Goal: Information Seeking & Learning: Learn about a topic

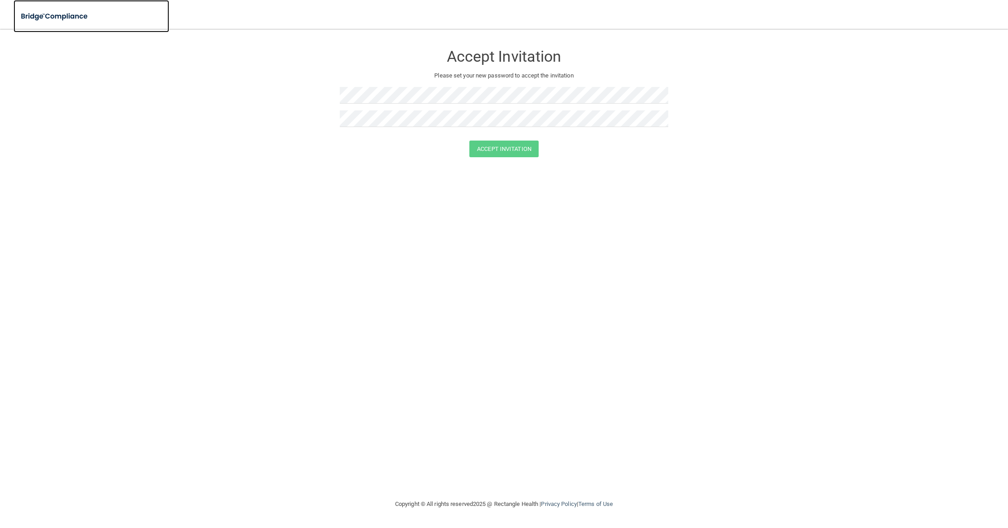
click at [52, 14] on img at bounding box center [55, 16] width 83 height 18
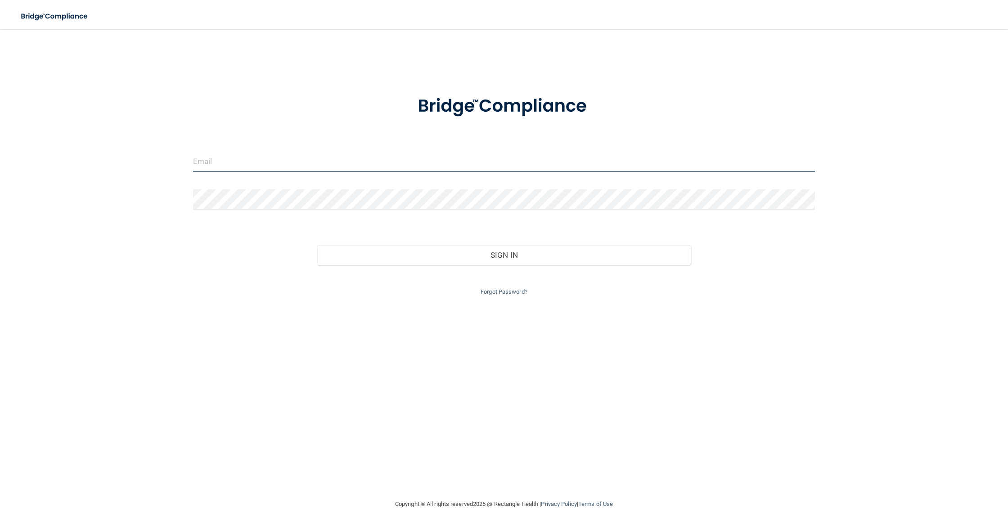
click at [248, 157] on input "email" at bounding box center [504, 161] width 622 height 20
type input "[EMAIL_ADDRESS][DOMAIN_NAME]"
click at [317, 245] on button "Sign In" at bounding box center [503, 255] width 373 height 20
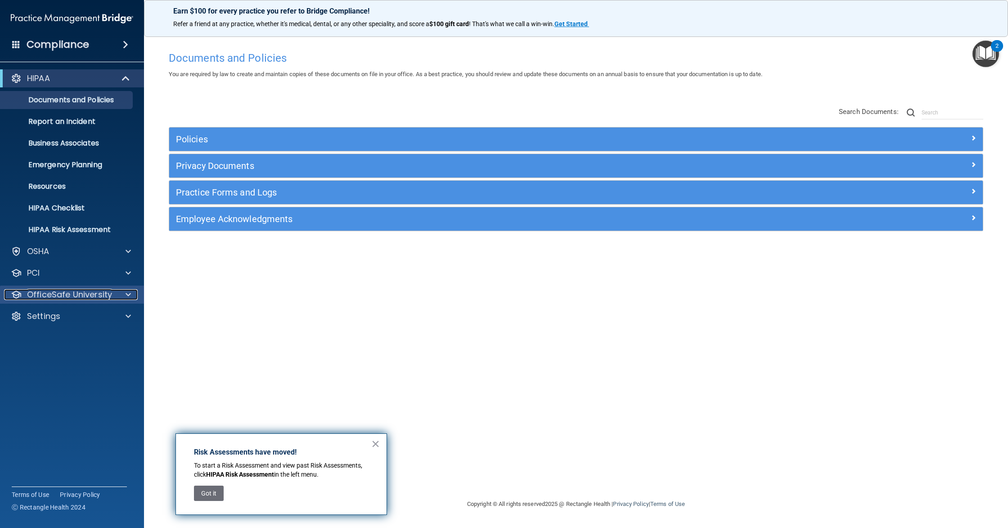
click at [87, 294] on p "OfficeSafe University" at bounding box center [69, 294] width 85 height 11
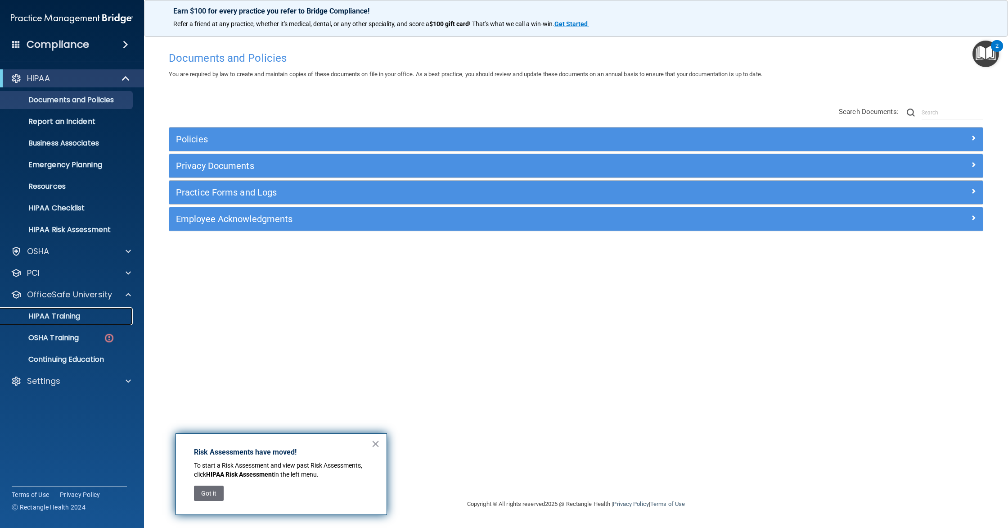
click at [84, 309] on link "HIPAA Training" at bounding box center [62, 316] width 142 height 18
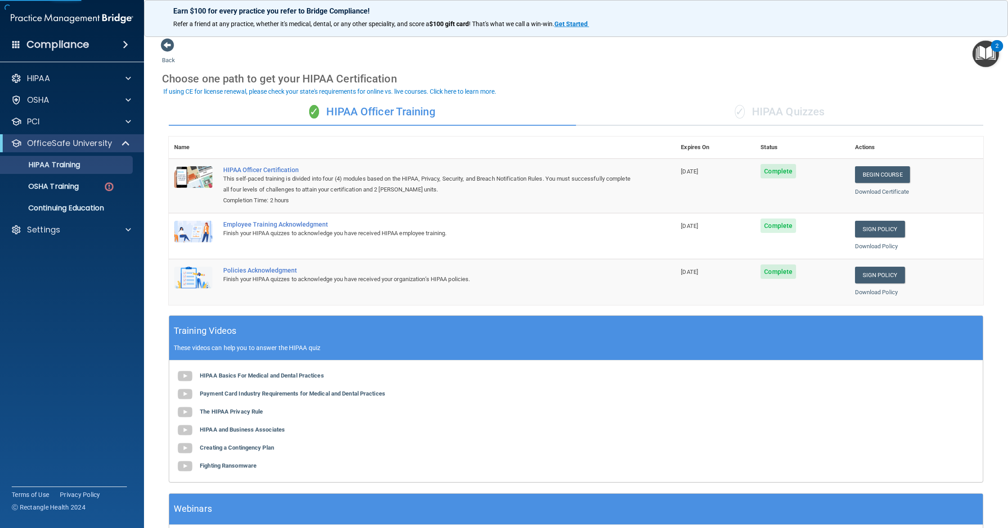
click at [732, 121] on div "✓ HIPAA Quizzes" at bounding box center [779, 112] width 407 height 27
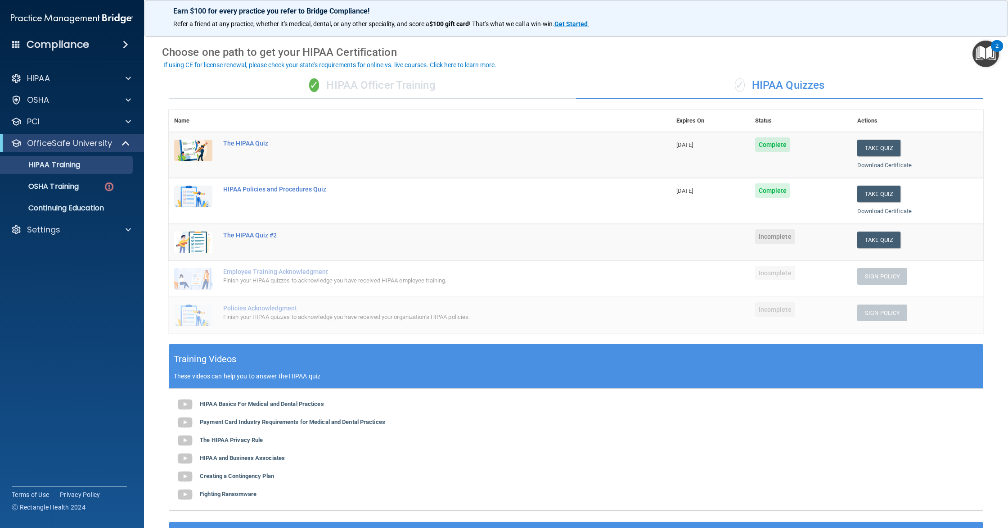
scroll to position [28, 0]
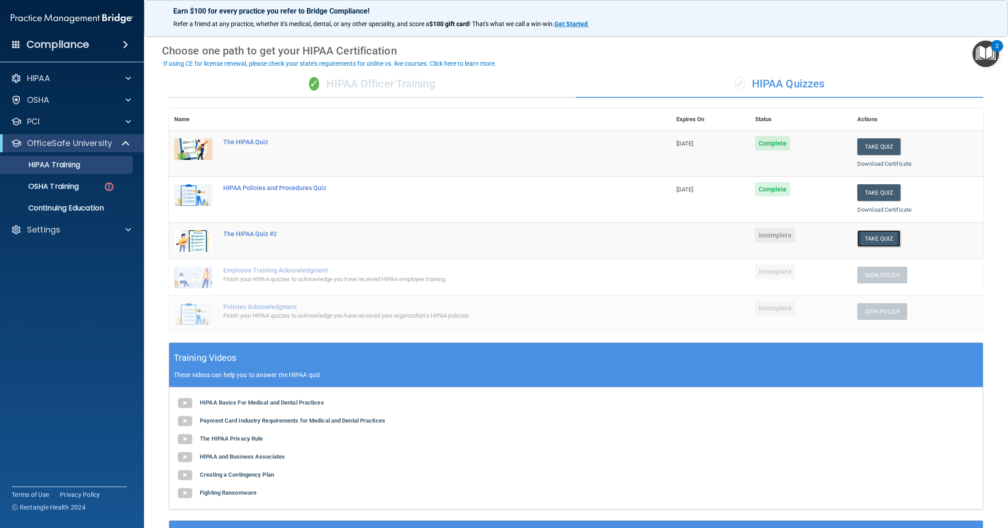
click at [867, 240] on button "Take Quiz" at bounding box center [879, 238] width 43 height 17
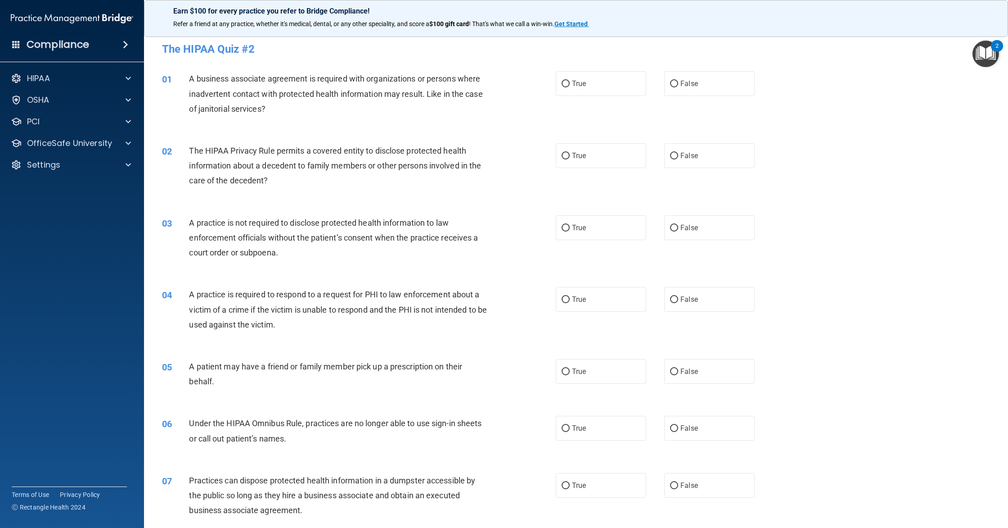
scroll to position [2, 0]
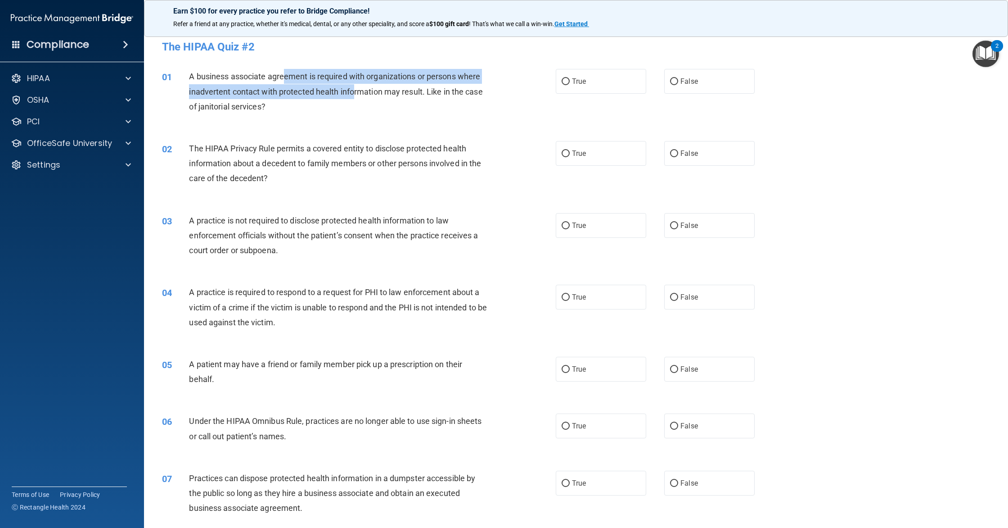
drag, startPoint x: 356, startPoint y: 87, endPoint x: 366, endPoint y: 88, distance: 9.5
click at [364, 88] on div "A business associate agreement is required with organizations or persons where …" at bounding box center [342, 91] width 306 height 45
click at [366, 88] on span "A business associate agreement is required with organizations or persons where …" at bounding box center [335, 91] width 293 height 39
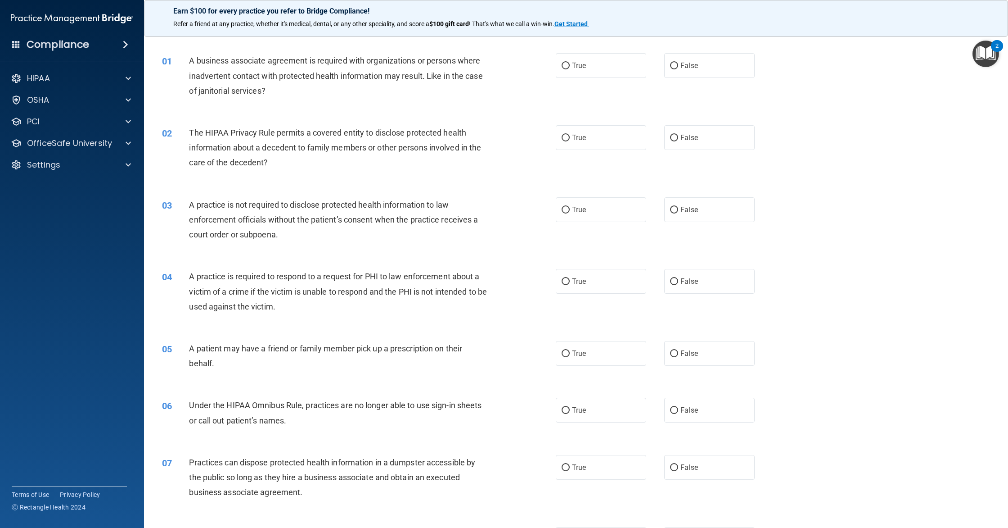
scroll to position [19, 0]
click at [567, 74] on label "True" at bounding box center [601, 64] width 90 height 25
click at [567, 68] on input "True" at bounding box center [566, 65] width 8 height 7
radio input "true"
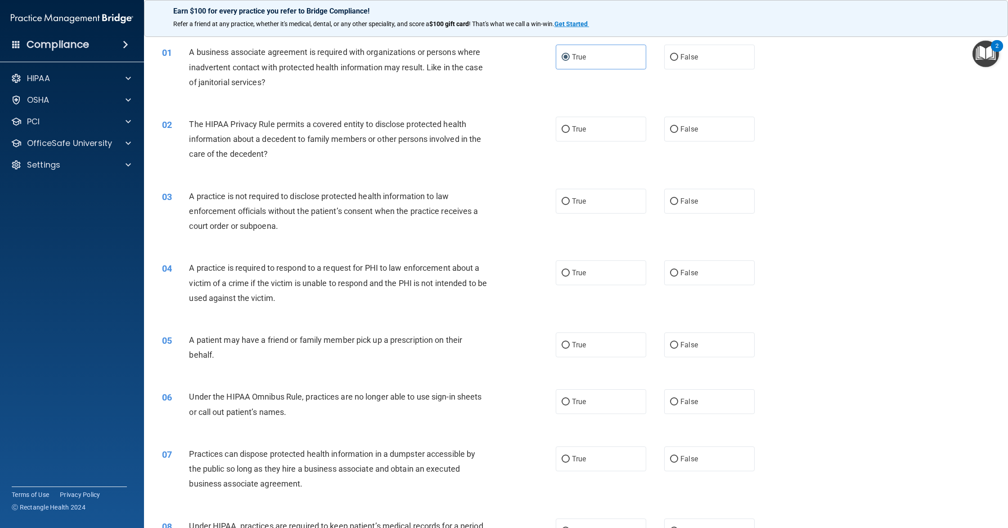
scroll to position [37, 0]
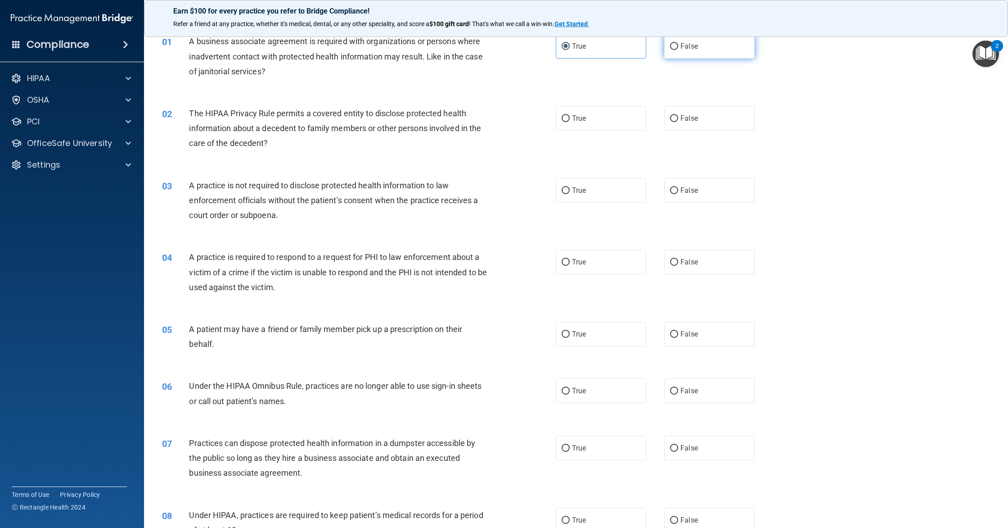
click at [695, 58] on label "False" at bounding box center [709, 46] width 90 height 25
click at [678, 50] on input "False" at bounding box center [674, 46] width 8 height 7
radio input "true"
radio input "false"
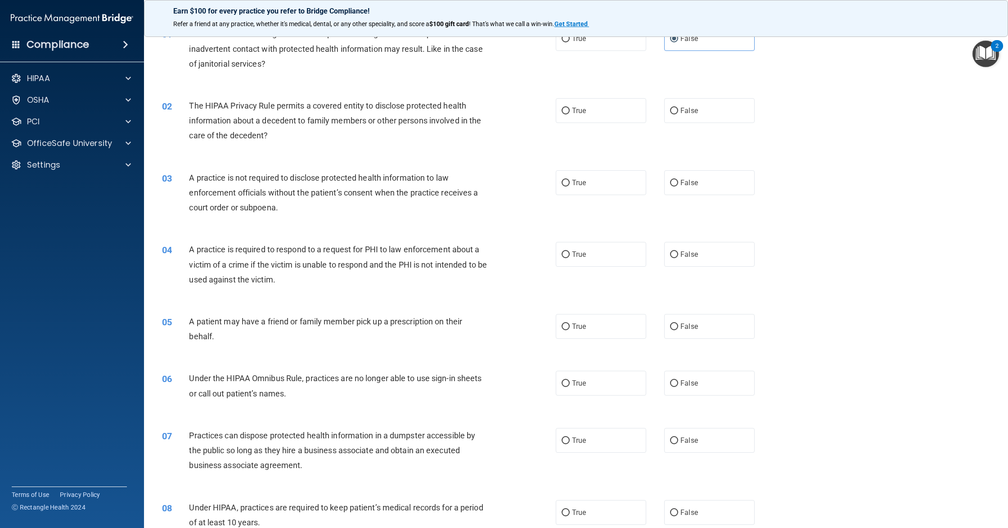
scroll to position [48, 0]
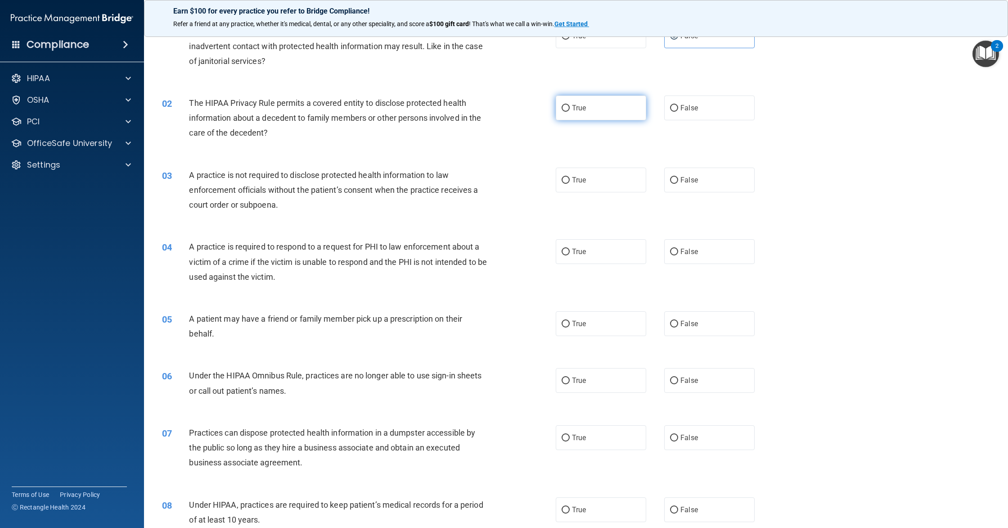
drag, startPoint x: 574, startPoint y: 104, endPoint x: 565, endPoint y: 107, distance: 10.0
click at [574, 104] on span "True" at bounding box center [579, 108] width 14 height 9
click at [570, 105] on input "True" at bounding box center [566, 108] width 8 height 7
radio input "true"
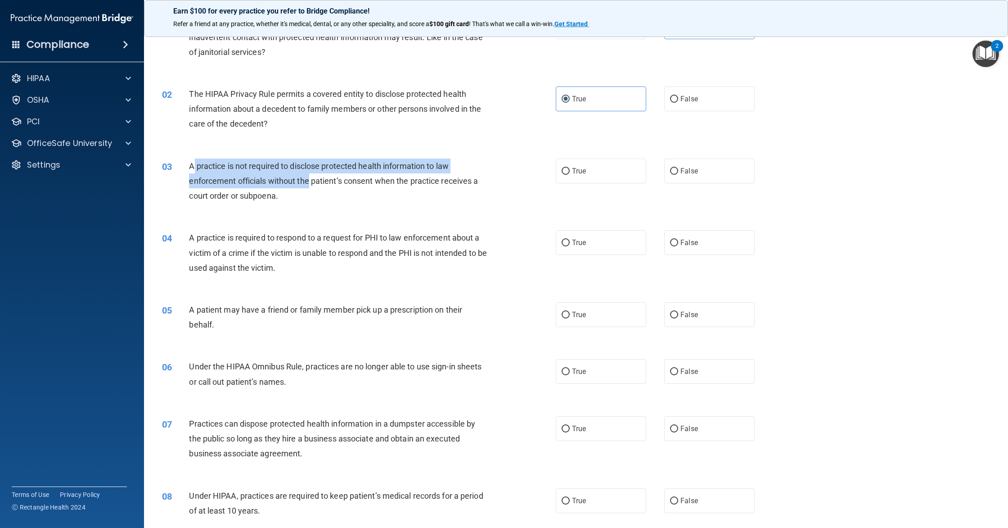
drag, startPoint x: 236, startPoint y: 171, endPoint x: 308, endPoint y: 176, distance: 72.2
click at [308, 176] on div "A practice is not required to disclose protected health information to law enfo…" at bounding box center [342, 180] width 306 height 45
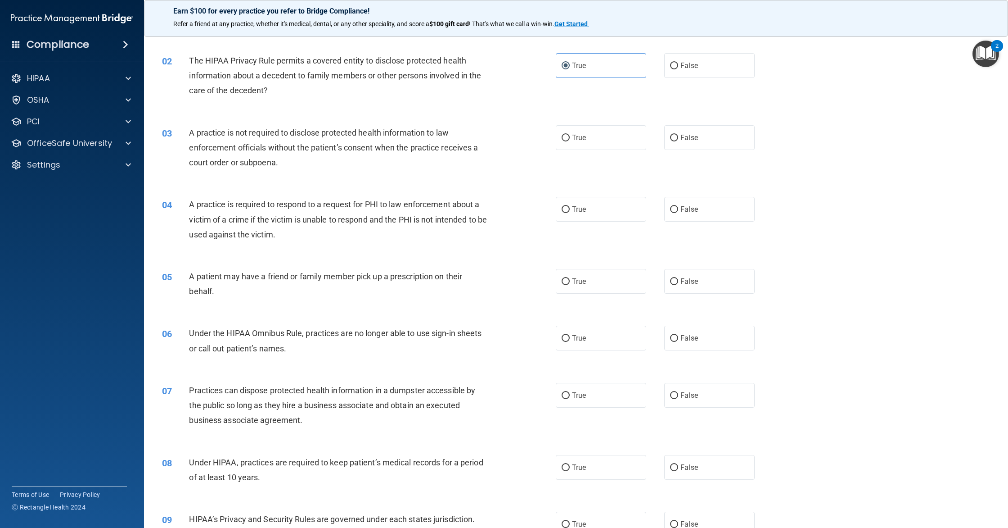
scroll to position [91, 0]
click at [630, 133] on label "True" at bounding box center [601, 136] width 90 height 25
click at [570, 134] on input "True" at bounding box center [566, 137] width 8 height 7
radio input "true"
drag, startPoint x: 665, startPoint y: 136, endPoint x: 474, endPoint y: 132, distance: 190.9
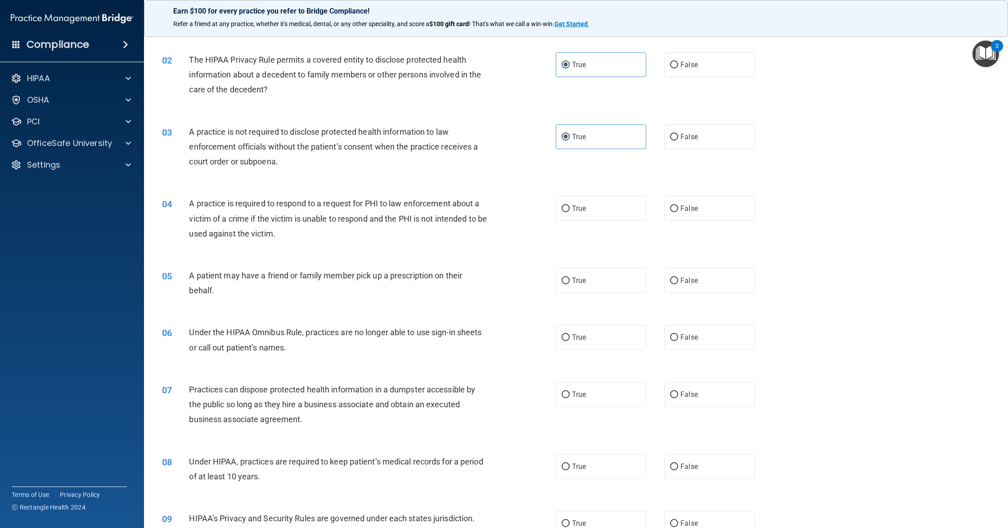
click at [664, 136] on label "False" at bounding box center [709, 136] width 90 height 25
click at [670, 136] on input "False" at bounding box center [674, 137] width 8 height 7
radio input "true"
radio input "false"
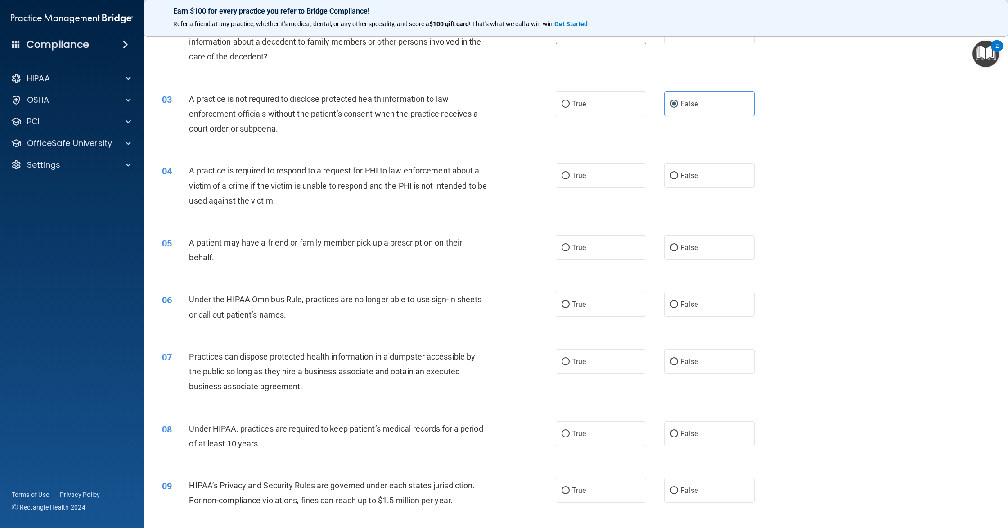
scroll to position [125, 0]
drag, startPoint x: 237, startPoint y: 179, endPoint x: 357, endPoint y: 182, distance: 119.8
click at [357, 182] on span "A practice is required to respond to a request for PHI to law enforcement about…" at bounding box center [338, 183] width 298 height 39
drag, startPoint x: 263, startPoint y: 183, endPoint x: 342, endPoint y: 186, distance: 79.3
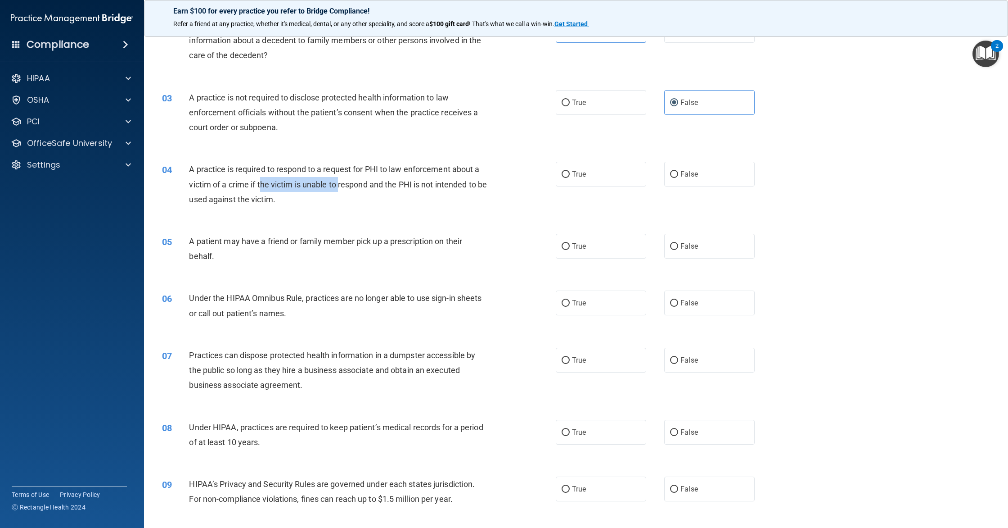
click at [342, 186] on span "A practice is required to respond to a request for PHI to law enforcement about…" at bounding box center [338, 183] width 298 height 39
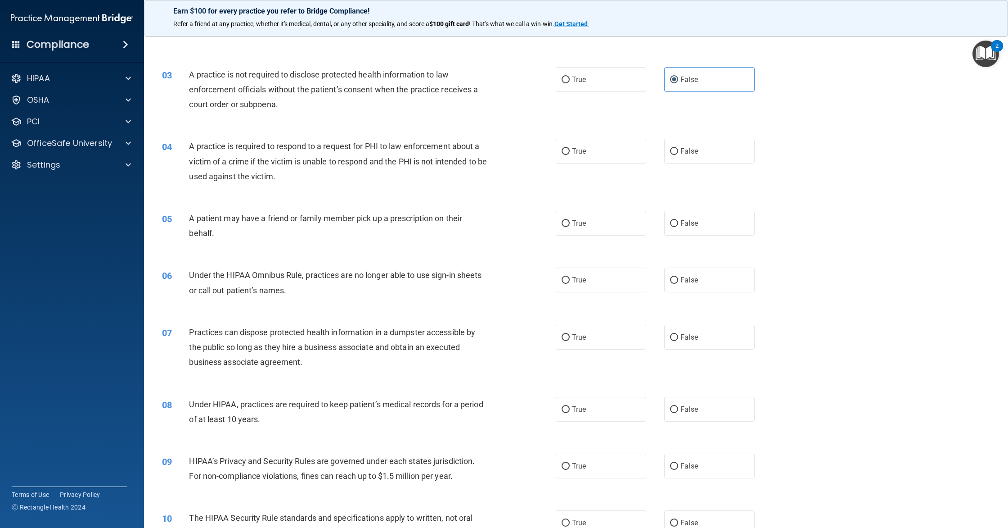
scroll to position [150, 0]
drag, startPoint x: 239, startPoint y: 140, endPoint x: 316, endPoint y: 139, distance: 76.5
click at [316, 139] on div "A practice is required to respond to a request for PHI to law enforcement about…" at bounding box center [342, 159] width 306 height 45
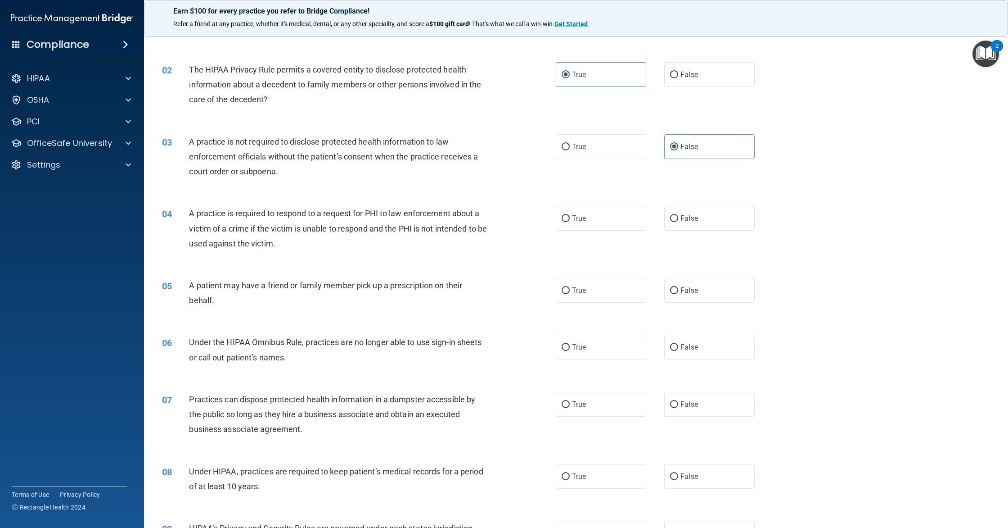
scroll to position [85, 0]
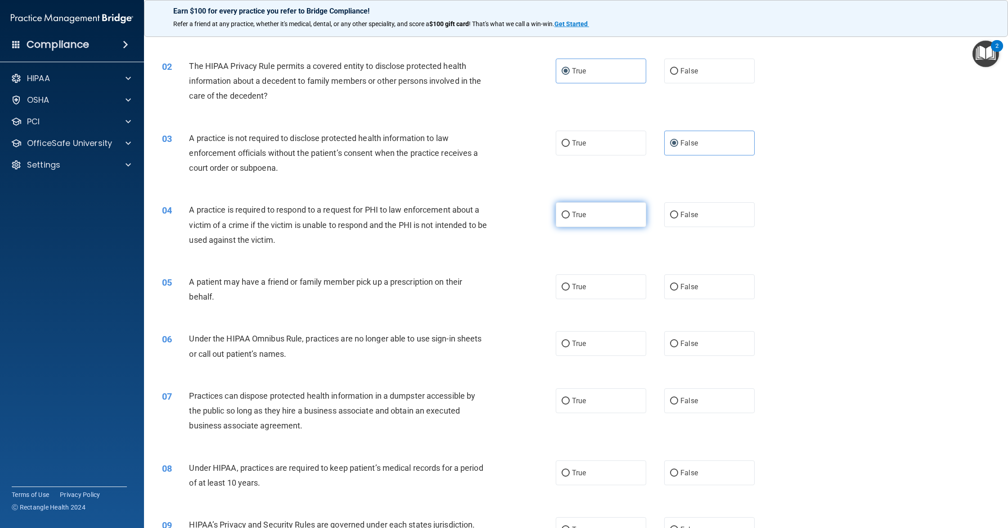
click at [591, 203] on label "True" at bounding box center [601, 214] width 90 height 25
click at [570, 212] on input "True" at bounding box center [566, 215] width 8 height 7
radio input "true"
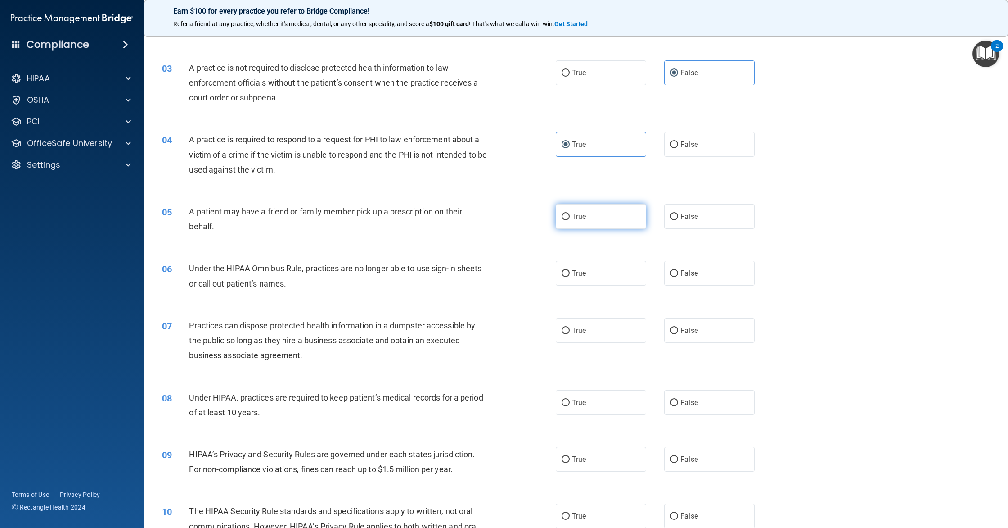
scroll to position [157, 0]
click at [603, 213] on label "True" at bounding box center [601, 214] width 90 height 25
click at [570, 213] on input "True" at bounding box center [566, 215] width 8 height 7
radio input "true"
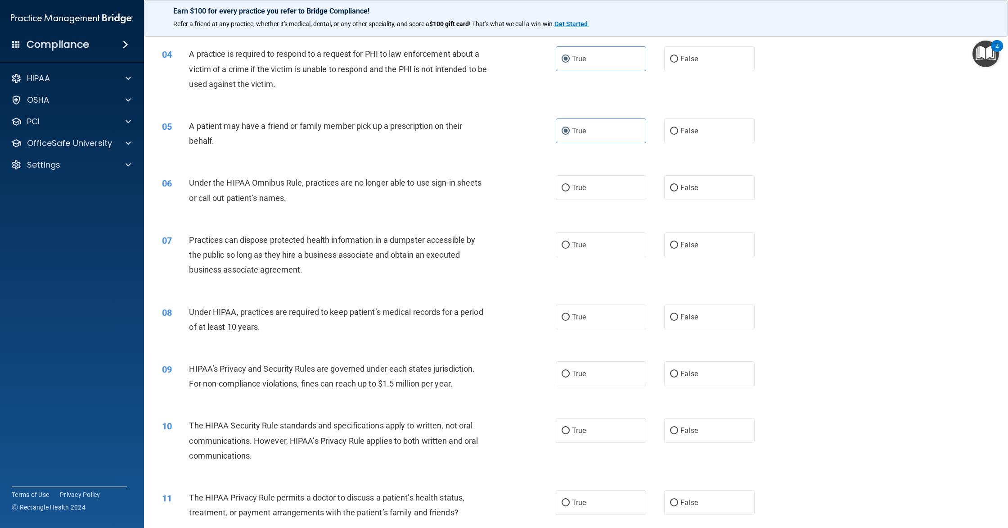
scroll to position [240, 0]
click at [674, 186] on input "False" at bounding box center [674, 188] width 8 height 7
radio input "true"
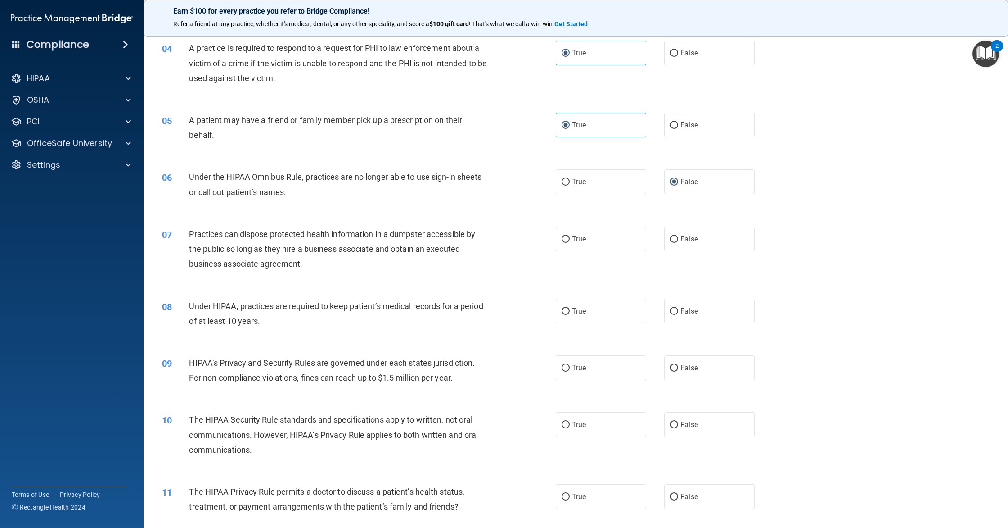
scroll to position [282, 0]
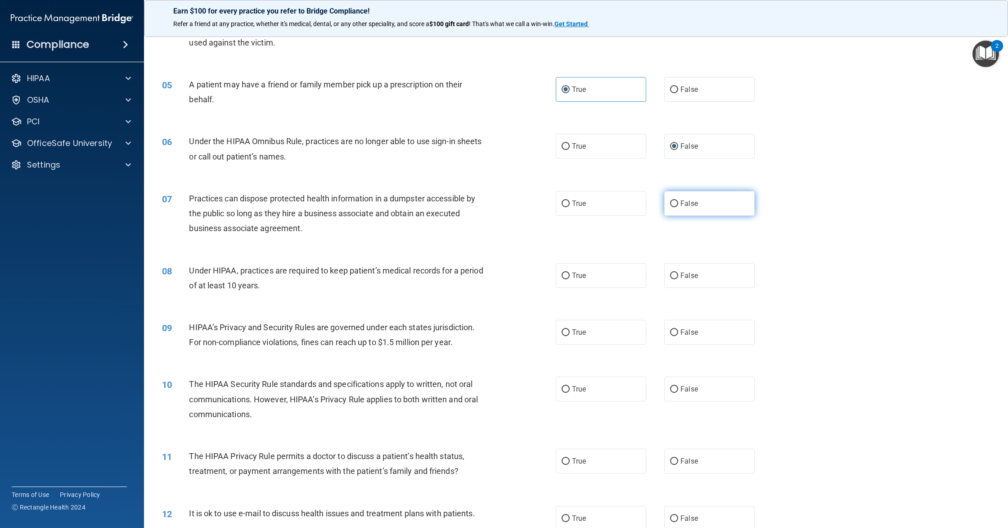
click at [738, 206] on label "False" at bounding box center [709, 203] width 90 height 25
click at [678, 206] on input "False" at bounding box center [674, 203] width 8 height 7
radio input "true"
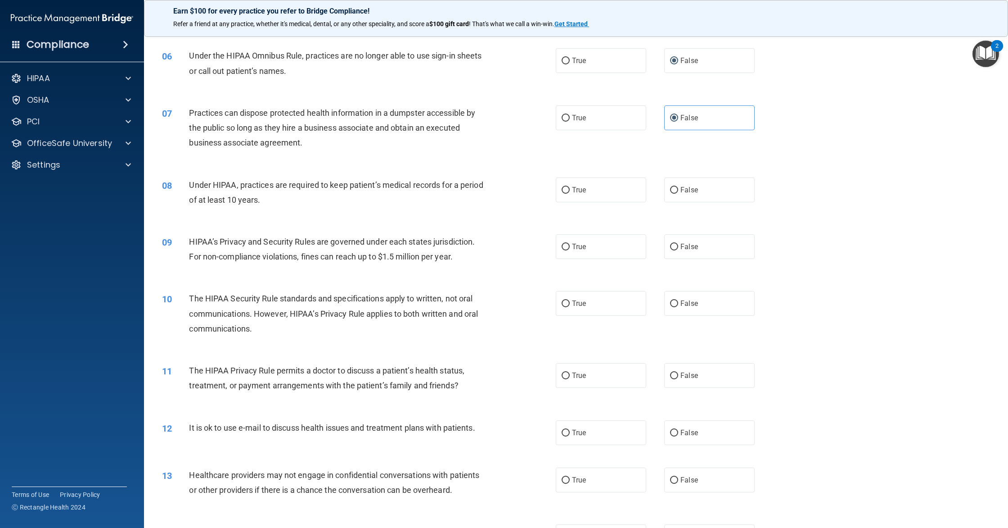
scroll to position [369, 0]
click at [594, 190] on label "True" at bounding box center [601, 188] width 90 height 25
click at [570, 190] on input "True" at bounding box center [566, 188] width 8 height 7
radio input "true"
click at [576, 256] on label "True" at bounding box center [601, 245] width 90 height 25
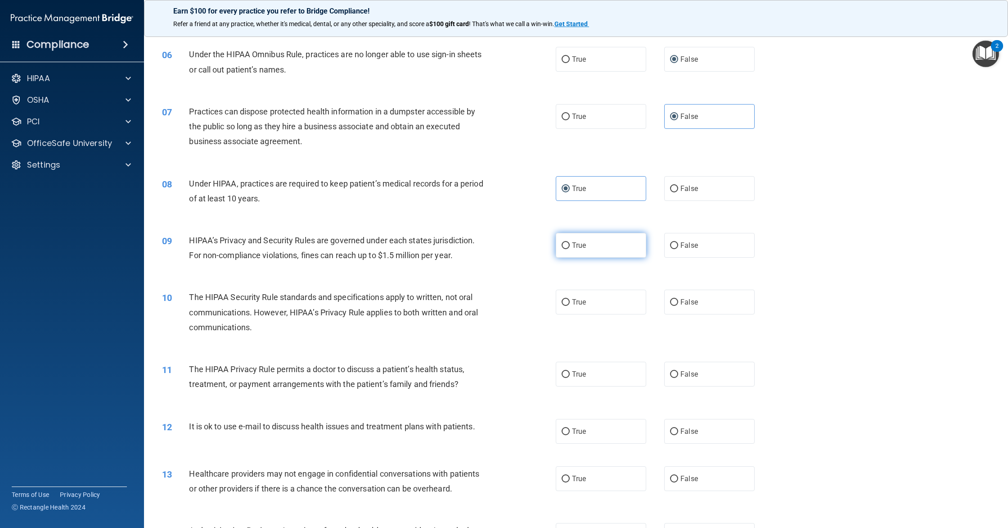
click at [570, 249] on input "True" at bounding box center [566, 245] width 8 height 7
radio input "true"
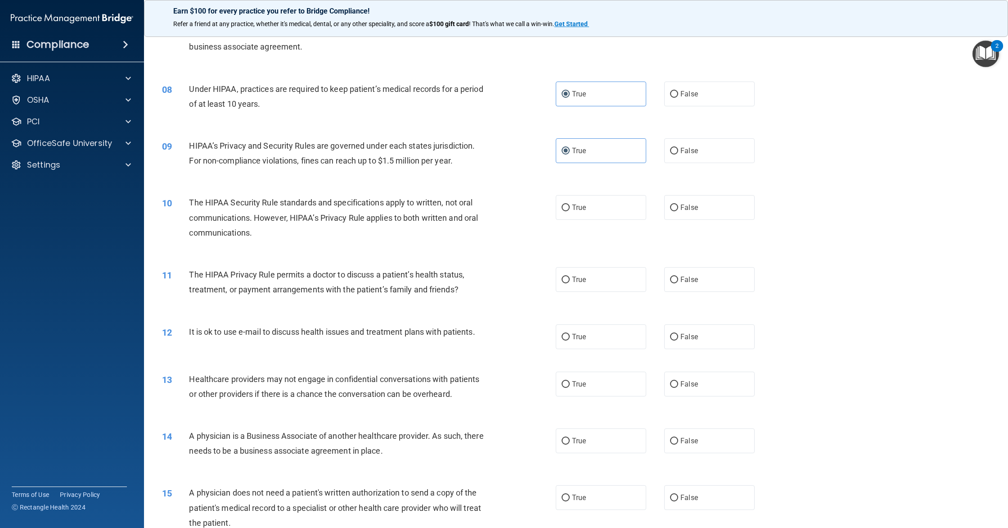
scroll to position [469, 0]
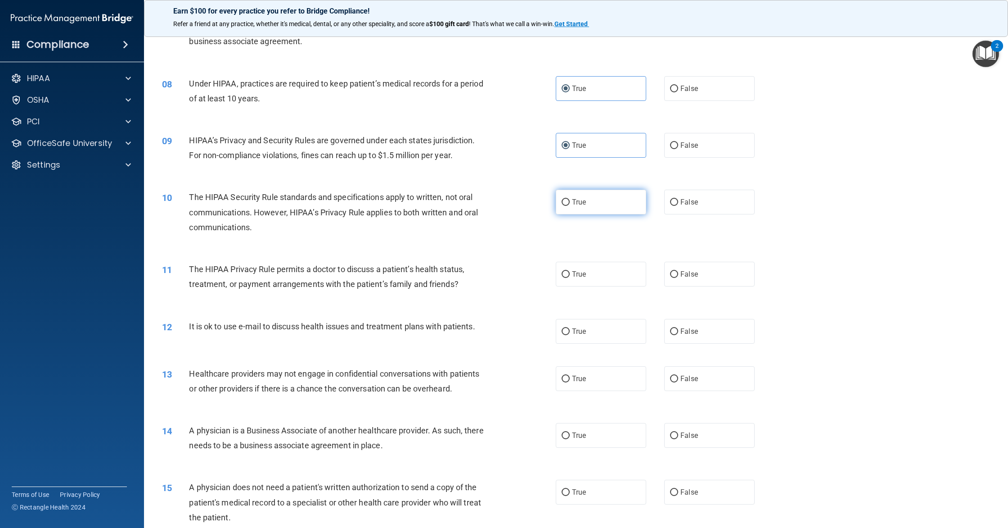
click at [594, 207] on label "True" at bounding box center [601, 202] width 90 height 25
click at [570, 206] on input "True" at bounding box center [566, 202] width 8 height 7
radio input "true"
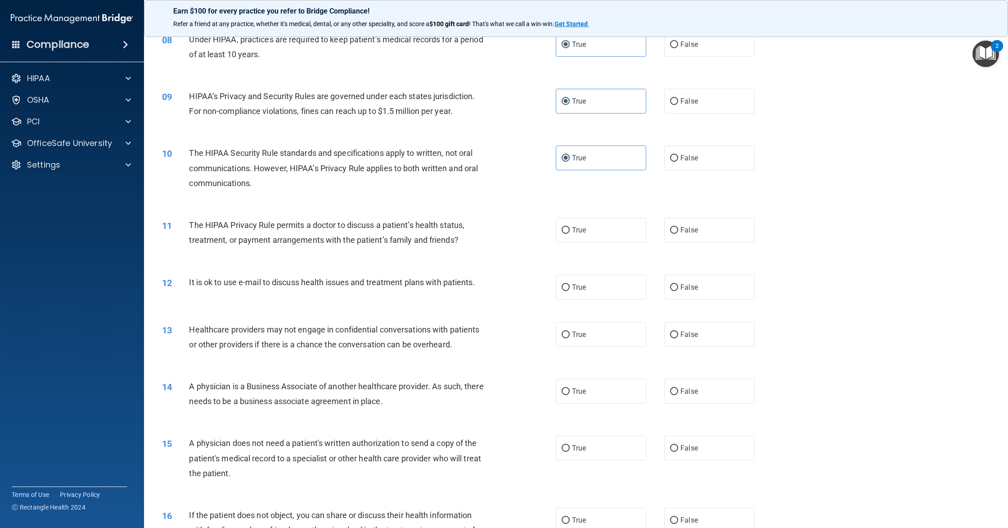
scroll to position [516, 0]
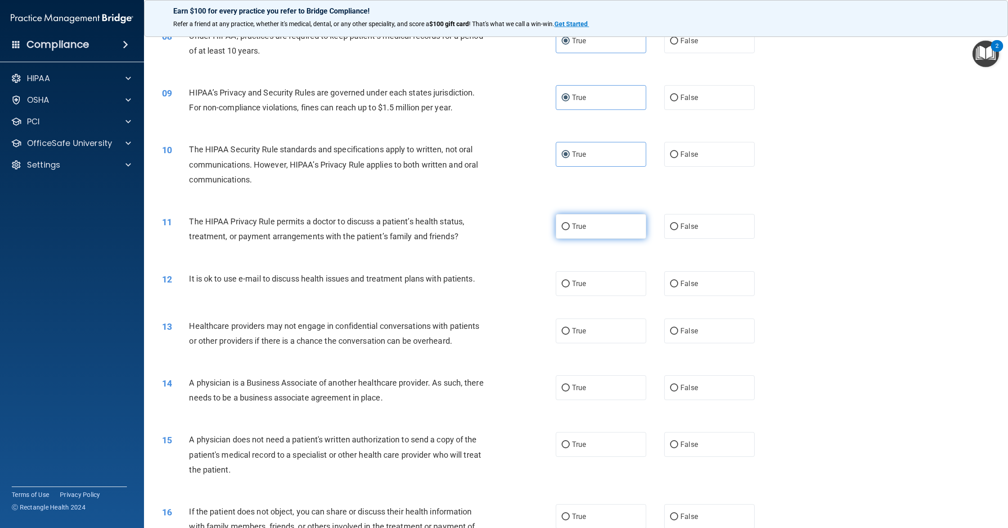
click at [580, 232] on label "True" at bounding box center [601, 226] width 90 height 25
click at [570, 230] on input "True" at bounding box center [566, 226] width 8 height 7
radio input "true"
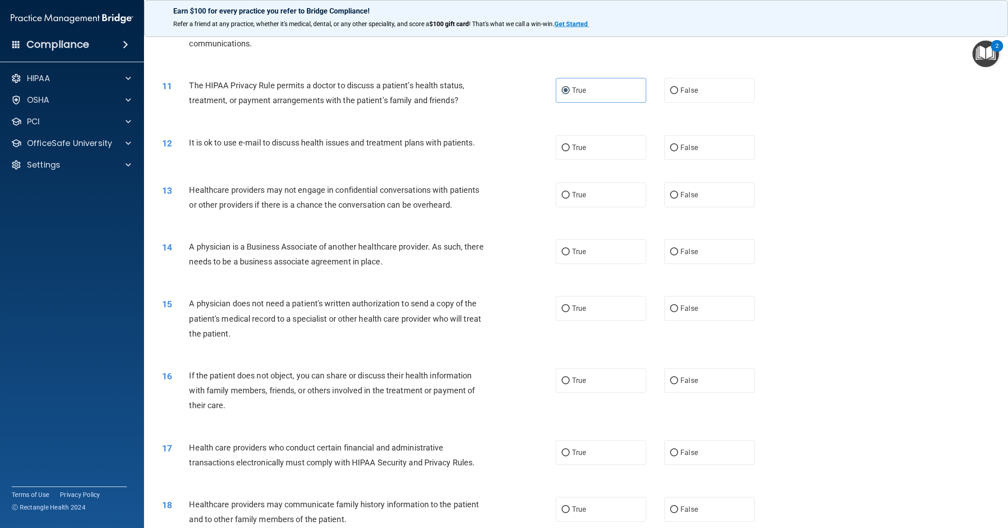
scroll to position [659, 0]
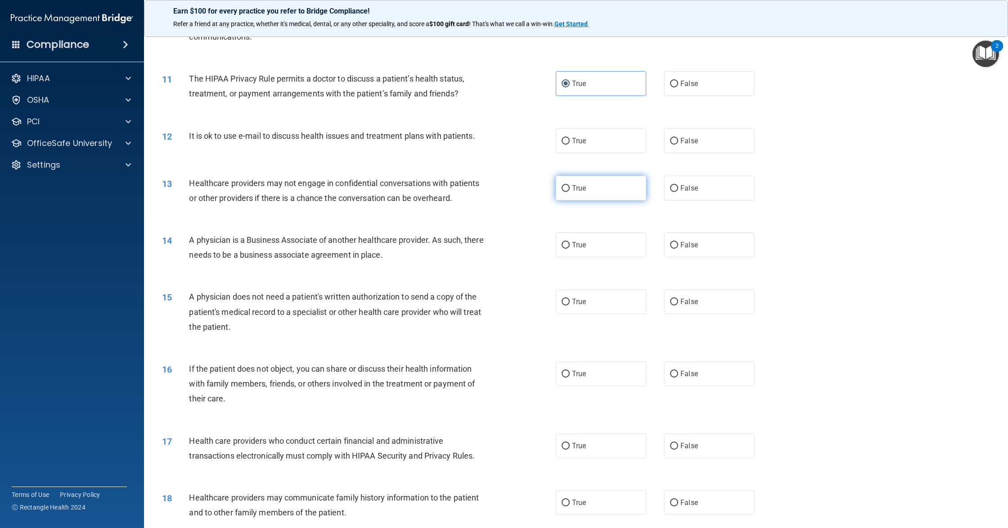
drag, startPoint x: 687, startPoint y: 140, endPoint x: 612, endPoint y: 192, distance: 91.3
click at [687, 140] on span "False" at bounding box center [690, 140] width 18 height 9
click at [678, 140] on input "False" at bounding box center [674, 141] width 8 height 7
radio input "true"
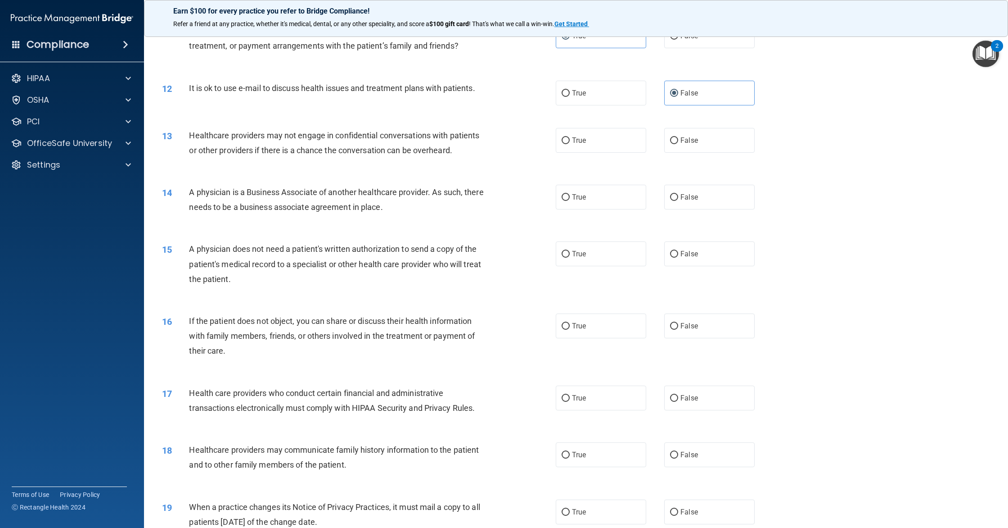
scroll to position [707, 0]
drag, startPoint x: 582, startPoint y: 138, endPoint x: 574, endPoint y: 155, distance: 18.9
click at [582, 138] on span "True" at bounding box center [579, 139] width 14 height 9
click at [570, 138] on input "True" at bounding box center [566, 140] width 8 height 7
radio input "true"
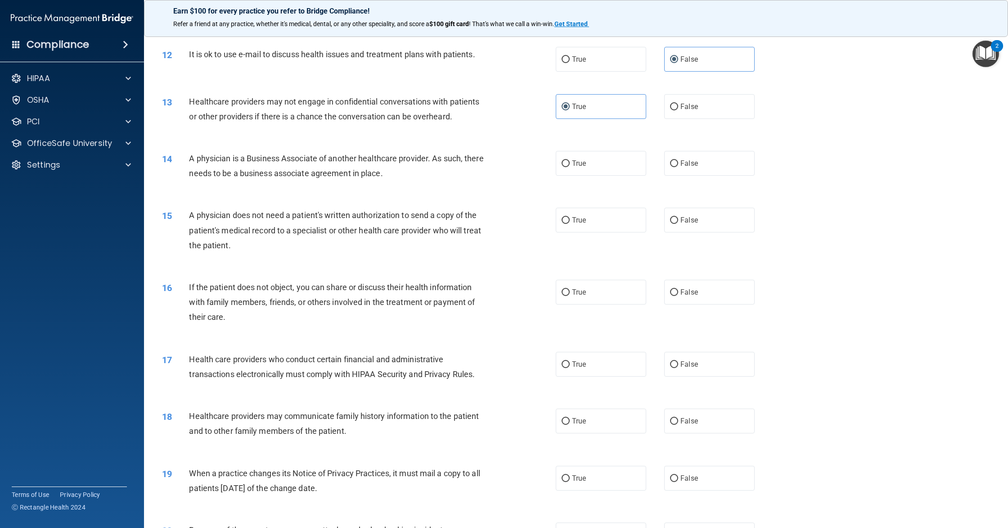
scroll to position [742, 0]
click at [584, 170] on label "True" at bounding box center [601, 161] width 90 height 25
click at [570, 166] on input "True" at bounding box center [566, 162] width 8 height 7
radio input "true"
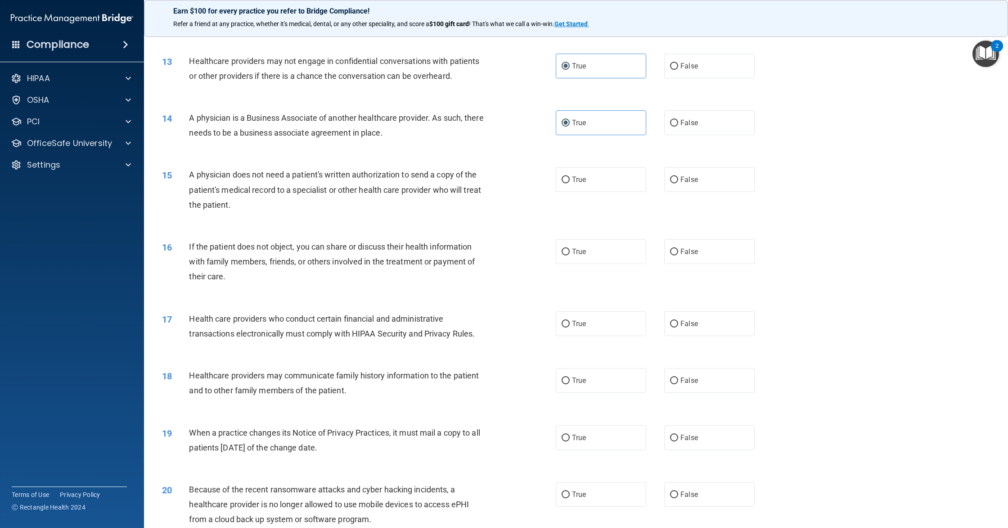
scroll to position [785, 0]
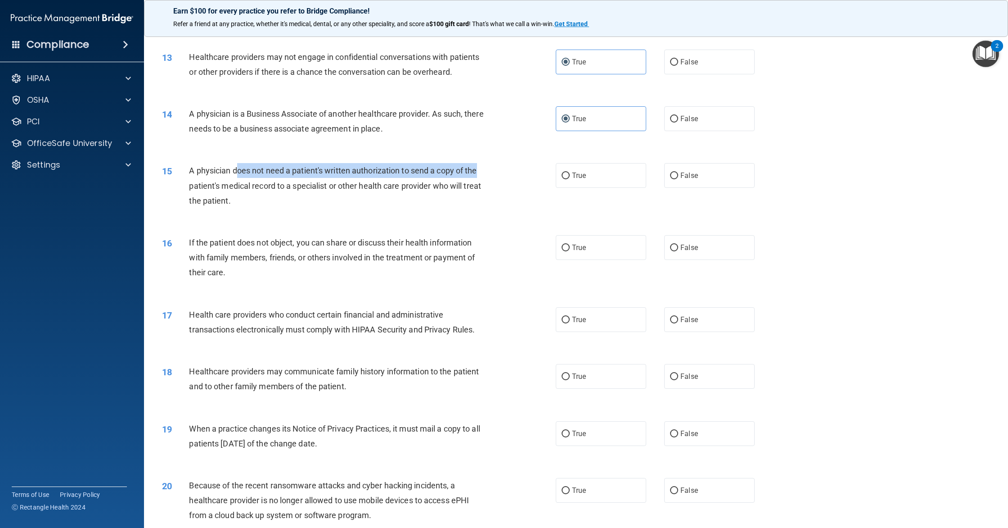
drag, startPoint x: 237, startPoint y: 172, endPoint x: 484, endPoint y: 174, distance: 247.1
click at [484, 174] on div "A physician does not need a patient's written authorization to send a copy of t…" at bounding box center [342, 185] width 306 height 45
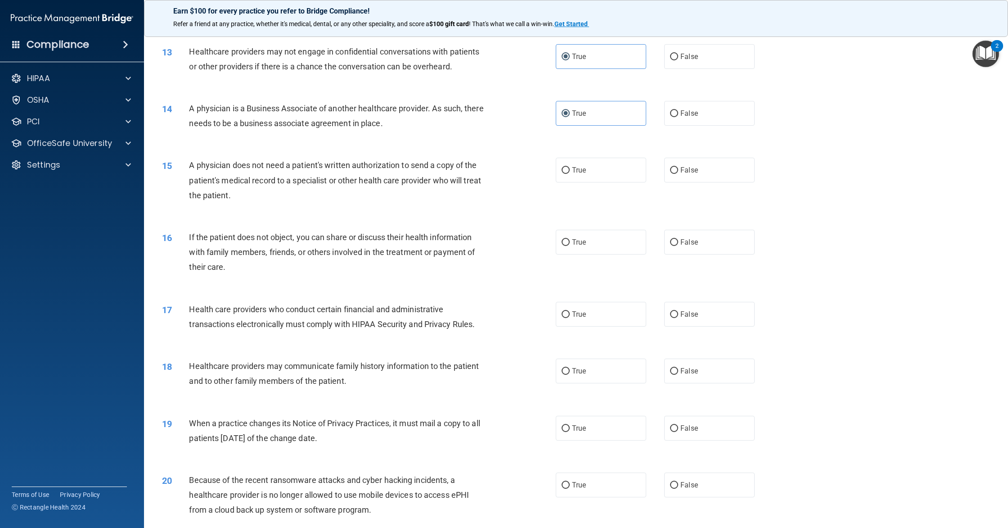
click at [484, 174] on div "A physician does not need a patient's written authorization to send a copy of t…" at bounding box center [342, 180] width 306 height 45
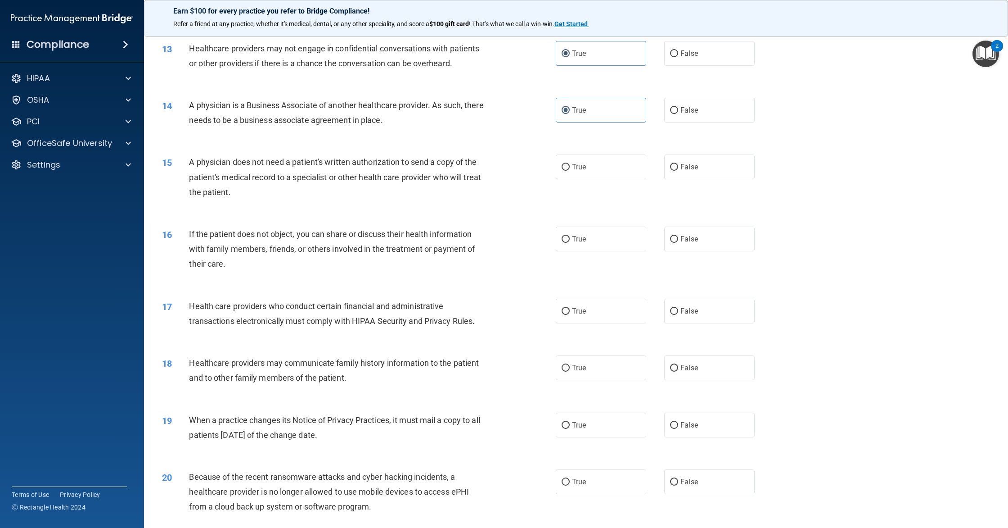
scroll to position [799, 0]
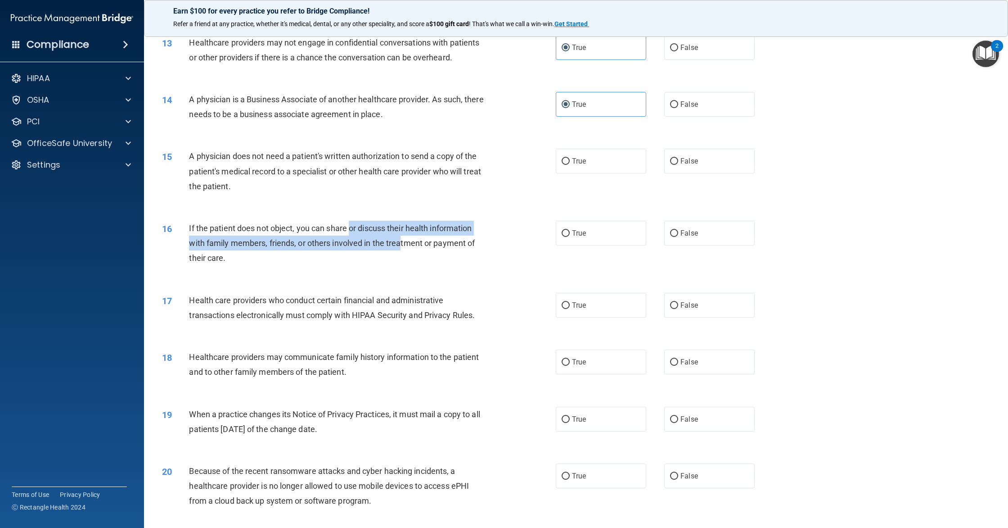
drag, startPoint x: 367, startPoint y: 239, endPoint x: 410, endPoint y: 244, distance: 43.6
click at [408, 244] on div "If the patient does not object, you can share or discuss their health informati…" at bounding box center [342, 243] width 306 height 45
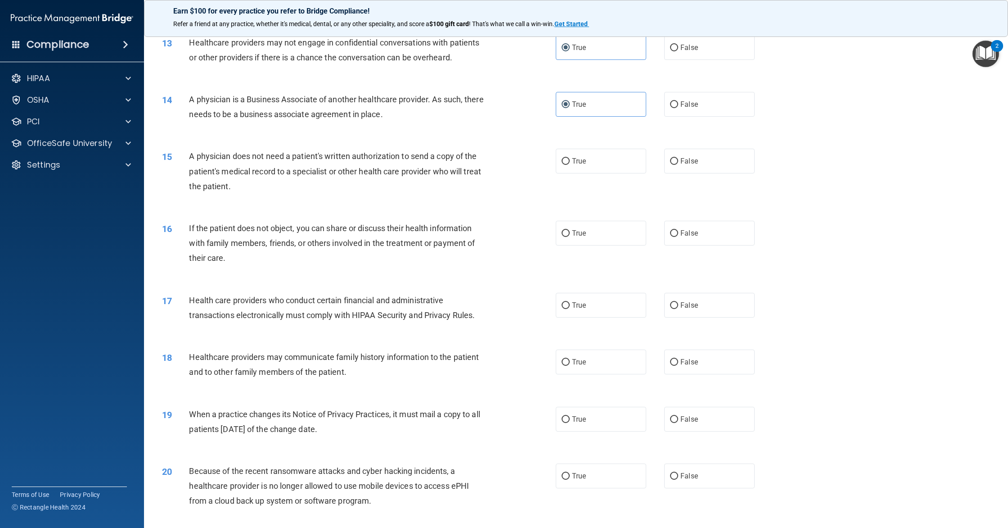
click at [545, 237] on div "16 If the patient does not object, you can share or discuss their health inform…" at bounding box center [359, 246] width 421 height 50
click at [584, 237] on span "True" at bounding box center [579, 233] width 14 height 9
click at [570, 237] on input "True" at bounding box center [566, 233] width 8 height 7
radio input "true"
click at [568, 164] on input "True" at bounding box center [566, 161] width 8 height 7
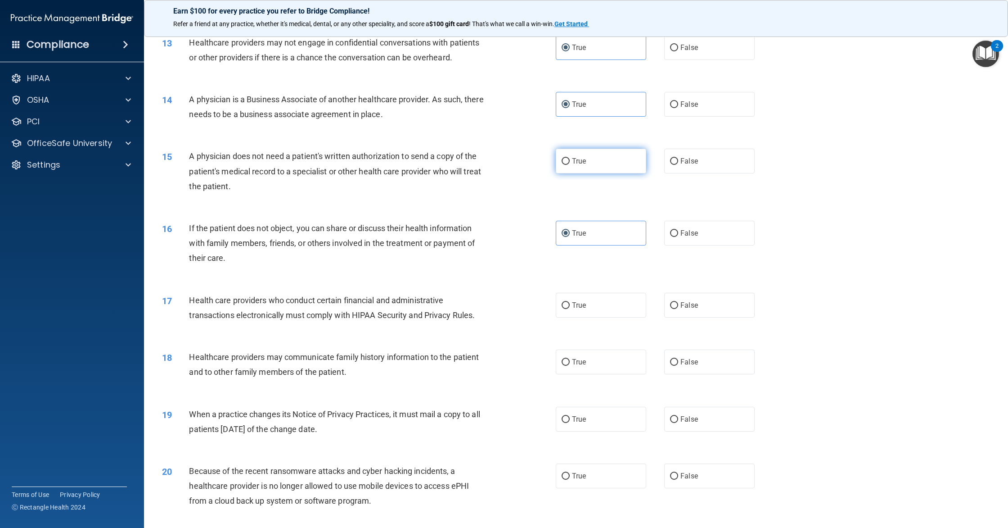
radio input "true"
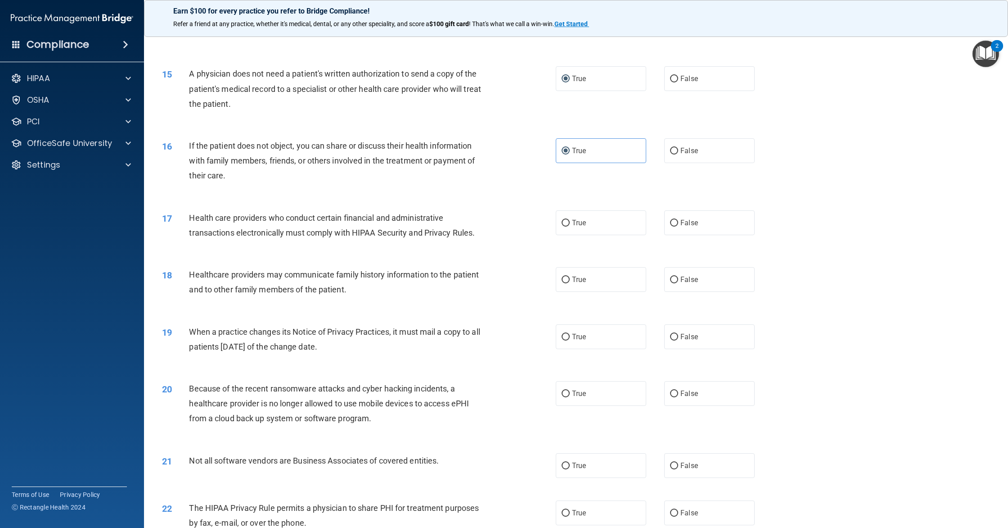
scroll to position [893, 0]
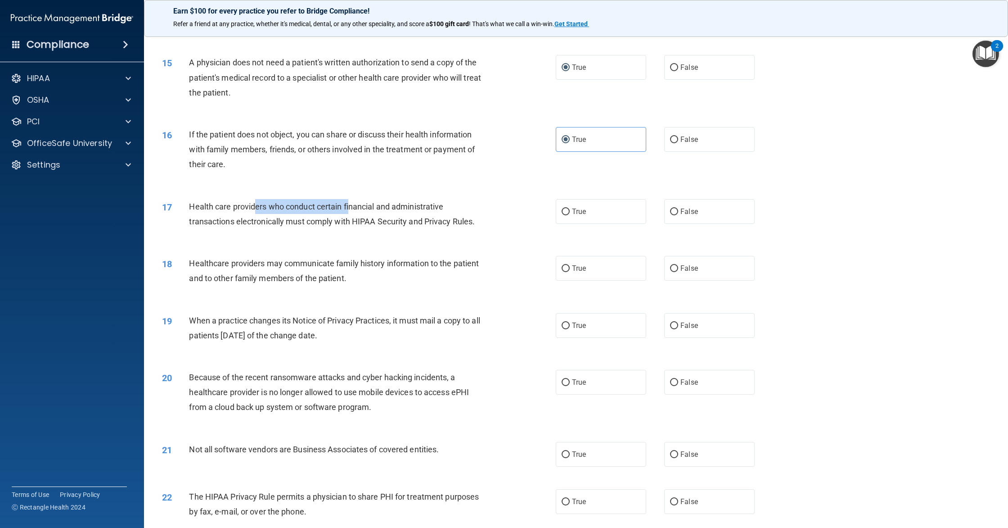
drag, startPoint x: 260, startPoint y: 207, endPoint x: 350, endPoint y: 212, distance: 90.2
click at [350, 212] on div "Health care providers who conduct certain financial and administrative transact…" at bounding box center [342, 214] width 306 height 30
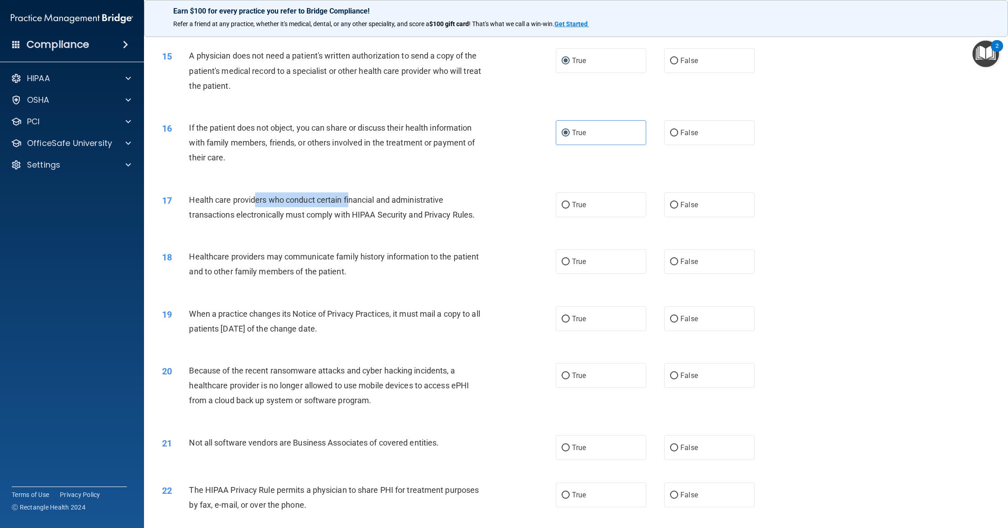
scroll to position [905, 0]
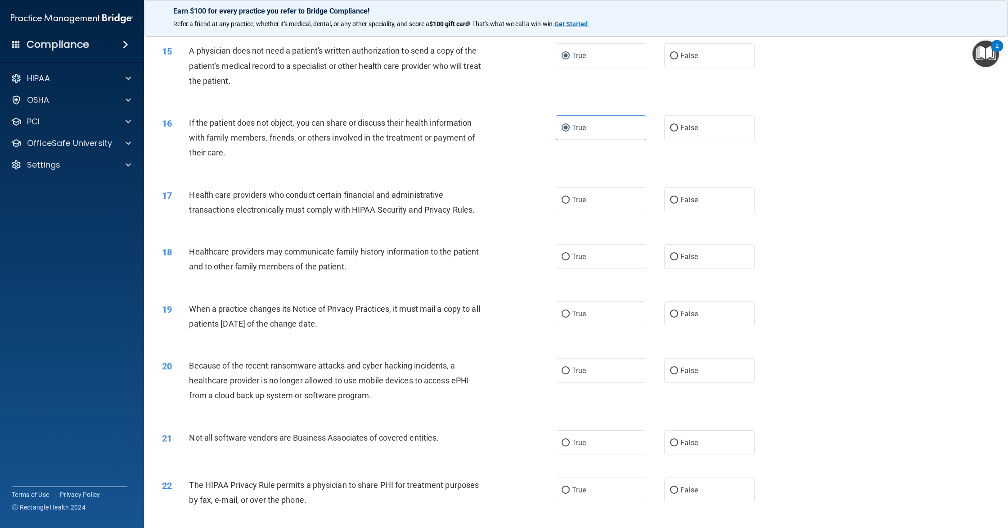
click at [333, 212] on span "Health care providers who conduct certain financial and administrative transact…" at bounding box center [332, 202] width 286 height 24
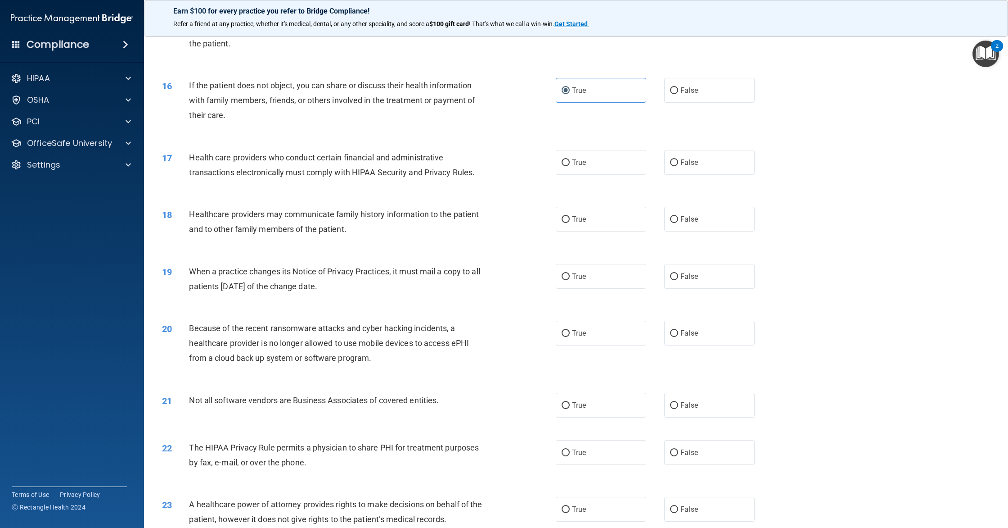
scroll to position [943, 0]
click at [577, 174] on label "True" at bounding box center [601, 162] width 90 height 25
click at [570, 166] on input "True" at bounding box center [566, 162] width 8 height 7
radio input "true"
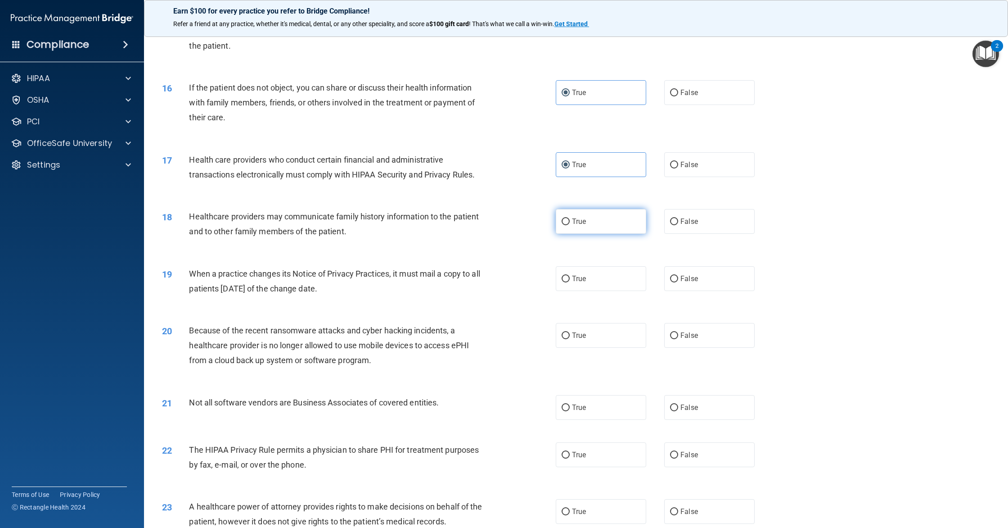
click at [575, 216] on label "True" at bounding box center [601, 221] width 90 height 25
click at [570, 218] on input "True" at bounding box center [566, 221] width 8 height 7
radio input "true"
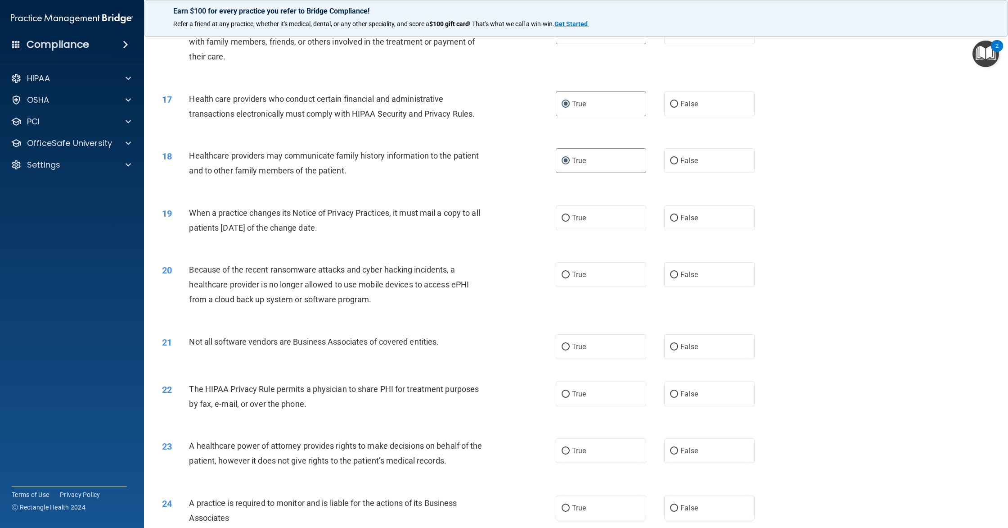
scroll to position [1005, 0]
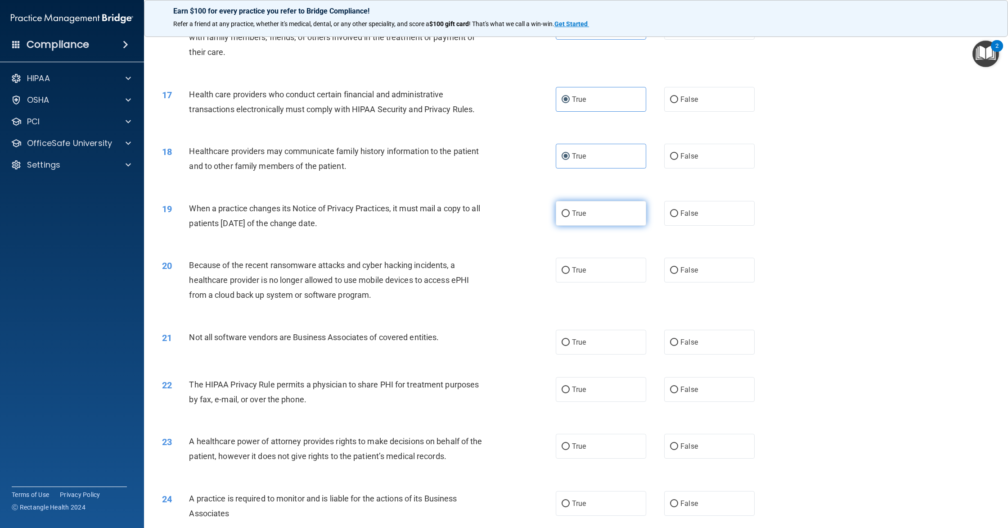
click at [576, 217] on span "True" at bounding box center [579, 213] width 14 height 9
click at [570, 217] on input "True" at bounding box center [566, 213] width 8 height 7
radio input "true"
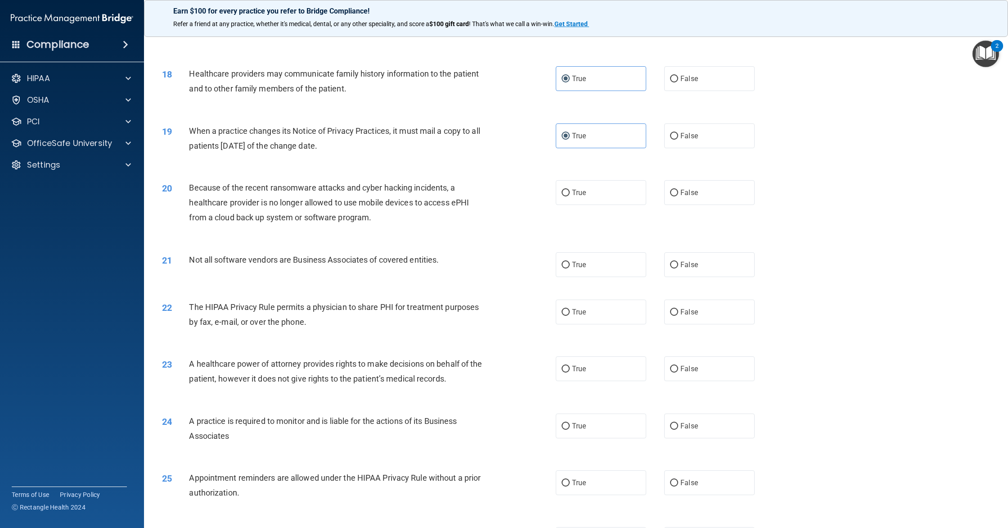
scroll to position [1084, 0]
click at [713, 182] on label "False" at bounding box center [709, 190] width 90 height 25
click at [678, 188] on input "False" at bounding box center [674, 191] width 8 height 7
radio input "true"
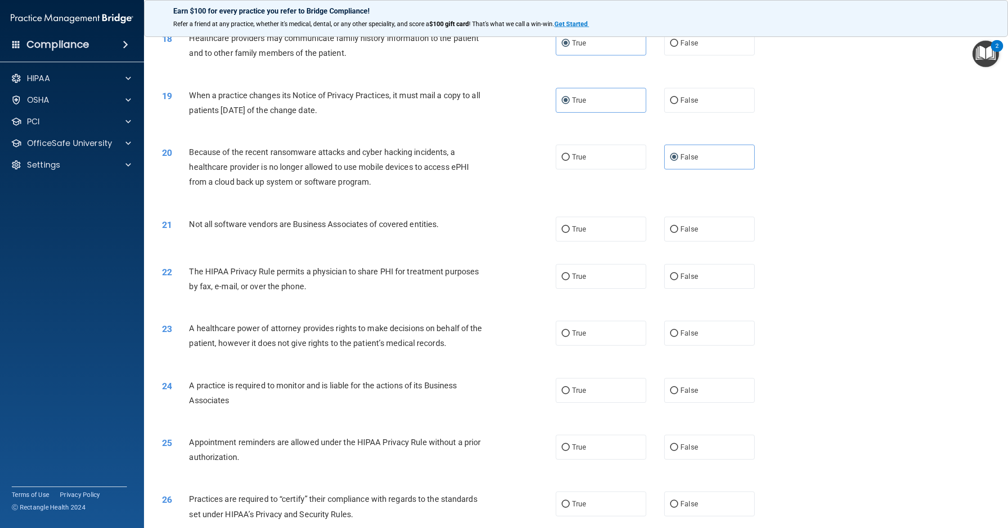
scroll to position [1119, 0]
click at [607, 234] on label "True" at bounding box center [601, 228] width 90 height 25
click at [570, 232] on input "True" at bounding box center [566, 229] width 8 height 7
radio input "true"
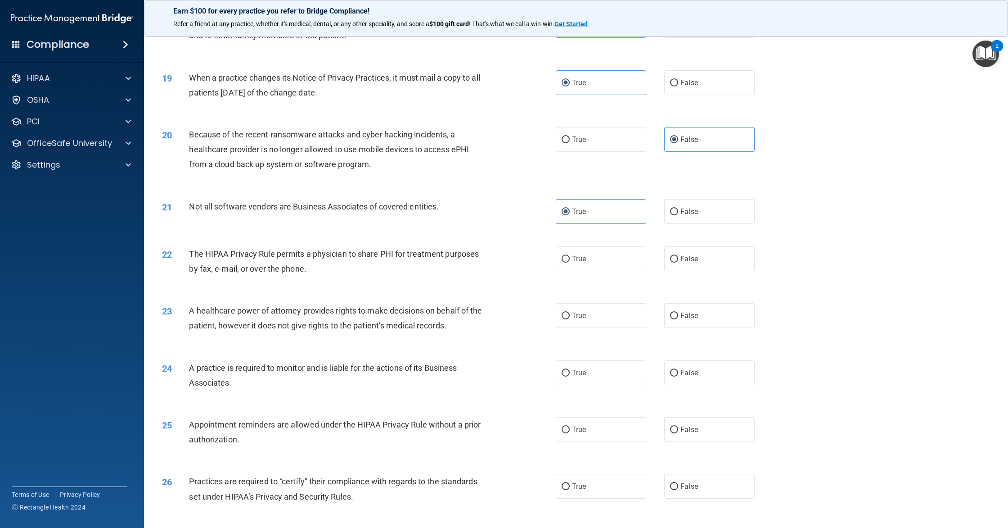
scroll to position [1136, 0]
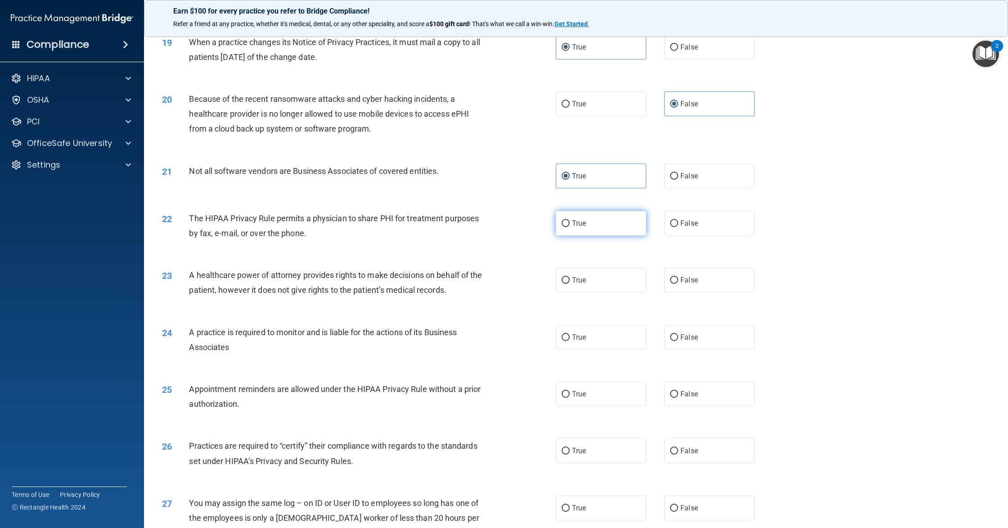
click at [587, 222] on label "True" at bounding box center [601, 223] width 90 height 25
click at [570, 222] on input "True" at bounding box center [566, 223] width 8 height 7
radio input "true"
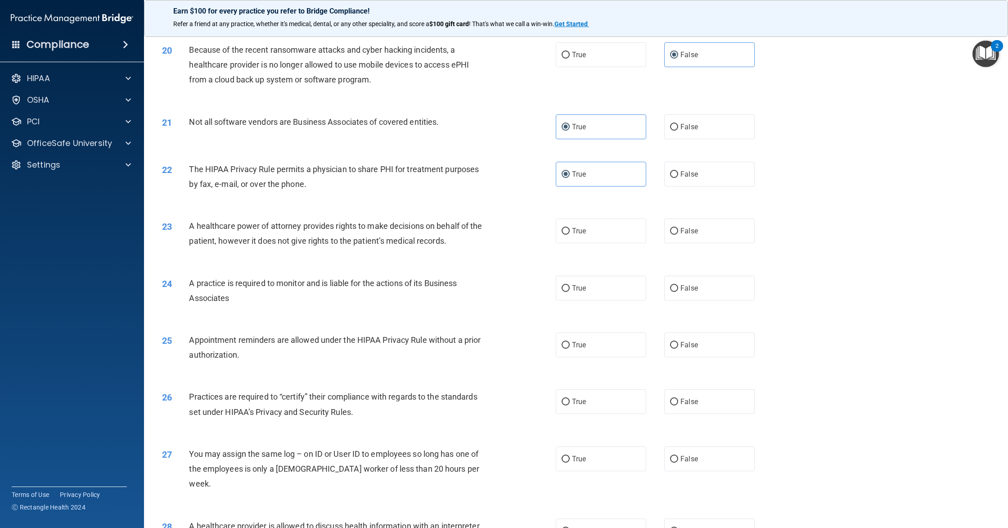
scroll to position [1229, 0]
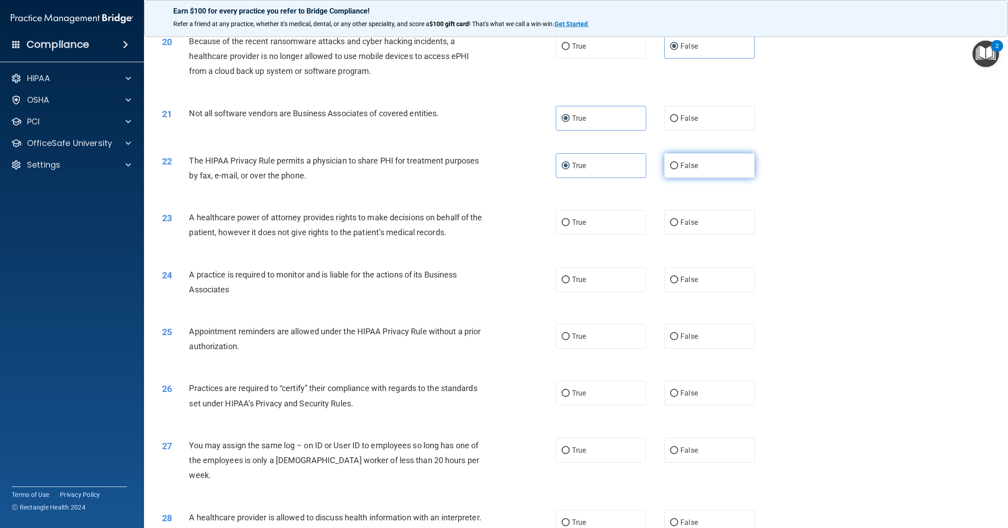
click at [719, 159] on label "False" at bounding box center [709, 165] width 90 height 25
click at [678, 163] on input "False" at bounding box center [674, 166] width 8 height 7
radio input "true"
radio input "false"
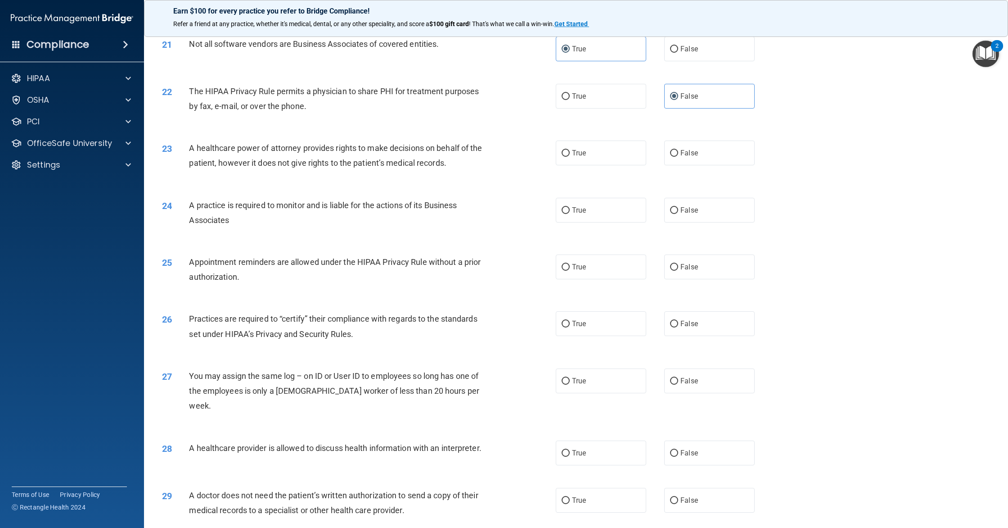
scroll to position [1299, 0]
drag, startPoint x: 376, startPoint y: 151, endPoint x: 414, endPoint y: 155, distance: 38.0
click at [414, 155] on div "A healthcare power of attorney provides rights to make decisions on behalf of t…" at bounding box center [342, 155] width 306 height 30
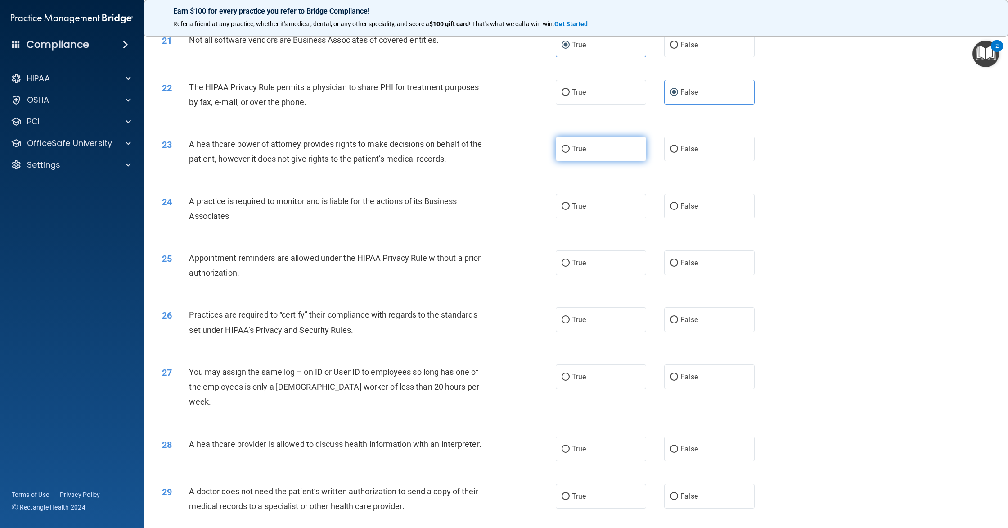
scroll to position [1304, 0]
click at [611, 145] on label "True" at bounding box center [601, 147] width 90 height 25
click at [570, 145] on input "True" at bounding box center [566, 147] width 8 height 7
radio input "true"
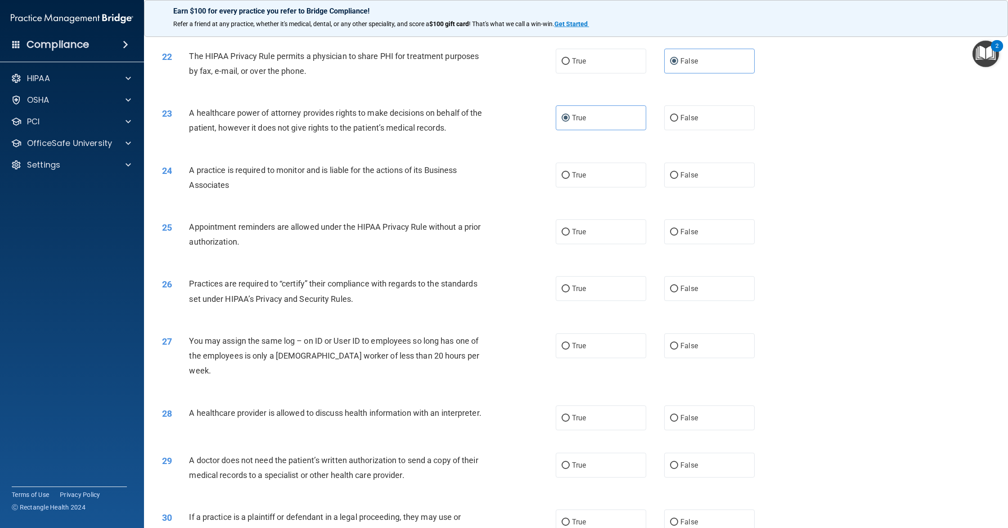
scroll to position [1335, 0]
click at [700, 124] on label "False" at bounding box center [709, 116] width 90 height 25
click at [678, 120] on input "False" at bounding box center [674, 116] width 8 height 7
radio input "true"
radio input "false"
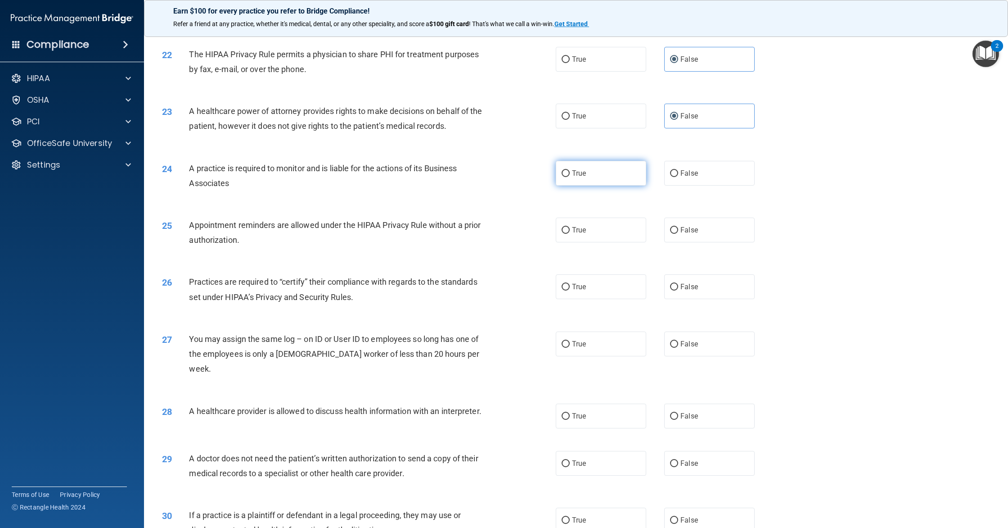
click at [612, 182] on label "True" at bounding box center [601, 173] width 90 height 25
click at [570, 177] on input "True" at bounding box center [566, 173] width 8 height 7
radio input "true"
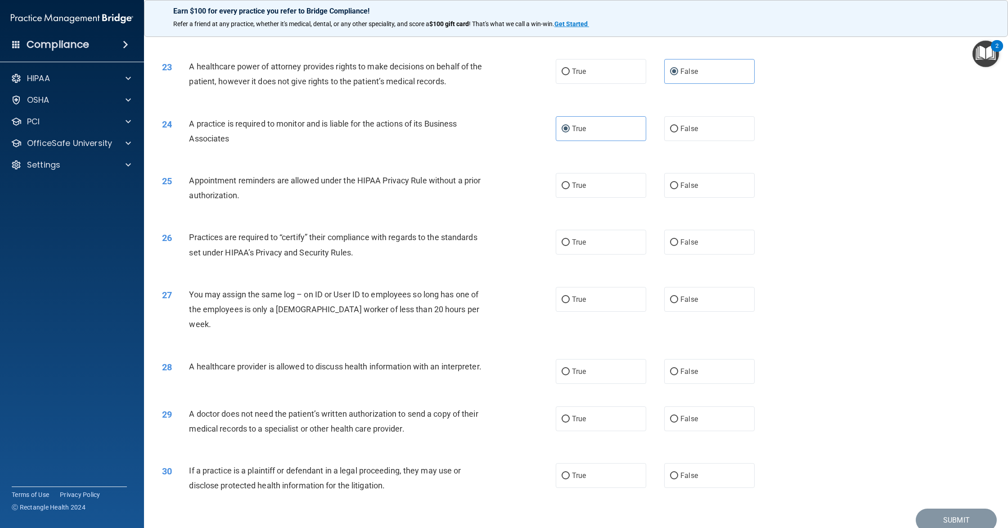
scroll to position [1380, 0]
click at [676, 143] on div "24 A practice is required to monitor and is liable for the actions of its Busin…" at bounding box center [576, 132] width 842 height 57
click at [686, 127] on span "False" at bounding box center [690, 128] width 18 height 9
click at [678, 127] on input "False" at bounding box center [674, 128] width 8 height 7
radio input "true"
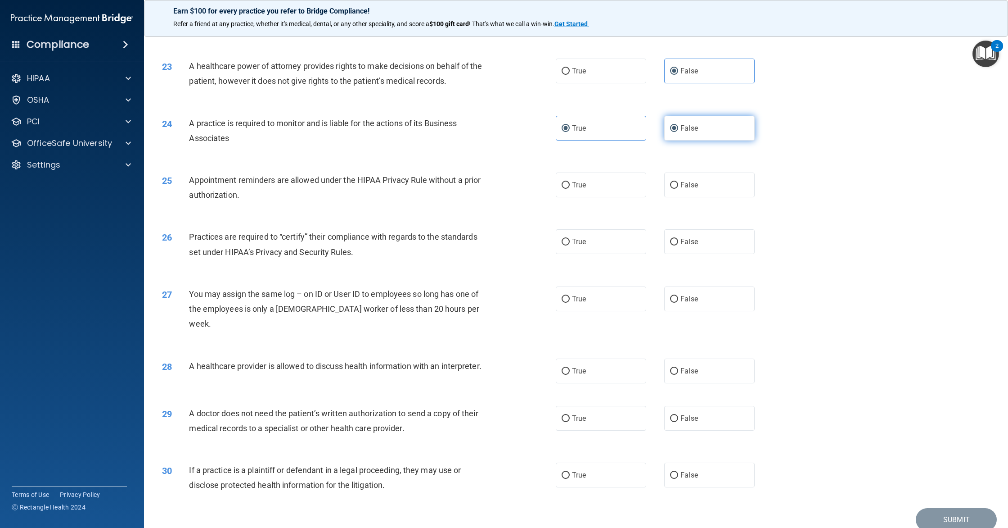
radio input "false"
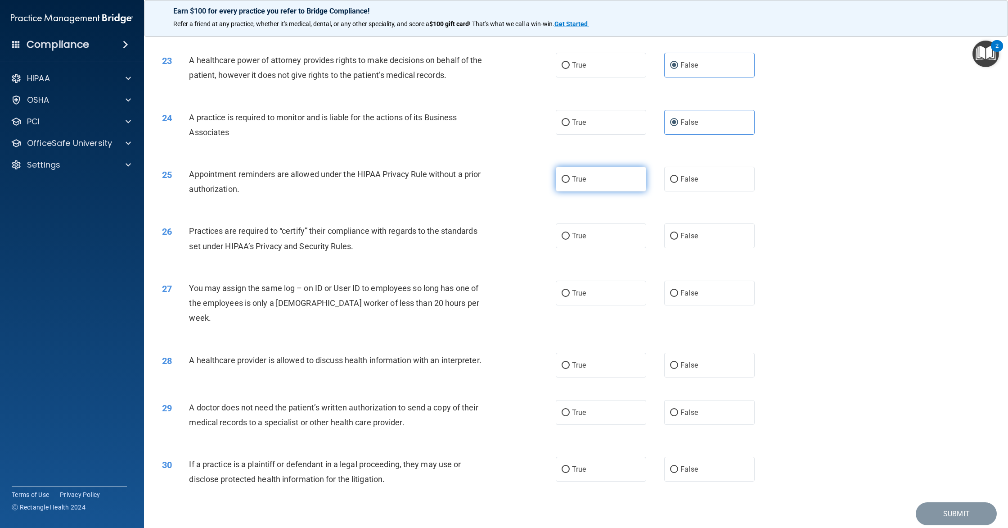
click at [598, 188] on label "True" at bounding box center [601, 179] width 90 height 25
click at [570, 183] on input "True" at bounding box center [566, 179] width 8 height 7
radio input "true"
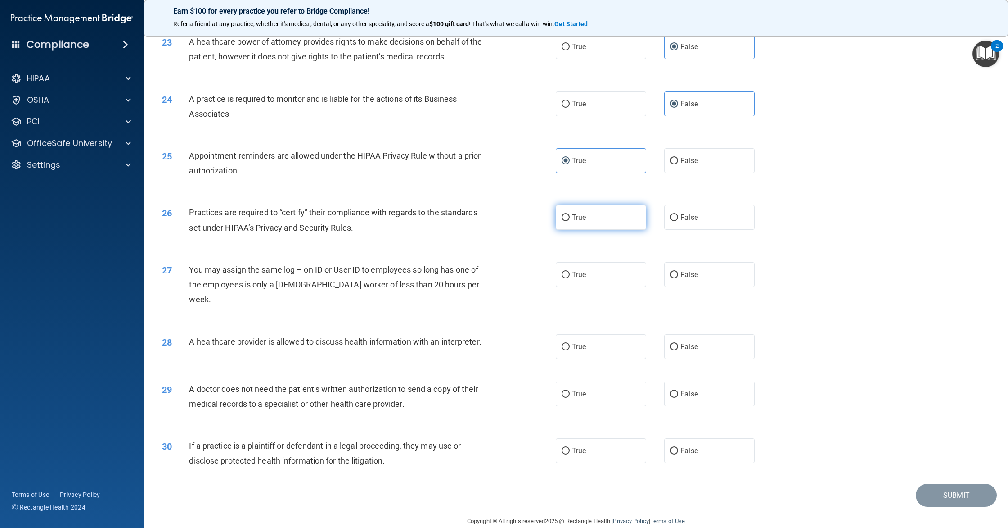
click at [596, 213] on label "True" at bounding box center [601, 217] width 90 height 25
click at [570, 214] on input "True" at bounding box center [566, 217] width 8 height 7
radio input "true"
click at [695, 270] on span "False" at bounding box center [690, 274] width 18 height 9
click at [678, 271] on input "False" at bounding box center [674, 274] width 8 height 7
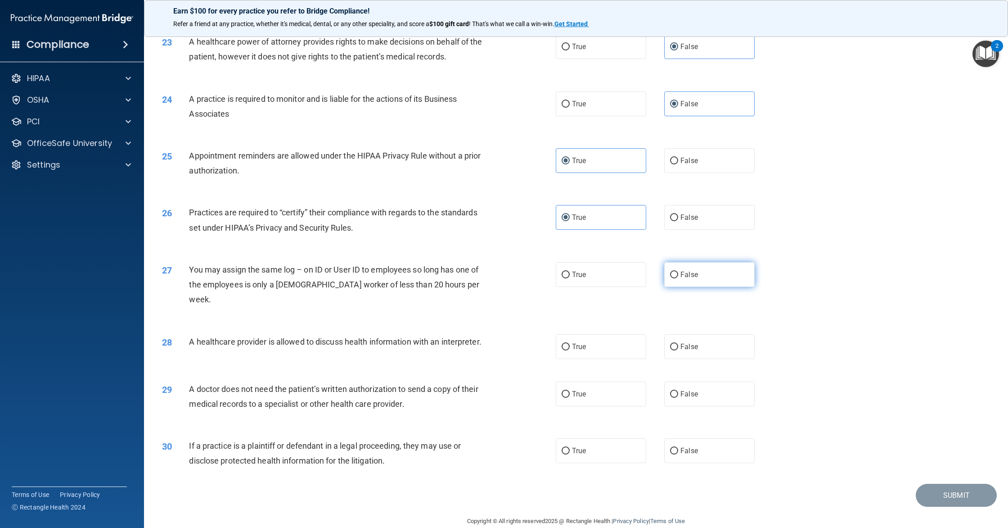
radio input "true"
drag, startPoint x: 202, startPoint y: 329, endPoint x: 286, endPoint y: 339, distance: 84.8
click at [286, 339] on div "28 A healthcare provider is allowed to discuss health information with an inter…" at bounding box center [576, 346] width 842 height 47
click at [609, 334] on label "True" at bounding box center [601, 346] width 90 height 25
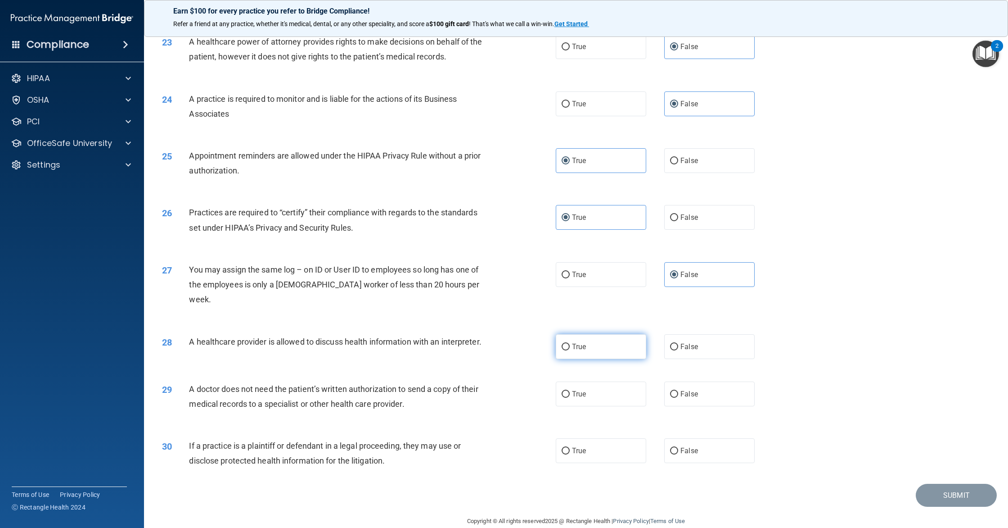
click at [570, 343] on input "True" at bounding box center [566, 346] width 8 height 7
radio input "true"
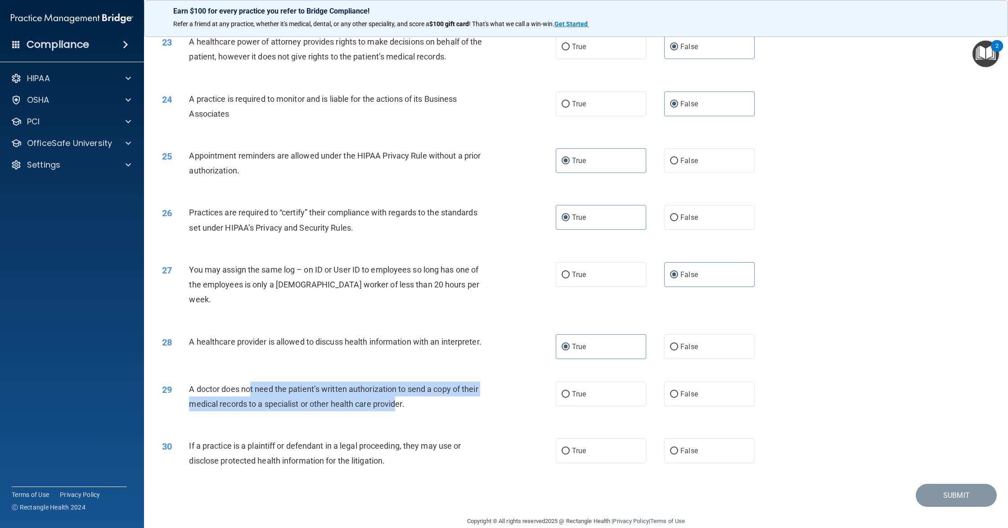
drag, startPoint x: 250, startPoint y: 377, endPoint x: 395, endPoint y: 390, distance: 146.0
click at [395, 390] on span "A doctor does not need the patient’s written authorization to send a copy of th…" at bounding box center [333, 396] width 289 height 24
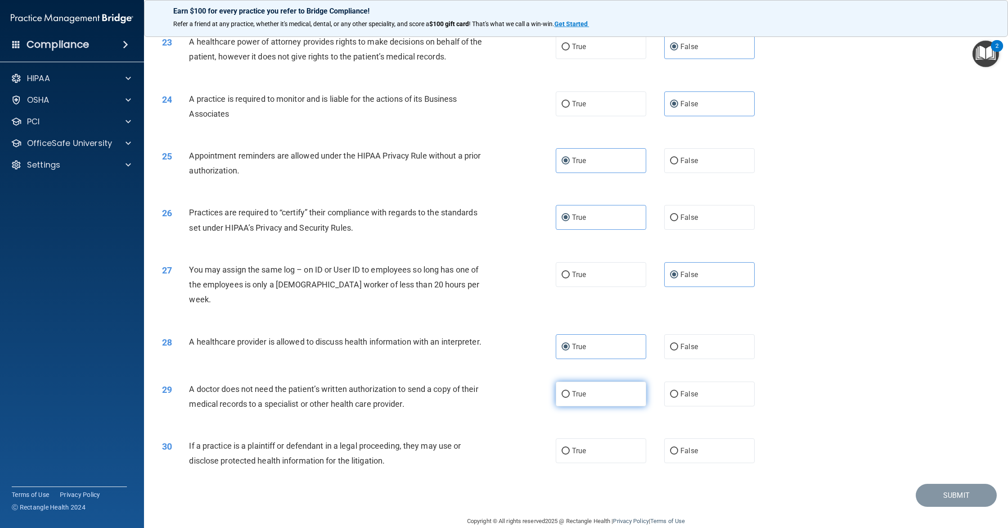
click at [575, 388] on label "True" at bounding box center [601, 393] width 90 height 25
click at [570, 391] on input "True" at bounding box center [566, 394] width 8 height 7
radio input "true"
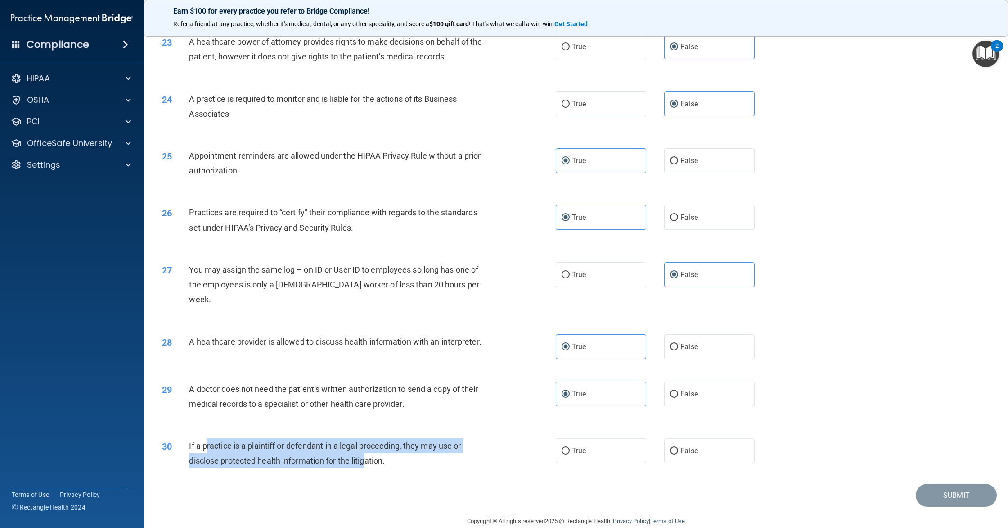
drag, startPoint x: 207, startPoint y: 427, endPoint x: 379, endPoint y: 455, distance: 175.1
click at [379, 455] on div "30 If a practice is a plaintiff or defendant in a legal proceeding, they may us…" at bounding box center [359, 455] width 421 height 34
drag, startPoint x: 379, startPoint y: 455, endPoint x: 604, endPoint y: 449, distance: 224.3
click at [380, 455] on div "30 If a practice is a plaintiff or defendant in a legal proceeding, they may us…" at bounding box center [359, 455] width 421 height 34
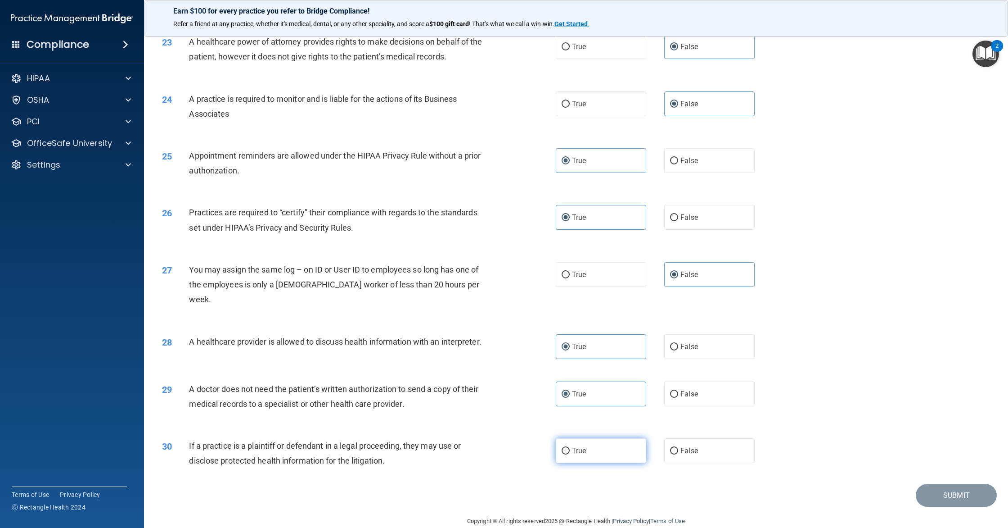
click at [613, 438] on label "True" at bounding box center [601, 450] width 90 height 25
click at [570, 447] on input "True" at bounding box center [566, 450] width 8 height 7
radio input "true"
click at [924, 483] on button "Submit" at bounding box center [956, 494] width 81 height 23
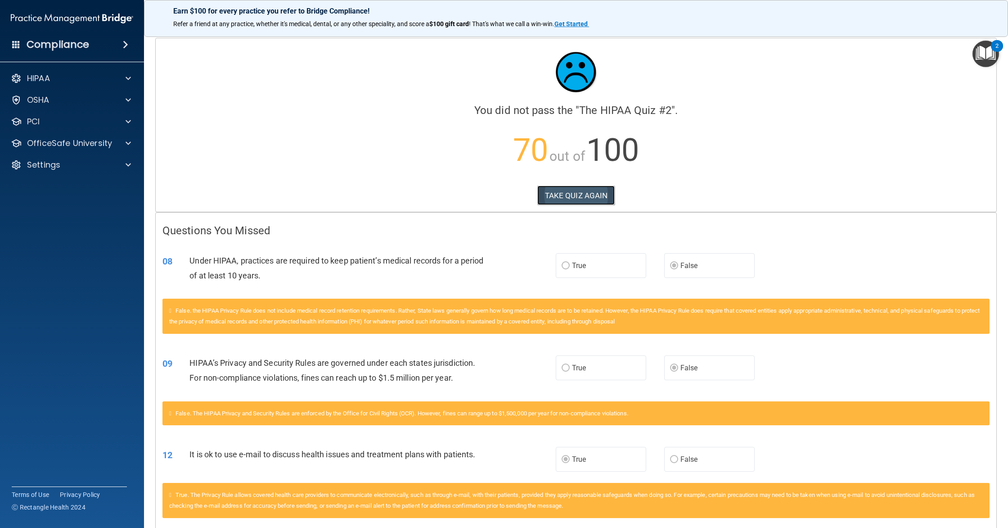
click at [569, 199] on button "TAKE QUIZ AGAIN" at bounding box center [576, 195] width 78 height 20
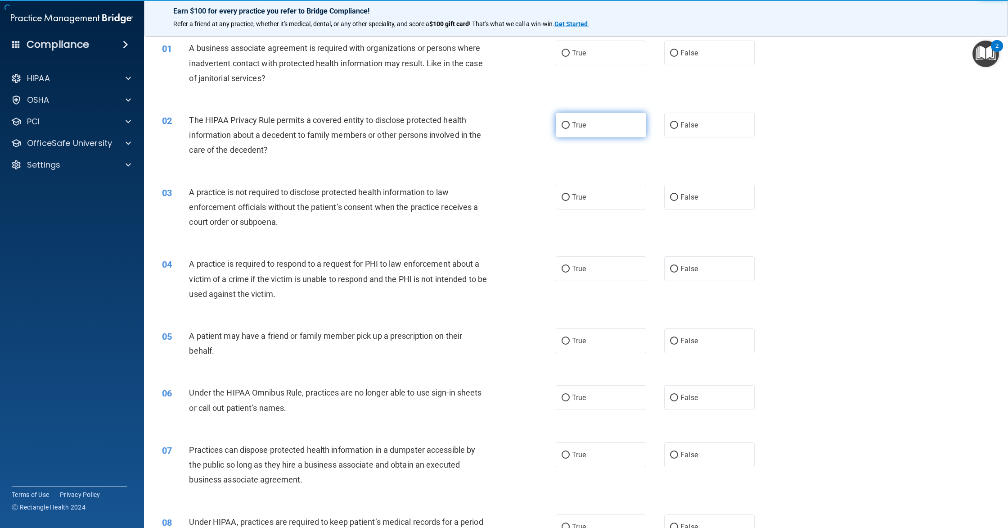
scroll to position [33, 0]
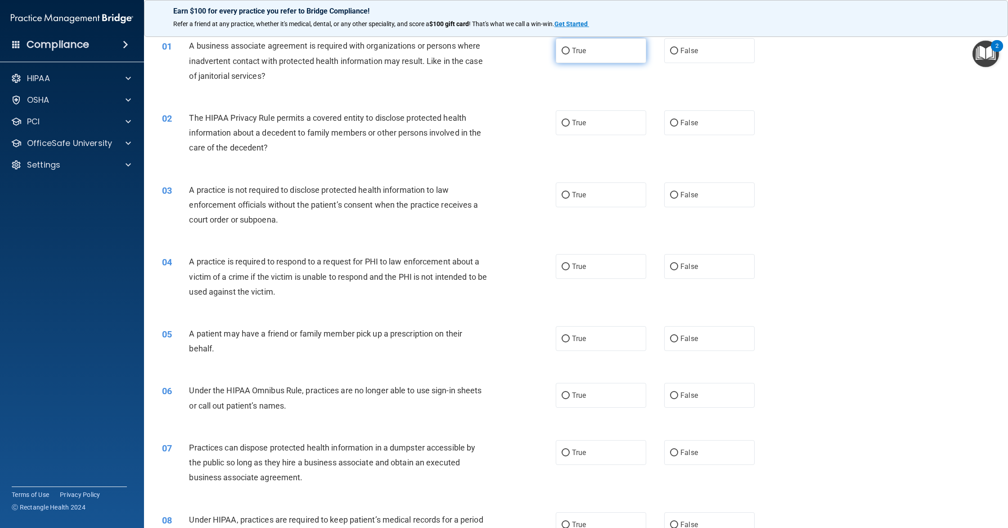
click at [569, 60] on label "True" at bounding box center [601, 50] width 90 height 25
click at [569, 54] on input "True" at bounding box center [566, 51] width 8 height 7
radio input "true"
click at [679, 50] on label "False" at bounding box center [709, 50] width 90 height 25
click at [678, 50] on input "False" at bounding box center [674, 51] width 8 height 7
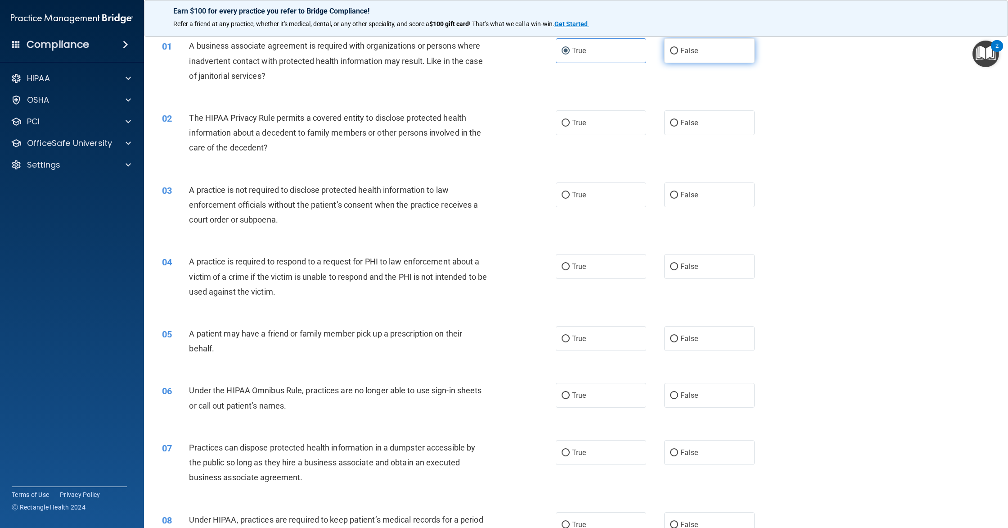
radio input "true"
radio input "false"
click at [595, 124] on label "True" at bounding box center [601, 122] width 90 height 25
click at [570, 124] on input "True" at bounding box center [566, 123] width 8 height 7
radio input "true"
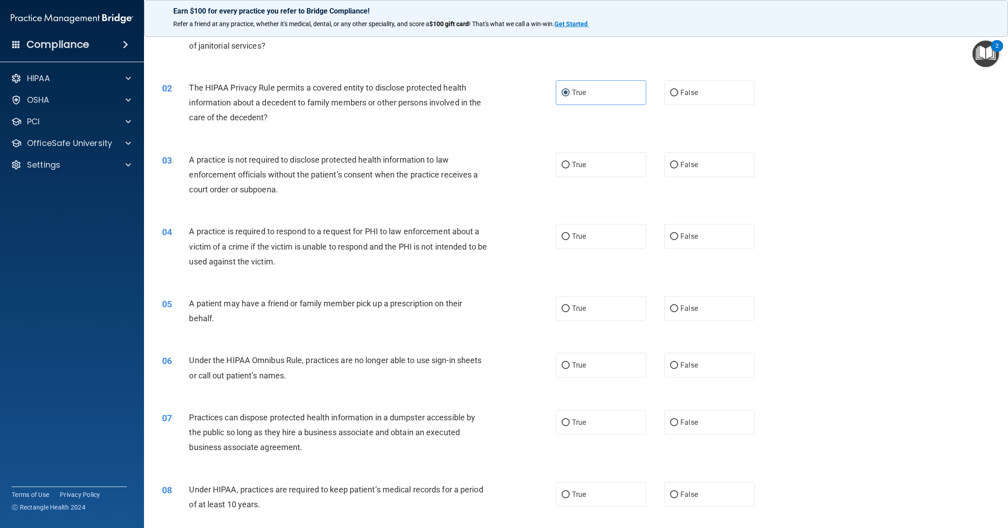
scroll to position [64, 0]
click at [695, 164] on span "False" at bounding box center [690, 163] width 18 height 9
click at [678, 164] on input "False" at bounding box center [674, 163] width 8 height 7
radio input "true"
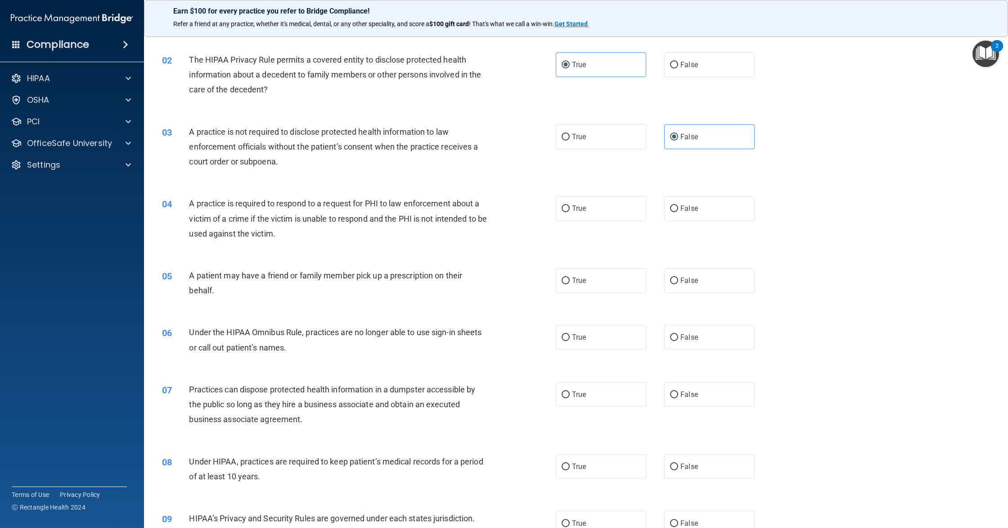
scroll to position [104, 0]
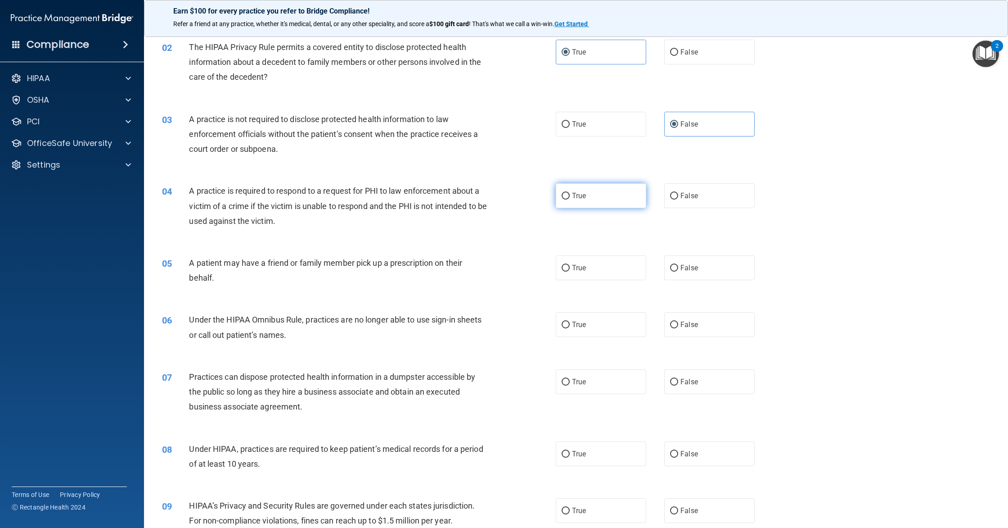
click at [598, 193] on label "True" at bounding box center [601, 195] width 90 height 25
click at [570, 193] on input "True" at bounding box center [566, 196] width 8 height 7
radio input "true"
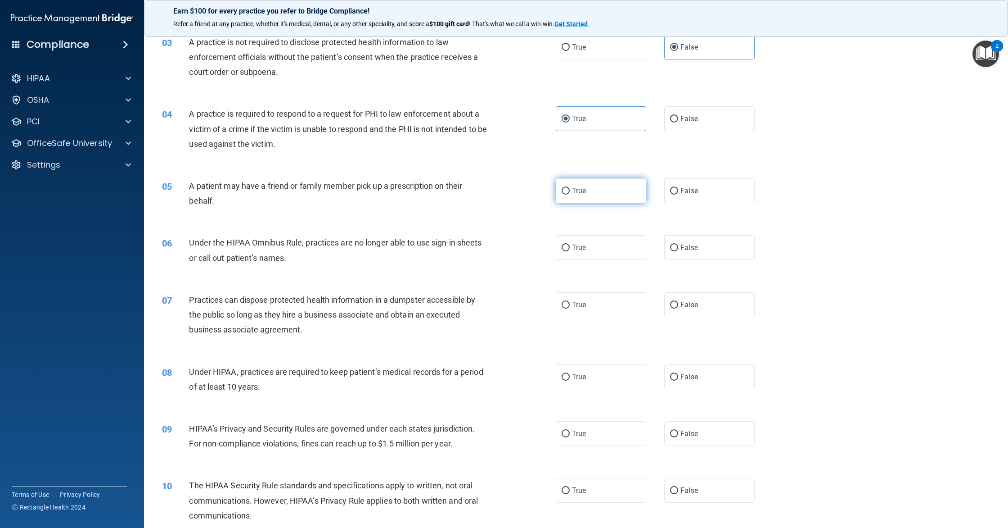
scroll to position [182, 0]
drag, startPoint x: 598, startPoint y: 185, endPoint x: 593, endPoint y: 185, distance: 5.0
click at [598, 185] on label "True" at bounding box center [601, 189] width 90 height 25
click at [570, 186] on input "True" at bounding box center [566, 189] width 8 height 7
radio input "true"
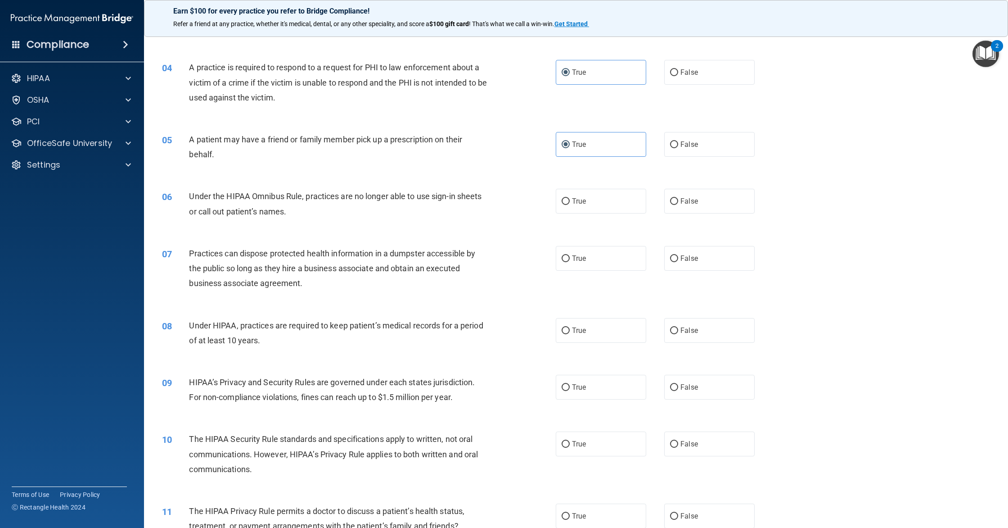
scroll to position [240, 0]
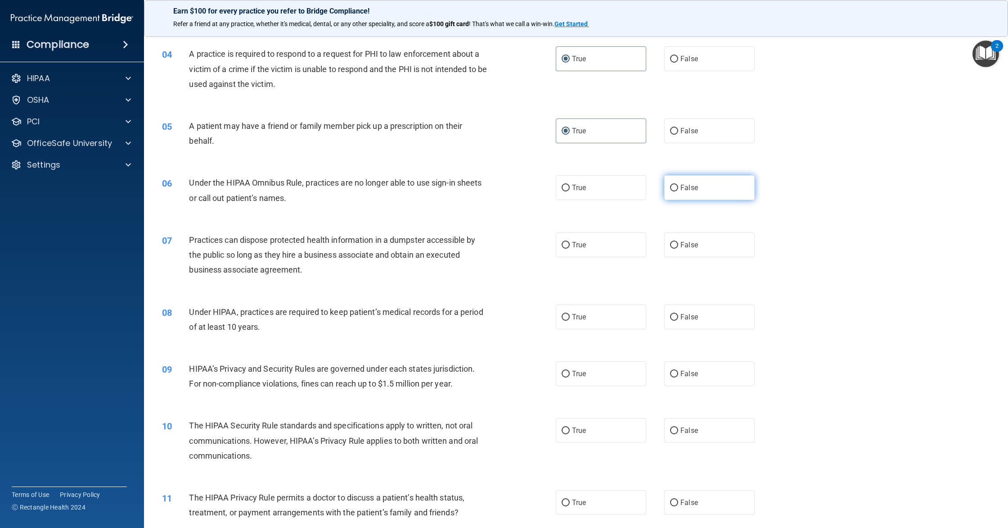
click at [670, 188] on label "False" at bounding box center [709, 187] width 90 height 25
click at [670, 188] on input "False" at bounding box center [674, 188] width 8 height 7
radio input "true"
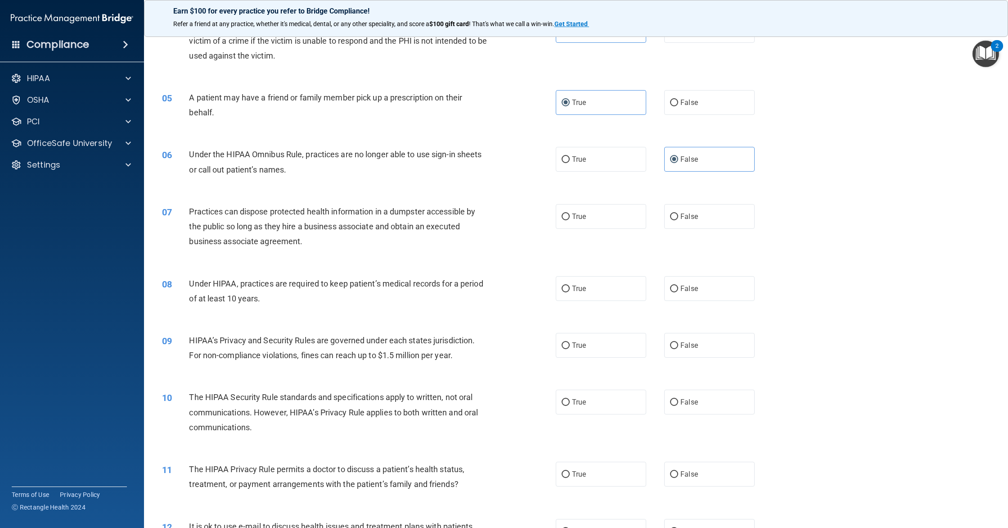
scroll to position [270, 0]
drag, startPoint x: 357, startPoint y: 215, endPoint x: 489, endPoint y: 216, distance: 131.9
click at [453, 216] on div "Practices can dispose protected health information in a dumpster accessible by …" at bounding box center [342, 225] width 306 height 45
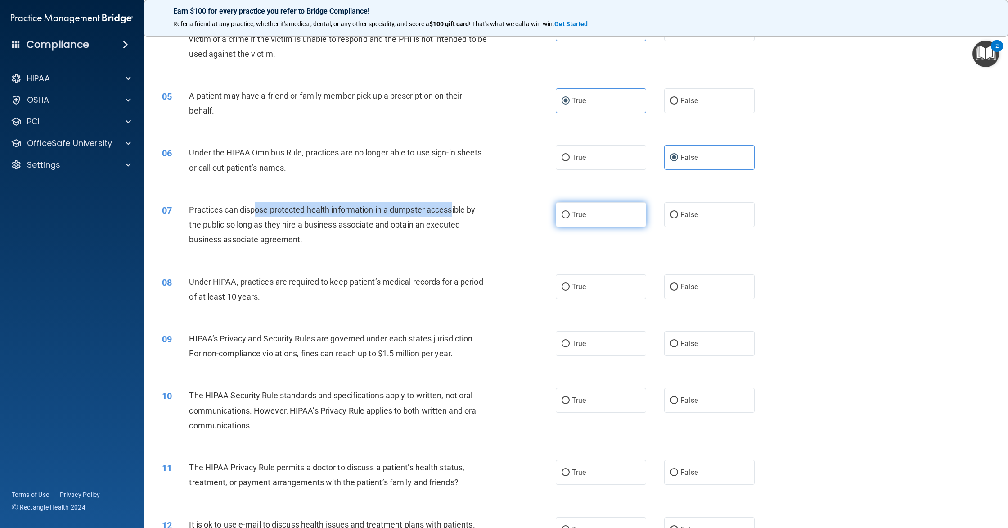
scroll to position [271, 0]
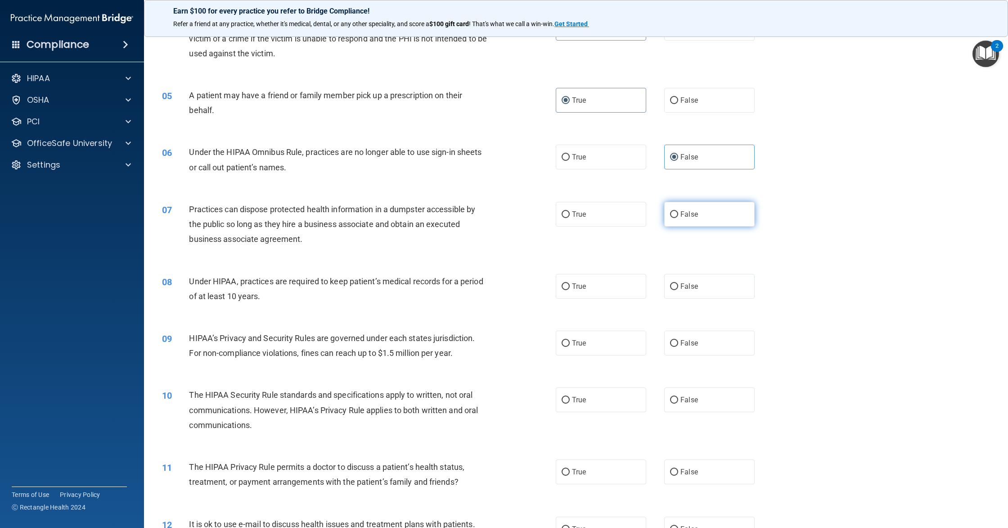
drag, startPoint x: 640, startPoint y: 222, endPoint x: 693, endPoint y: 222, distance: 52.7
click at [646, 221] on div "True False" at bounding box center [664, 214] width 217 height 25
drag, startPoint x: 693, startPoint y: 222, endPoint x: 721, endPoint y: 264, distance: 50.6
click at [693, 222] on label "False" at bounding box center [709, 214] width 90 height 25
click at [678, 218] on input "False" at bounding box center [674, 214] width 8 height 7
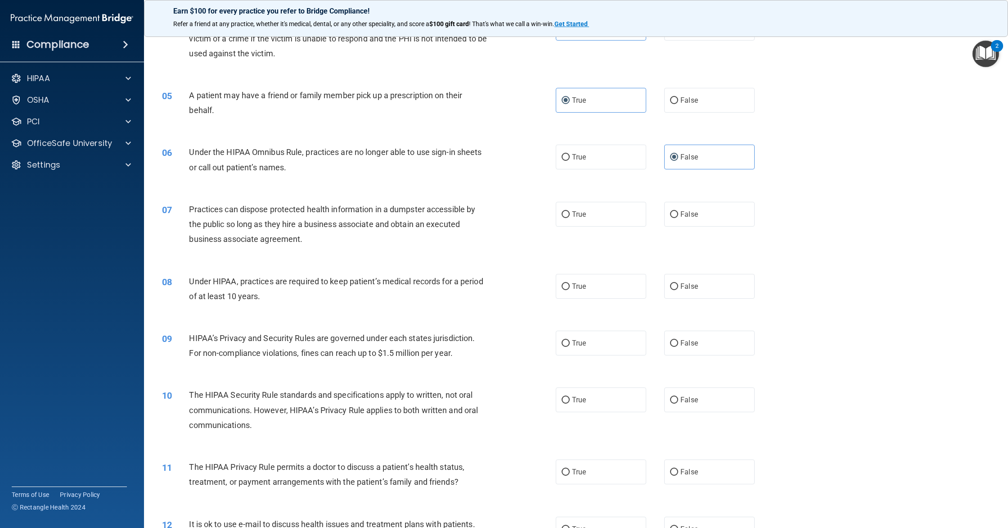
radio input "true"
drag, startPoint x: 707, startPoint y: 278, endPoint x: 703, endPoint y: 278, distance: 4.5
click at [703, 278] on label "False" at bounding box center [709, 286] width 90 height 25
click at [678, 283] on input "False" at bounding box center [674, 286] width 8 height 7
radio input "true"
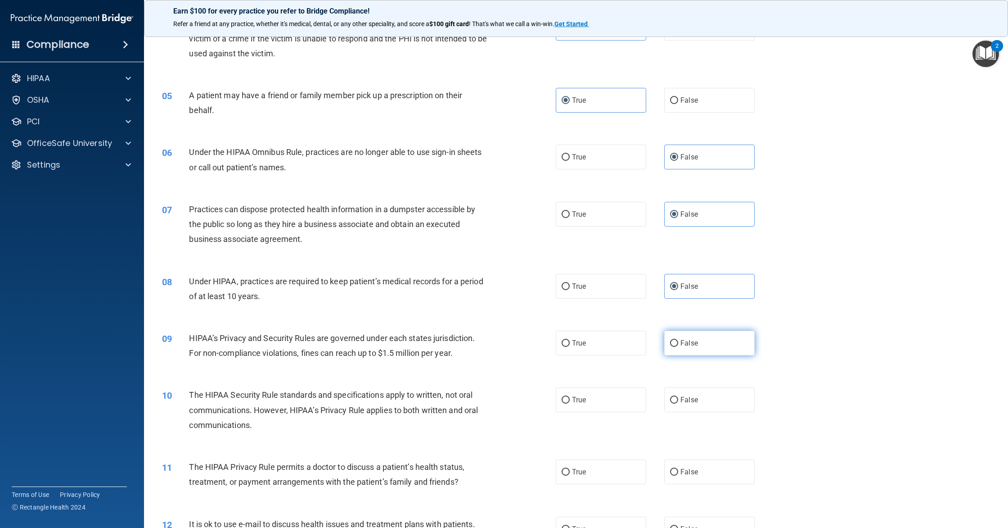
click at [681, 344] on span "False" at bounding box center [690, 343] width 18 height 9
click at [678, 344] on input "False" at bounding box center [674, 343] width 8 height 7
radio input "true"
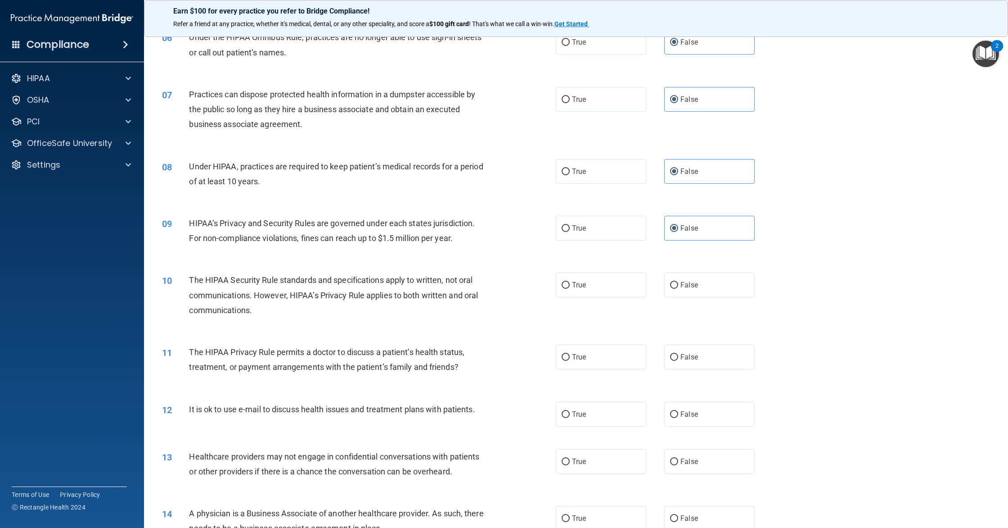
scroll to position [405, 0]
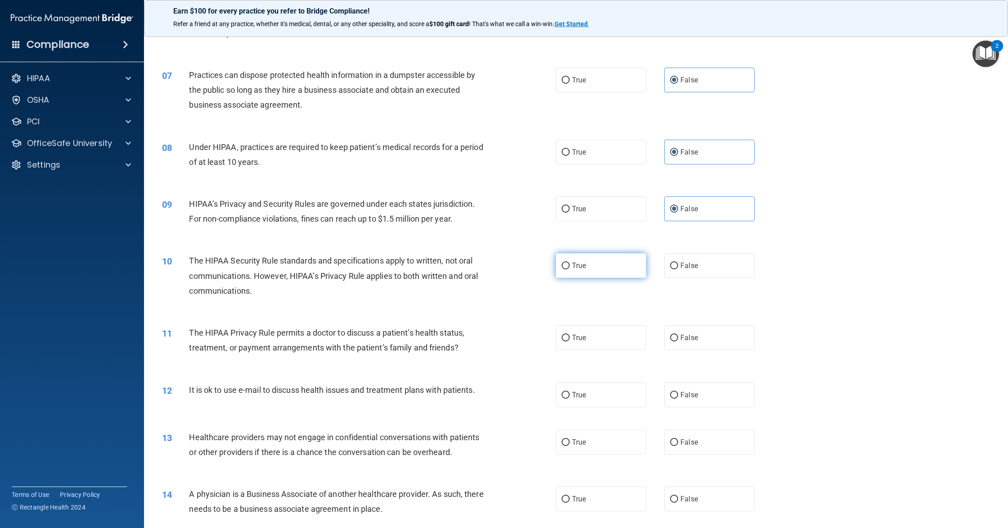
click at [622, 263] on label "True" at bounding box center [601, 265] width 90 height 25
click at [570, 263] on input "True" at bounding box center [566, 265] width 8 height 7
radio input "true"
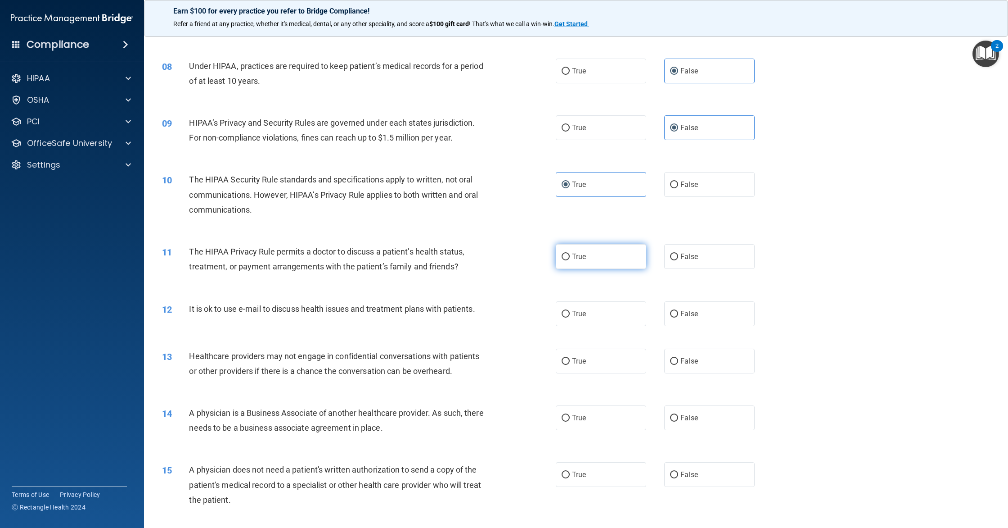
scroll to position [487, 0]
click at [591, 257] on label "True" at bounding box center [601, 256] width 90 height 25
click at [570, 257] on input "True" at bounding box center [566, 256] width 8 height 7
radio input "true"
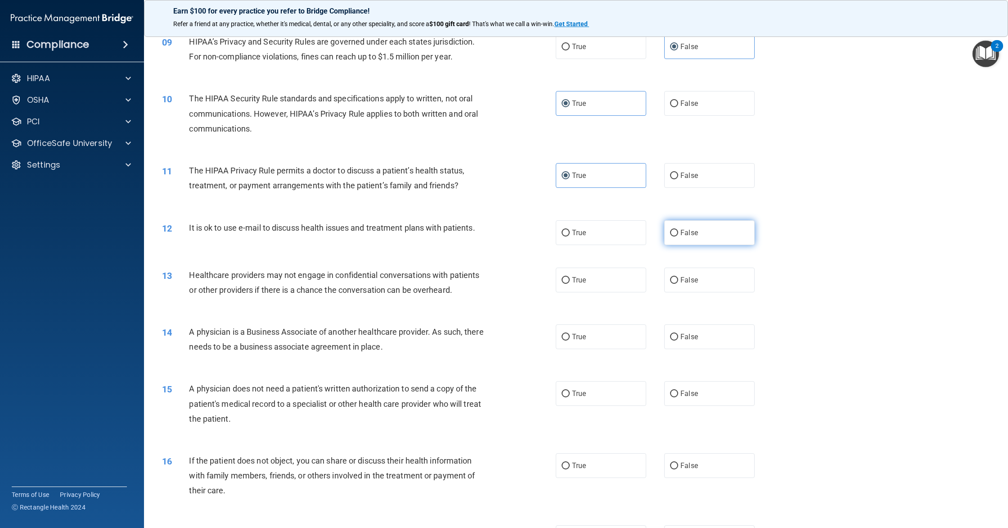
scroll to position [568, 0]
click at [677, 243] on label "False" at bounding box center [709, 232] width 90 height 25
click at [677, 236] on input "False" at bounding box center [674, 232] width 8 height 7
radio input "true"
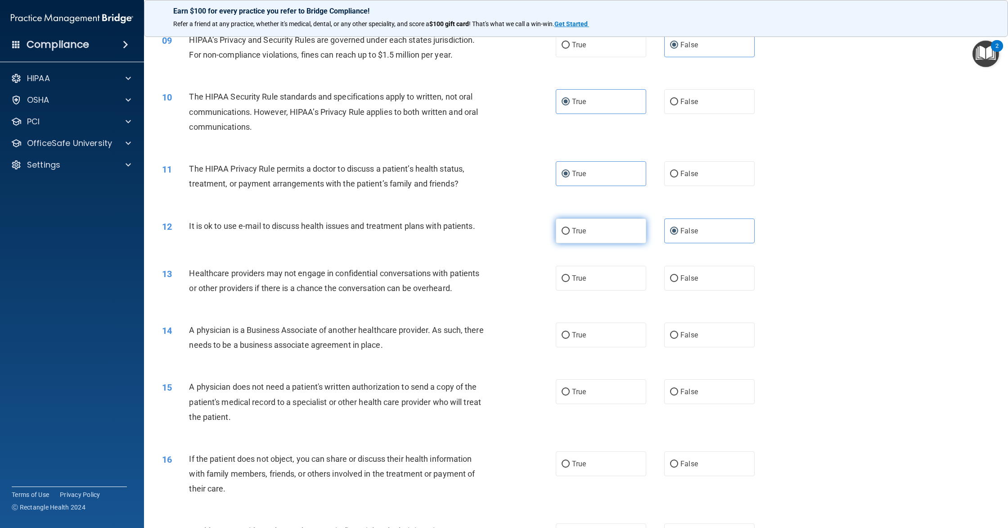
click at [590, 237] on label "True" at bounding box center [601, 230] width 90 height 25
click at [570, 235] on input "True" at bounding box center [566, 231] width 8 height 7
radio input "true"
radio input "false"
drag, startPoint x: 698, startPoint y: 274, endPoint x: 705, endPoint y: 312, distance: 39.0
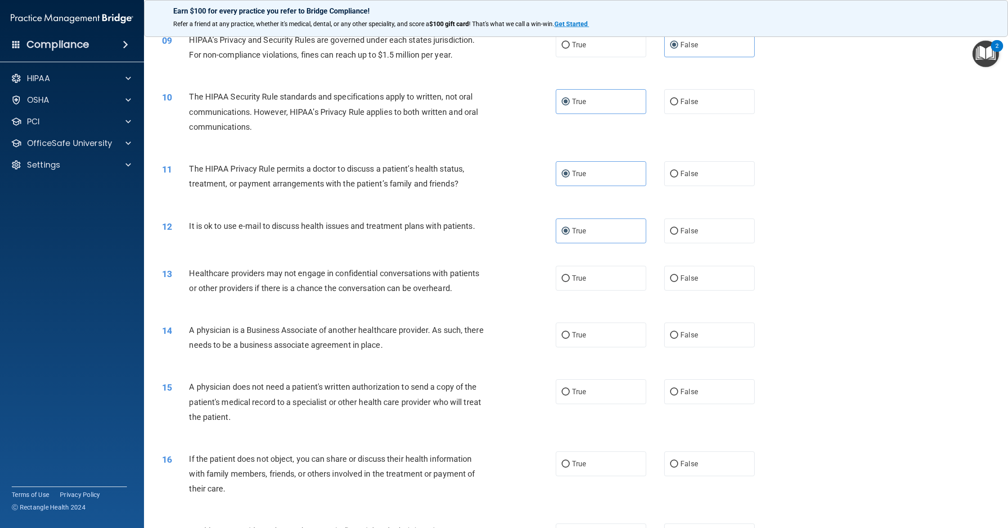
click at [698, 277] on label "False" at bounding box center [709, 278] width 90 height 25
click at [678, 277] on input "False" at bounding box center [674, 278] width 8 height 7
radio input "true"
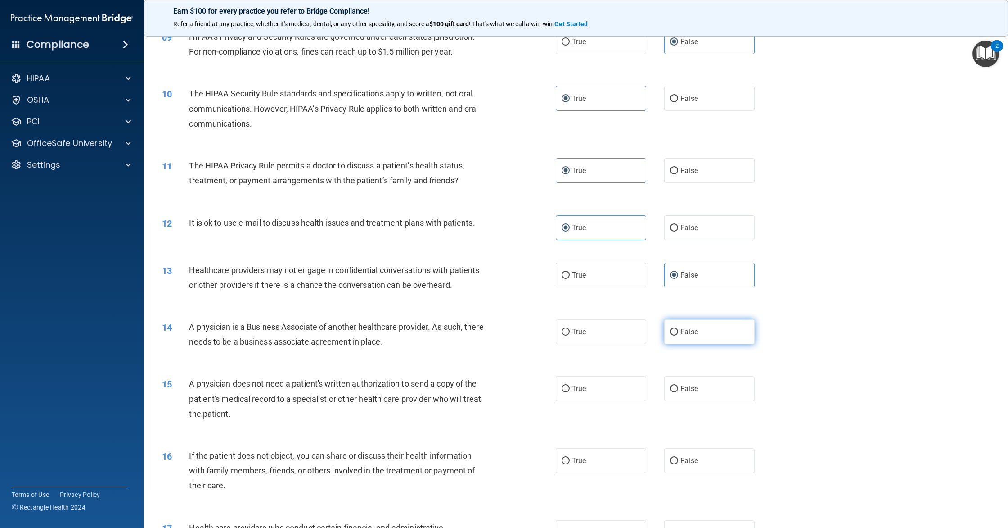
click at [695, 325] on label "False" at bounding box center [709, 331] width 90 height 25
click at [678, 329] on input "False" at bounding box center [674, 332] width 8 height 7
radio input "true"
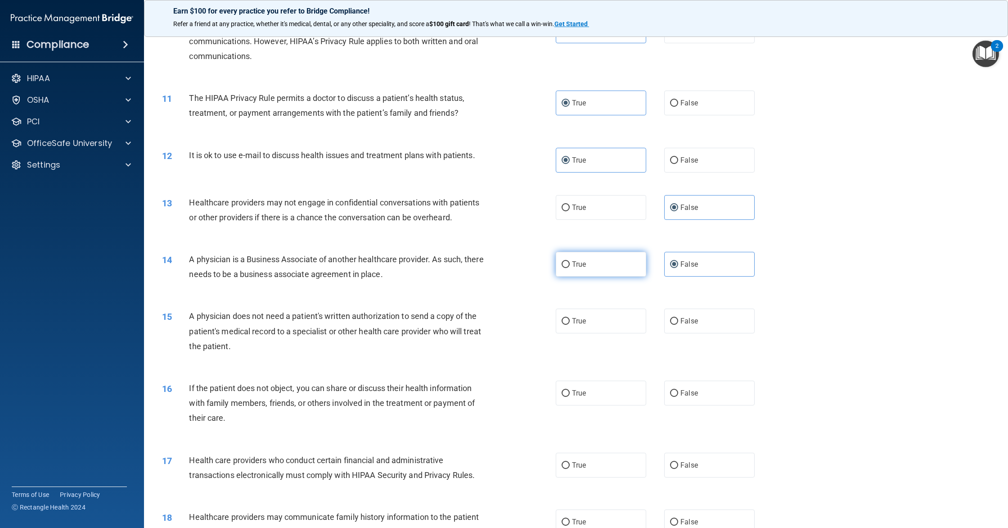
scroll to position [683, 0]
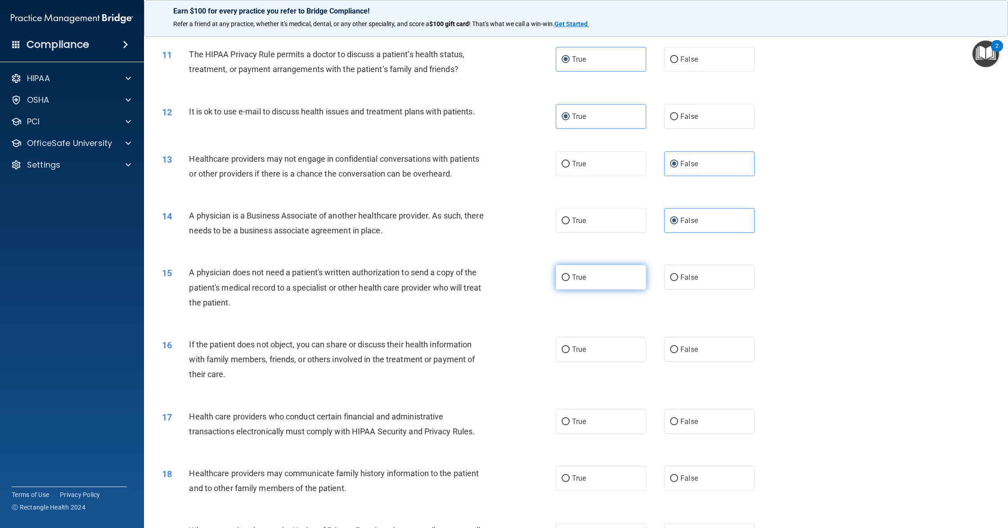
click at [579, 277] on span "True" at bounding box center [579, 277] width 14 height 9
click at [570, 277] on input "True" at bounding box center [566, 277] width 8 height 7
radio input "true"
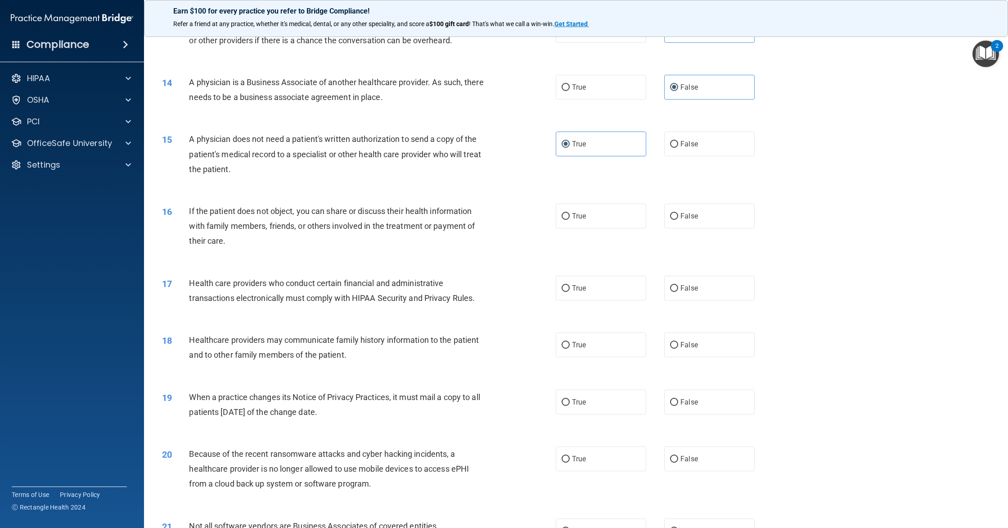
scroll to position [817, 0]
click at [567, 216] on input "True" at bounding box center [566, 215] width 8 height 7
radio input "true"
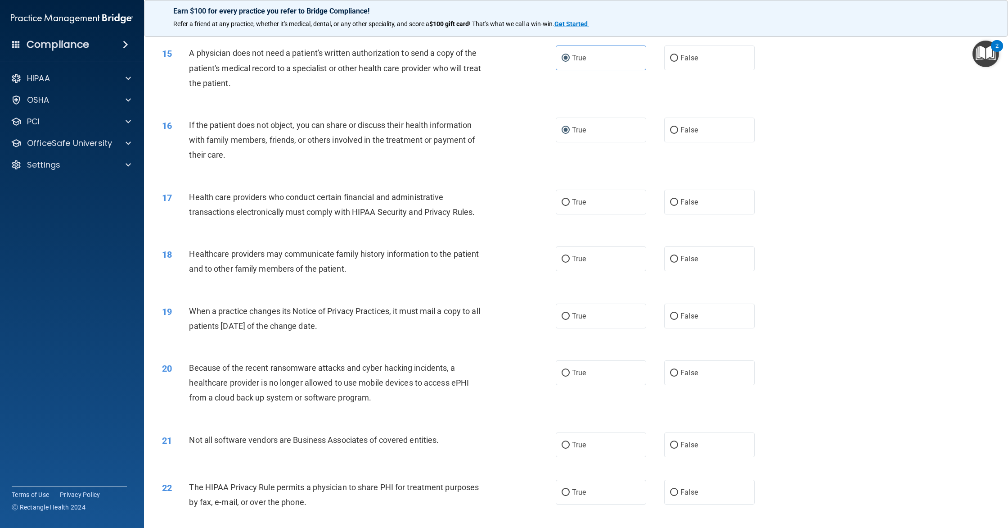
scroll to position [903, 0]
click at [581, 198] on span "True" at bounding box center [579, 201] width 14 height 9
click at [570, 199] on input "True" at bounding box center [566, 202] width 8 height 7
radio input "true"
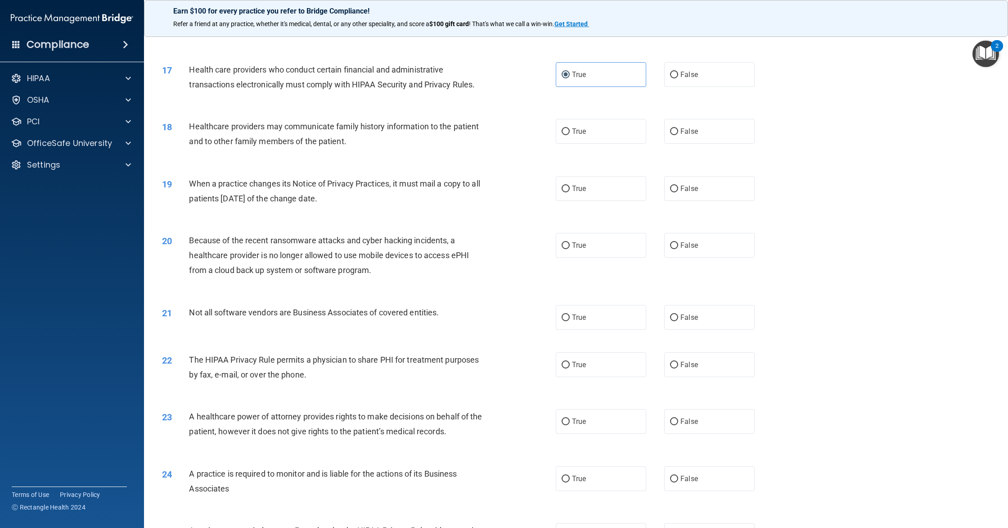
scroll to position [1039, 0]
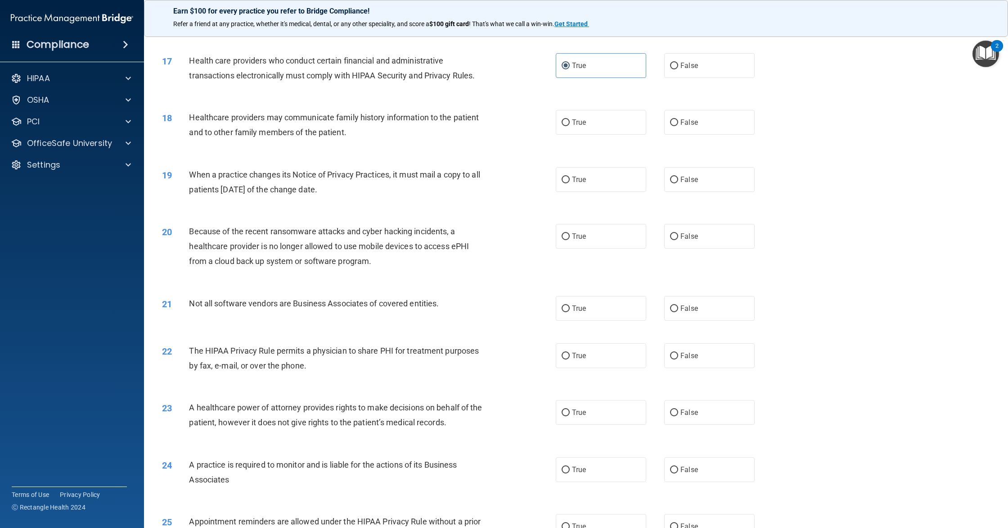
drag, startPoint x: 607, startPoint y: 119, endPoint x: 521, endPoint y: 190, distance: 111.3
click at [607, 119] on label "True" at bounding box center [601, 122] width 90 height 25
click at [570, 119] on input "True" at bounding box center [566, 122] width 8 height 7
radio input "true"
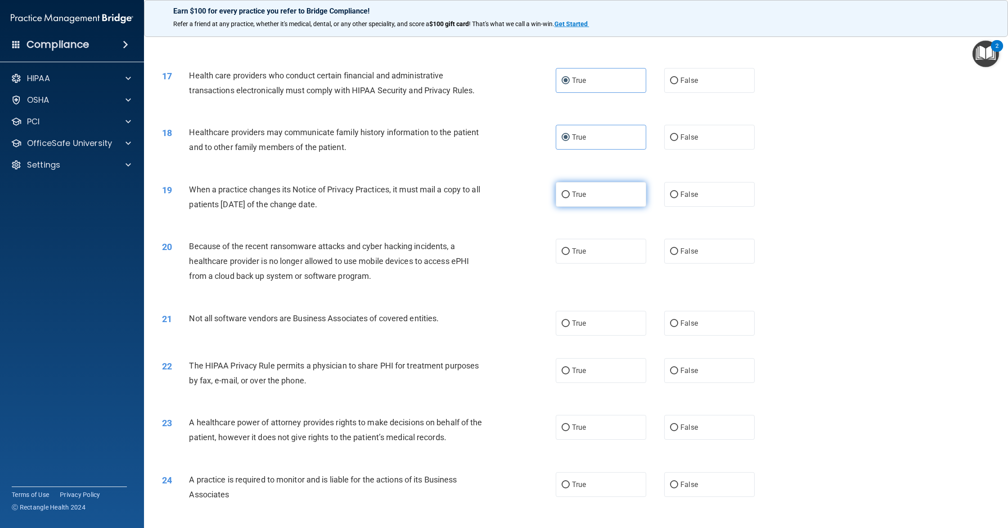
scroll to position [986, 0]
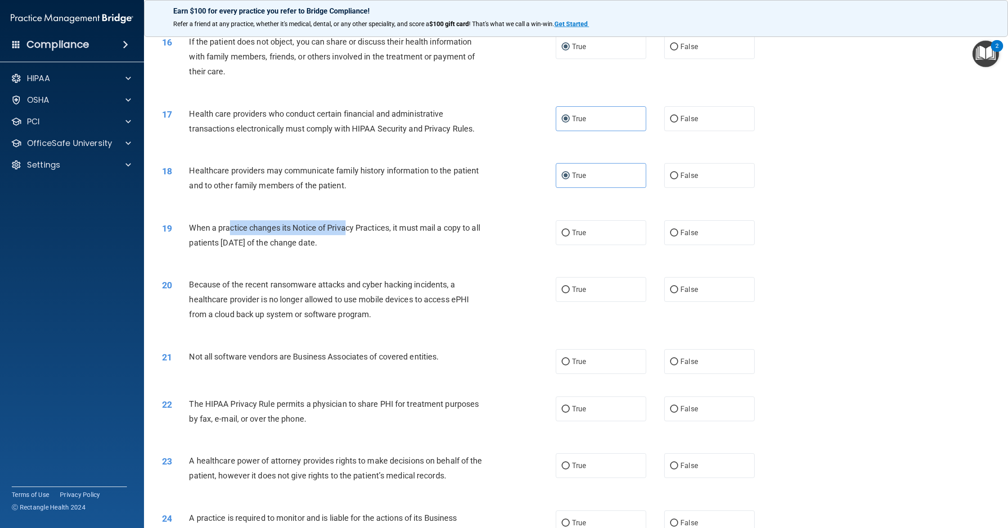
drag, startPoint x: 330, startPoint y: 227, endPoint x: 358, endPoint y: 226, distance: 28.4
click at [359, 226] on span "When a practice changes its Notice of Privacy Practices, it must mail a copy to…" at bounding box center [334, 235] width 291 height 24
click at [358, 226] on span "When a practice changes its Notice of Privacy Practices, it must mail a copy to…" at bounding box center [334, 235] width 291 height 24
click at [305, 233] on div "When a practice changes its Notice of Privacy Practices, it must mail a copy to…" at bounding box center [342, 235] width 306 height 30
drag, startPoint x: 298, startPoint y: 228, endPoint x: 478, endPoint y: 252, distance: 181.2
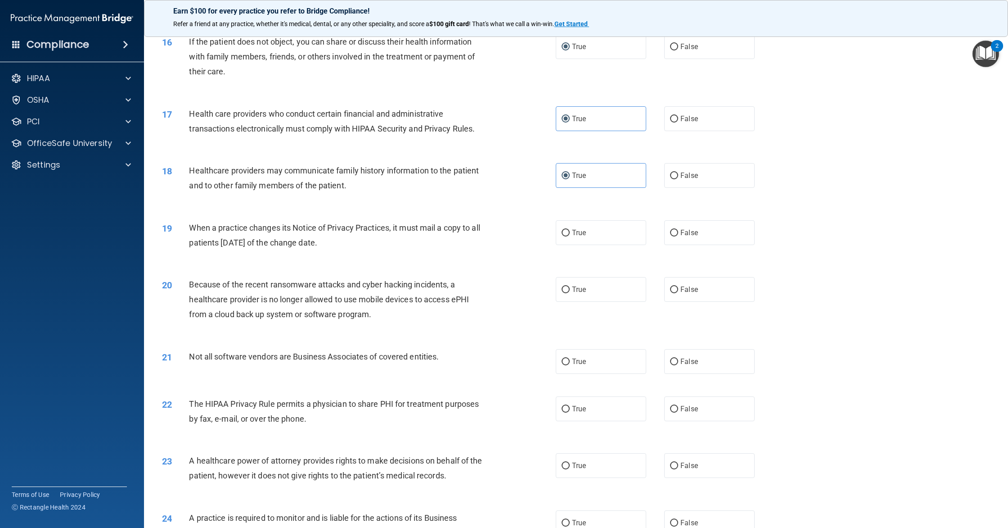
click at [501, 254] on div "19 When a practice changes its Notice of Privacy Practices, it must mail a copy…" at bounding box center [359, 237] width 421 height 34
click at [471, 251] on div "19 When a practice changes its Notice of Privacy Practices, it must mail a copy…" at bounding box center [359, 237] width 421 height 34
click at [353, 233] on div "When a practice changes its Notice of Privacy Practices, it must mail a copy to…" at bounding box center [342, 235] width 306 height 30
drag, startPoint x: 338, startPoint y: 234, endPoint x: 362, endPoint y: 231, distance: 24.4
click at [360, 232] on div "When a practice changes its Notice of Privacy Practices, it must mail a copy to…" at bounding box center [342, 235] width 306 height 30
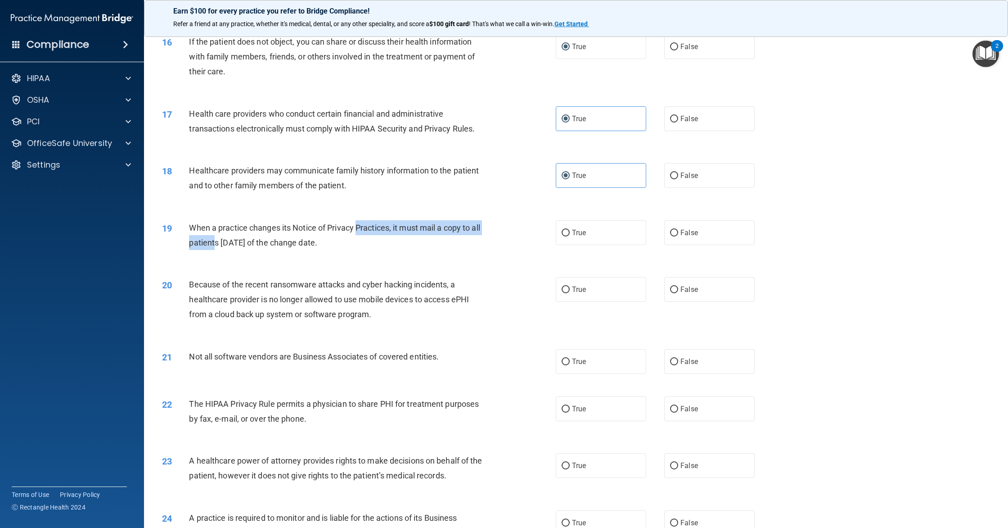
click at [362, 231] on span "When a practice changes its Notice of Privacy Practices, it must mail a copy to…" at bounding box center [334, 235] width 291 height 24
drag, startPoint x: 601, startPoint y: 231, endPoint x: 375, endPoint y: 244, distance: 226.8
click at [598, 231] on label "True" at bounding box center [601, 232] width 90 height 25
click at [570, 231] on input "True" at bounding box center [566, 233] width 8 height 7
radio input "true"
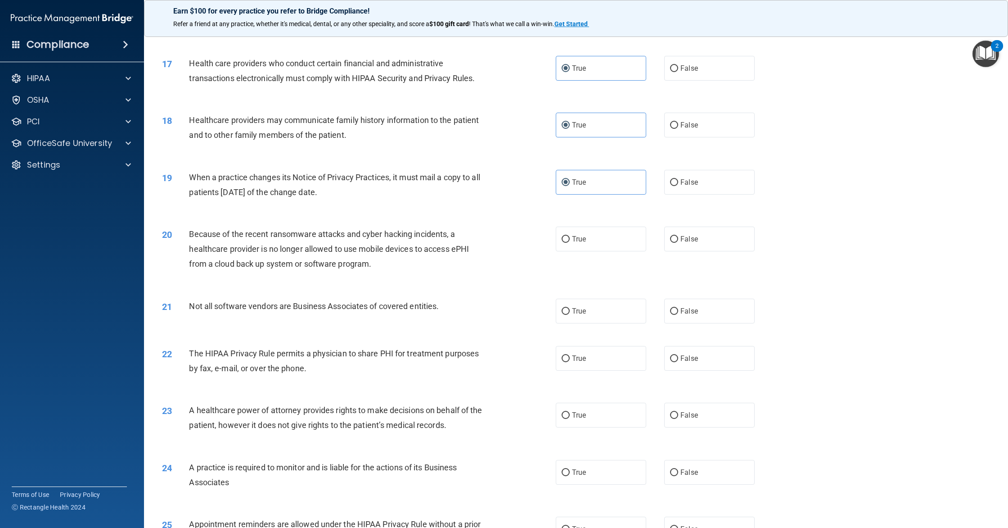
scroll to position [1035, 0]
drag, startPoint x: 731, startPoint y: 239, endPoint x: 618, endPoint y: 261, distance: 116.1
click at [730, 239] on label "False" at bounding box center [709, 239] width 90 height 25
click at [678, 239] on input "False" at bounding box center [674, 240] width 8 height 7
radio input "true"
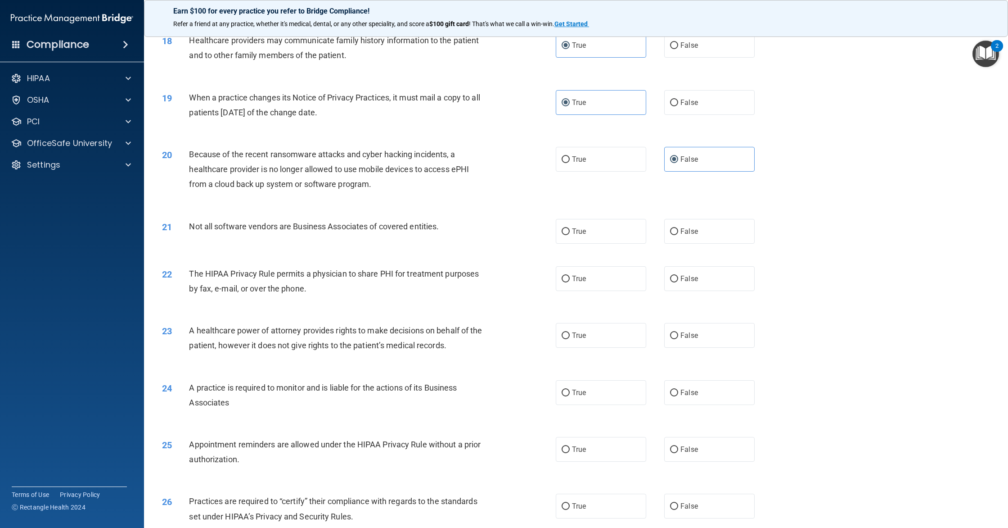
scroll to position [1117, 0]
click at [591, 235] on label "True" at bounding box center [601, 229] width 90 height 25
click at [570, 234] on input "True" at bounding box center [566, 230] width 8 height 7
radio input "true"
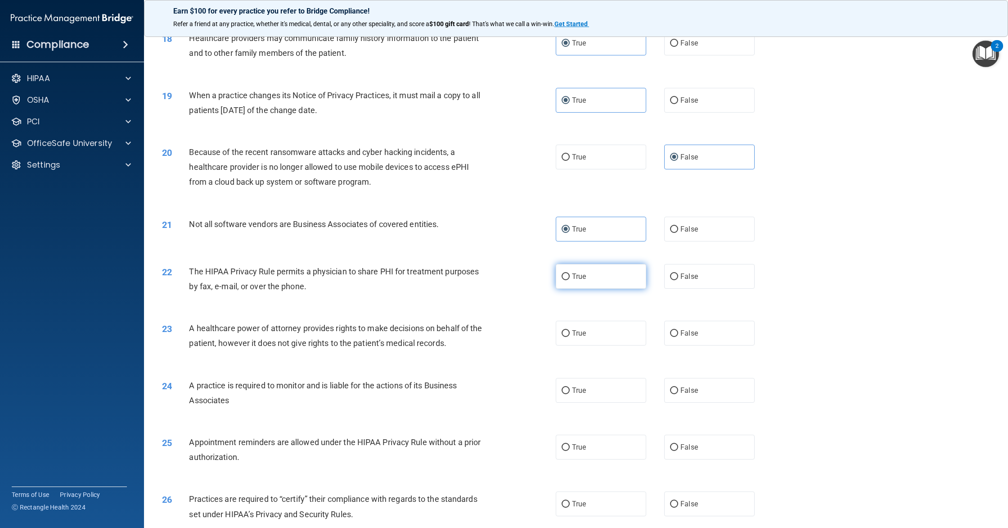
click at [579, 274] on span "True" at bounding box center [579, 276] width 14 height 9
click at [570, 274] on input "True" at bounding box center [566, 276] width 8 height 7
radio input "true"
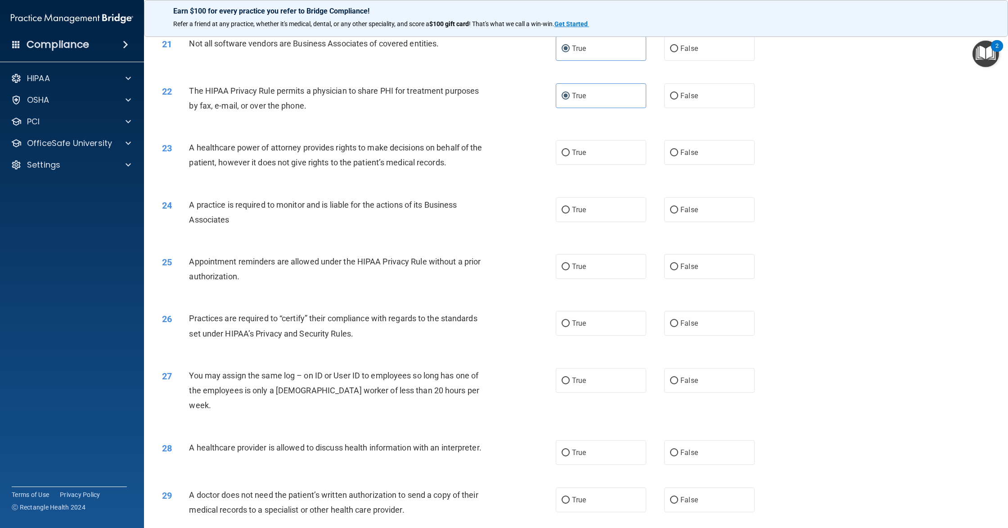
scroll to position [1316, 0]
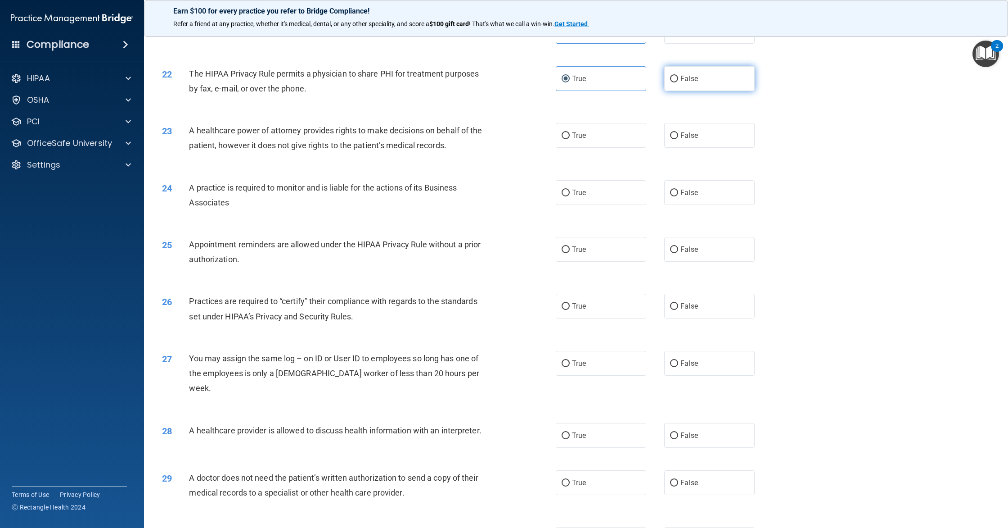
click at [699, 87] on label "False" at bounding box center [709, 78] width 90 height 25
click at [678, 82] on input "False" at bounding box center [674, 79] width 8 height 7
radio input "true"
radio input "false"
click at [571, 139] on label "True" at bounding box center [601, 135] width 90 height 25
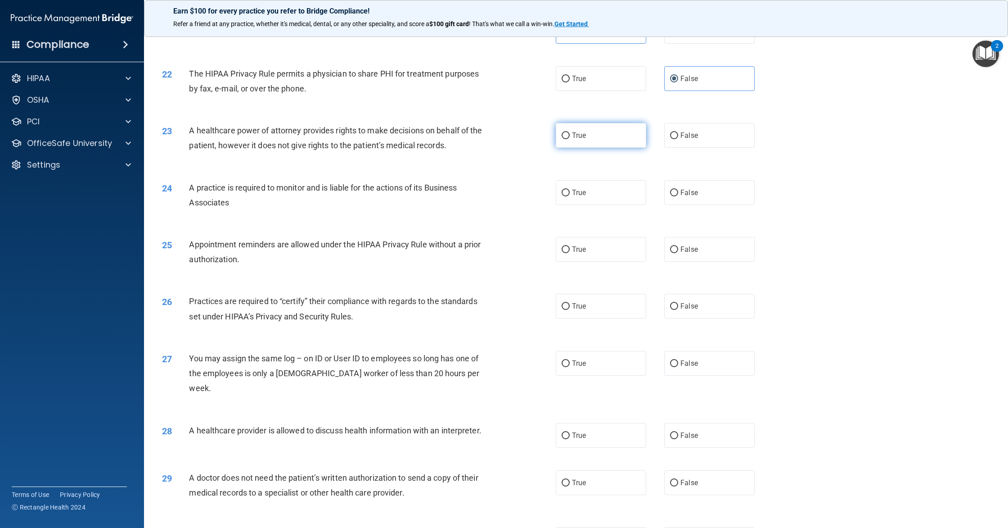
click at [570, 139] on input "True" at bounding box center [566, 135] width 8 height 7
radio input "true"
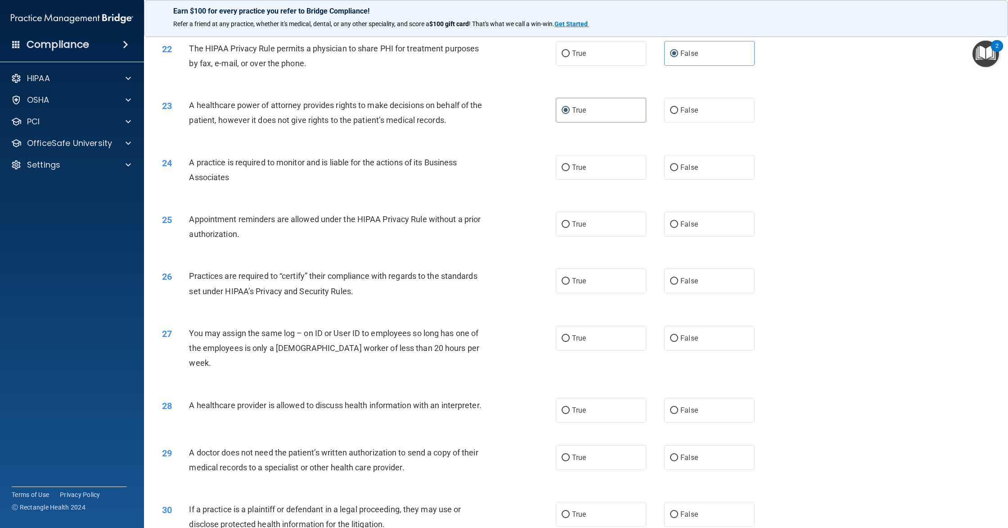
click at [662, 178] on div "True False" at bounding box center [664, 167] width 217 height 25
click at [682, 170] on span "False" at bounding box center [690, 169] width 18 height 9
click at [678, 170] on input "False" at bounding box center [674, 169] width 8 height 7
radio input "true"
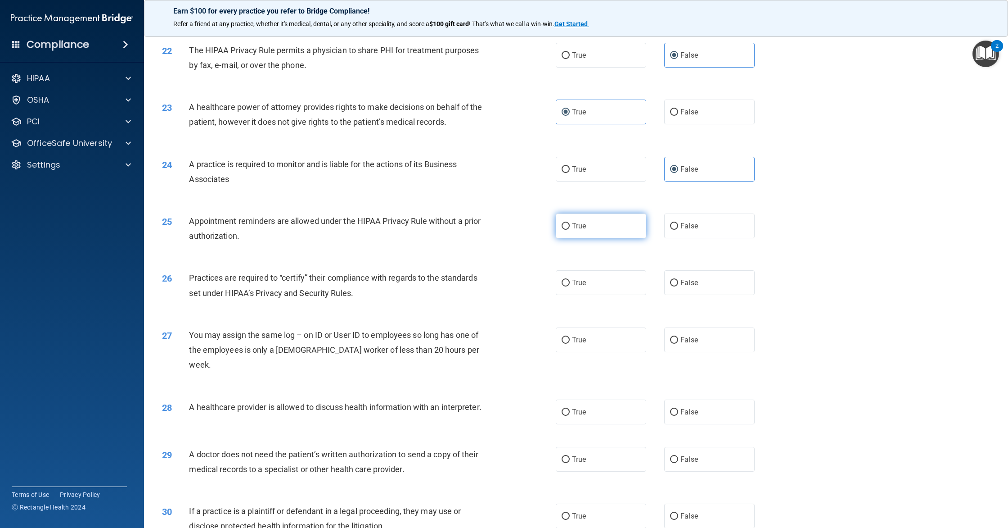
click at [602, 232] on label "True" at bounding box center [601, 225] width 90 height 25
click at [570, 230] on input "True" at bounding box center [566, 226] width 8 height 7
radio input "true"
click at [698, 285] on label "False" at bounding box center [709, 282] width 90 height 25
click at [678, 285] on input "False" at bounding box center [674, 283] width 8 height 7
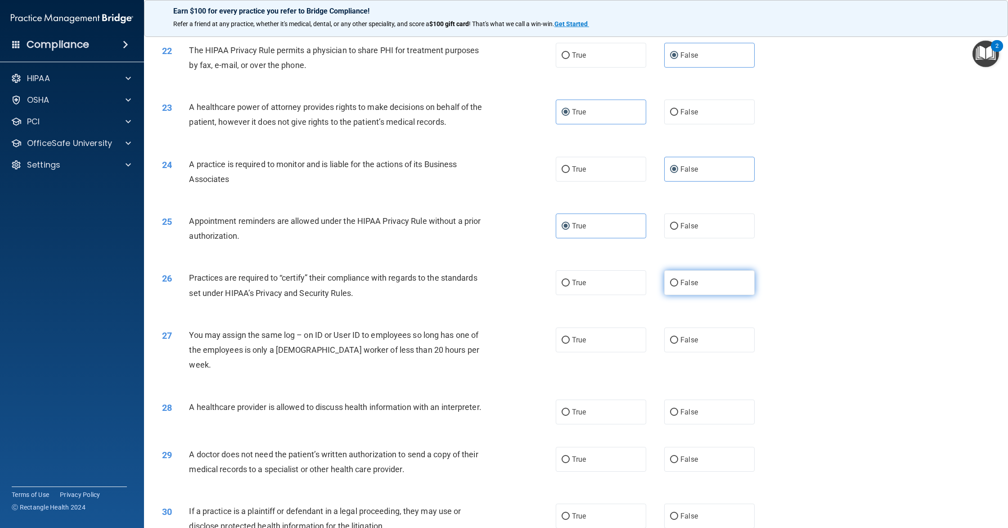
radio input "true"
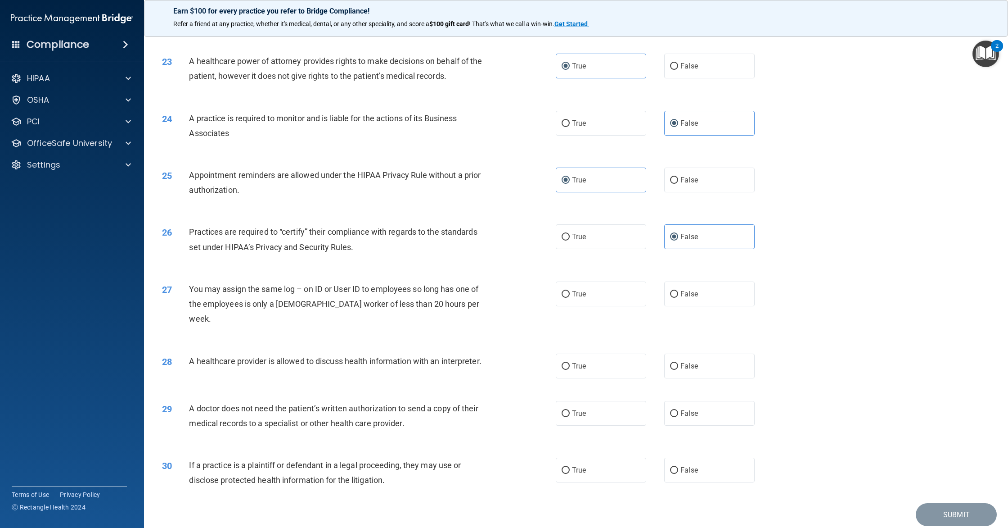
scroll to position [1389, 0]
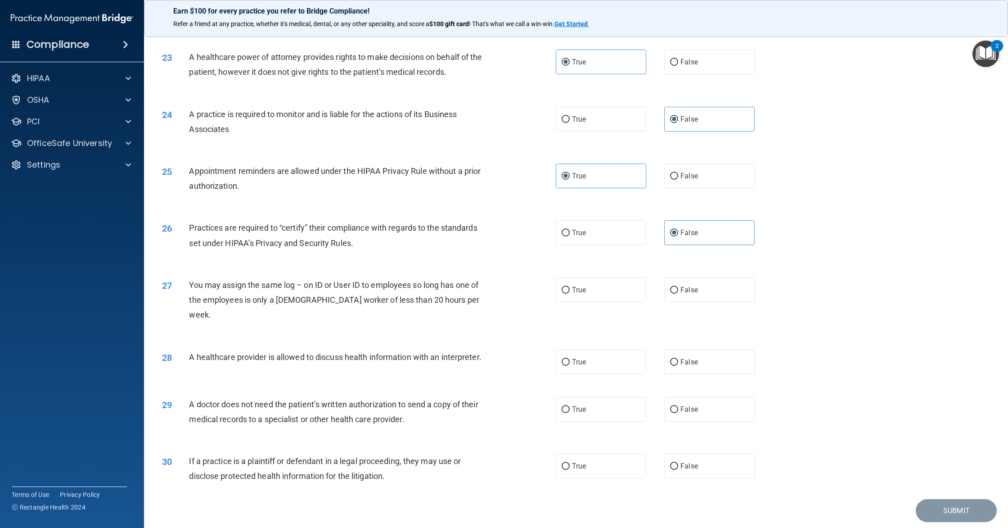
drag, startPoint x: 698, startPoint y: 291, endPoint x: 663, endPoint y: 281, distance: 36.5
click at [698, 291] on label "False" at bounding box center [709, 289] width 90 height 25
click at [678, 291] on input "False" at bounding box center [674, 290] width 8 height 7
radio input "true"
click at [615, 357] on label "True" at bounding box center [601, 361] width 90 height 25
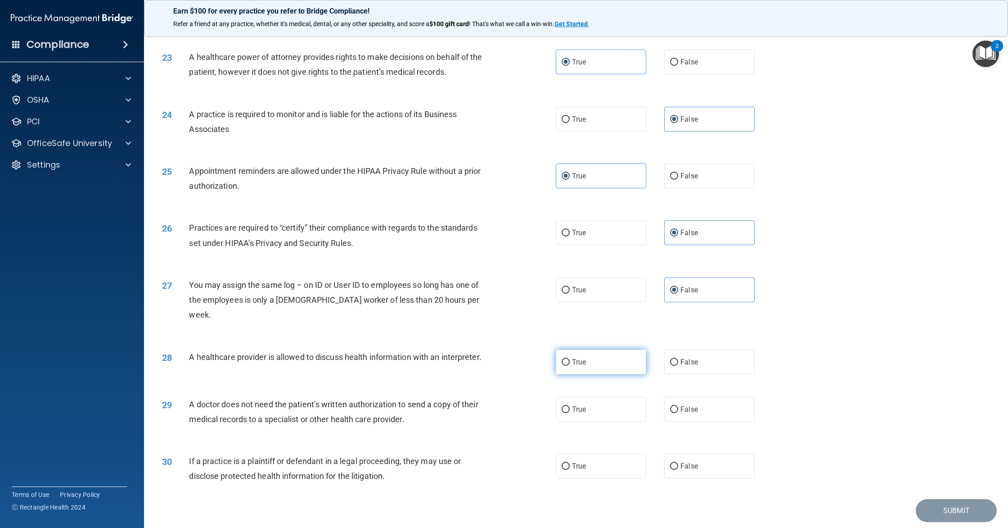
click at [570, 359] on input "True" at bounding box center [566, 362] width 8 height 7
radio input "true"
click at [590, 413] on div "29 A doctor does not need the patient’s written authorization to send a copy of…" at bounding box center [576, 413] width 842 height 57
click at [568, 406] on input "True" at bounding box center [566, 409] width 8 height 7
radio input "true"
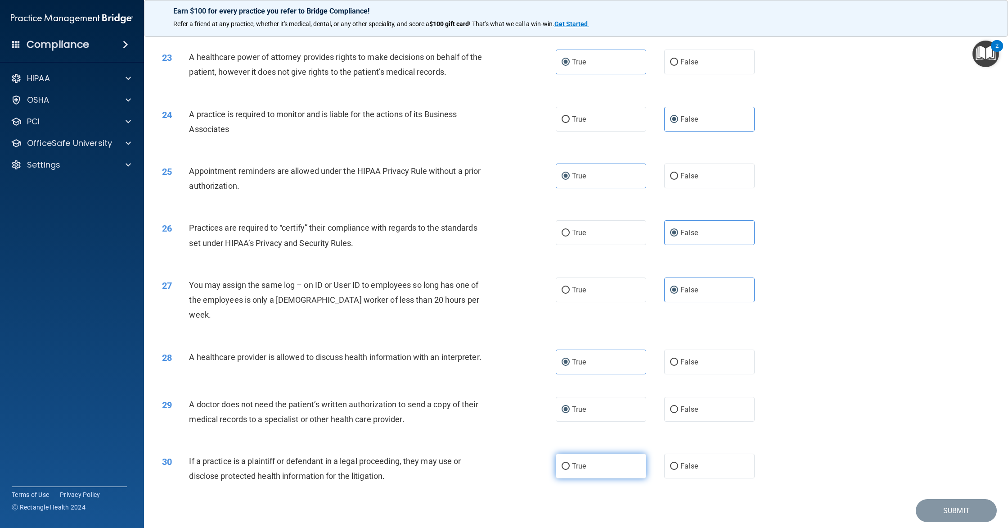
click at [584, 453] on label "True" at bounding box center [601, 465] width 90 height 25
click at [570, 463] on input "True" at bounding box center [566, 466] width 8 height 7
radio input "true"
click at [950, 499] on button "Submit" at bounding box center [956, 510] width 81 height 23
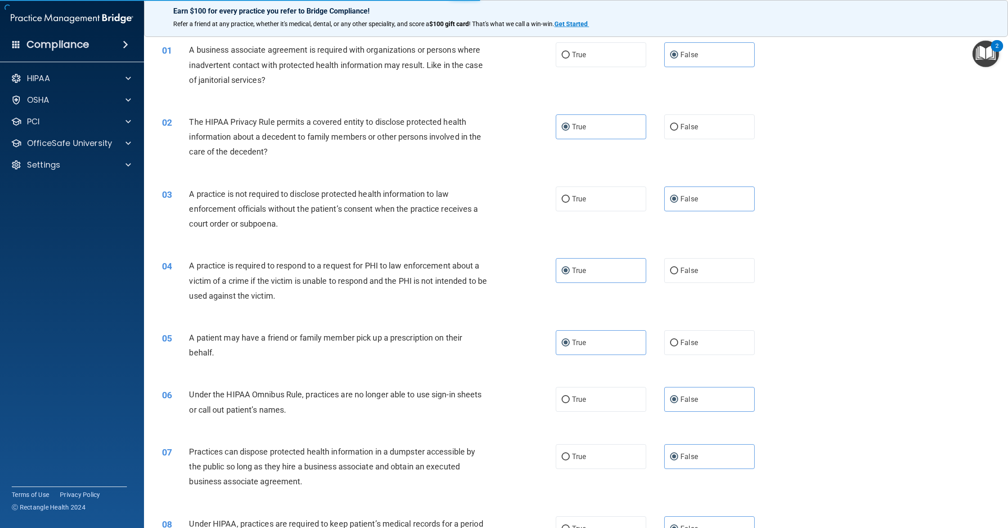
scroll to position [28, 0]
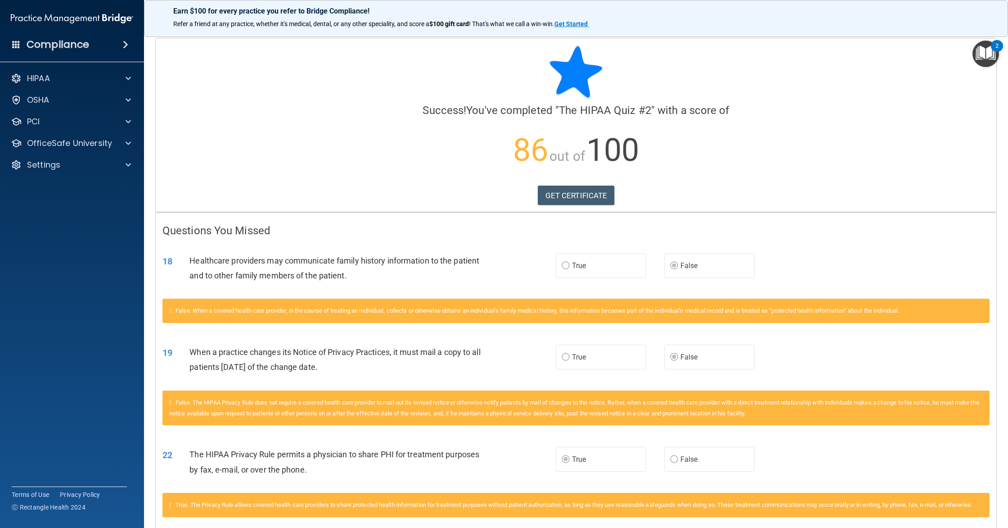
scroll to position [0, 0]
click at [89, 52] on div "Compliance" at bounding box center [72, 45] width 144 height 20
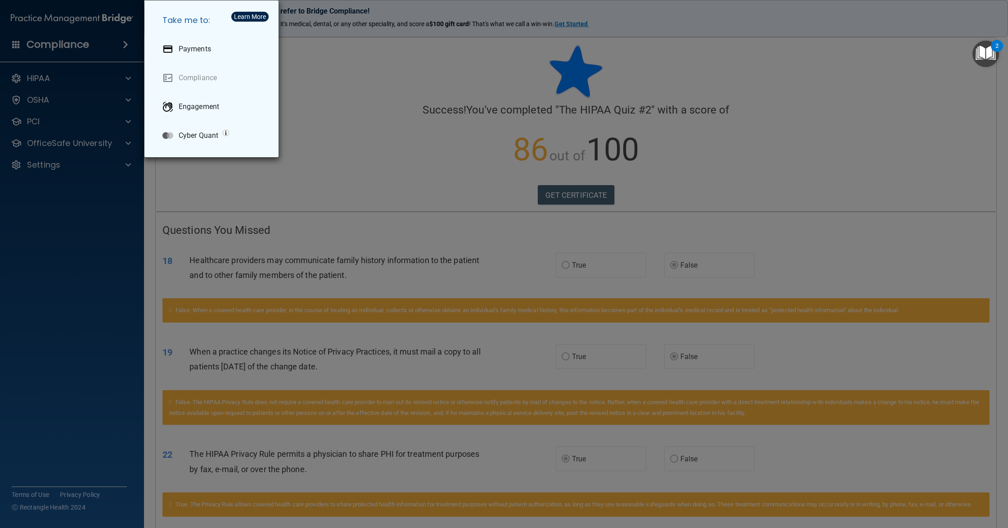
click at [89, 52] on div "Take me to: Payments Compliance Engagement Cyber Quant" at bounding box center [504, 264] width 1008 height 528
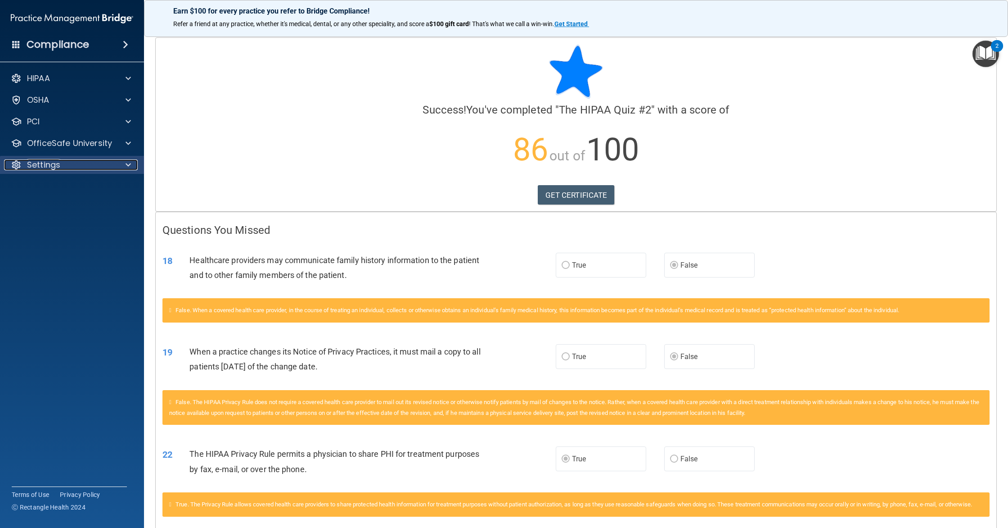
click at [28, 163] on p "Settings" at bounding box center [43, 164] width 33 height 11
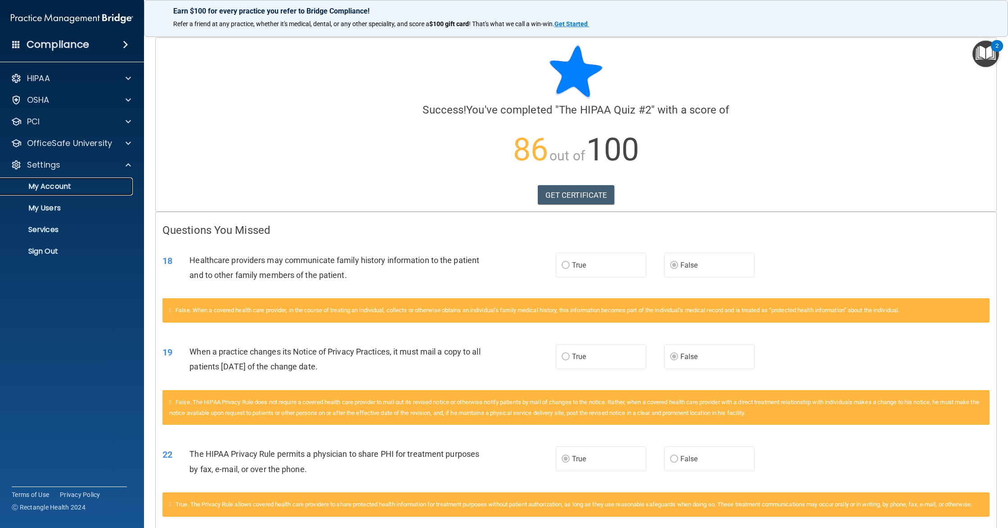
click at [51, 182] on p "My Account" at bounding box center [67, 186] width 123 height 9
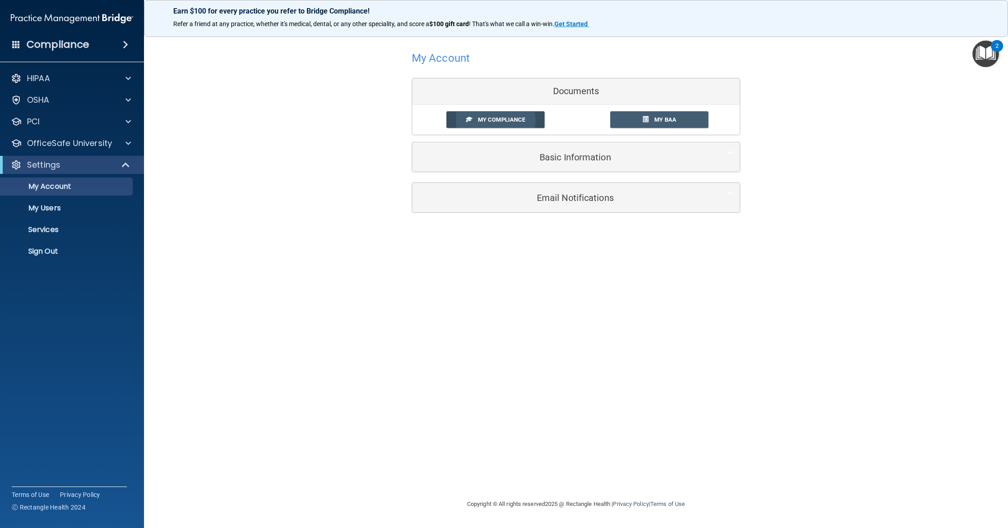
click at [528, 112] on link "My Compliance" at bounding box center [496, 119] width 99 height 17
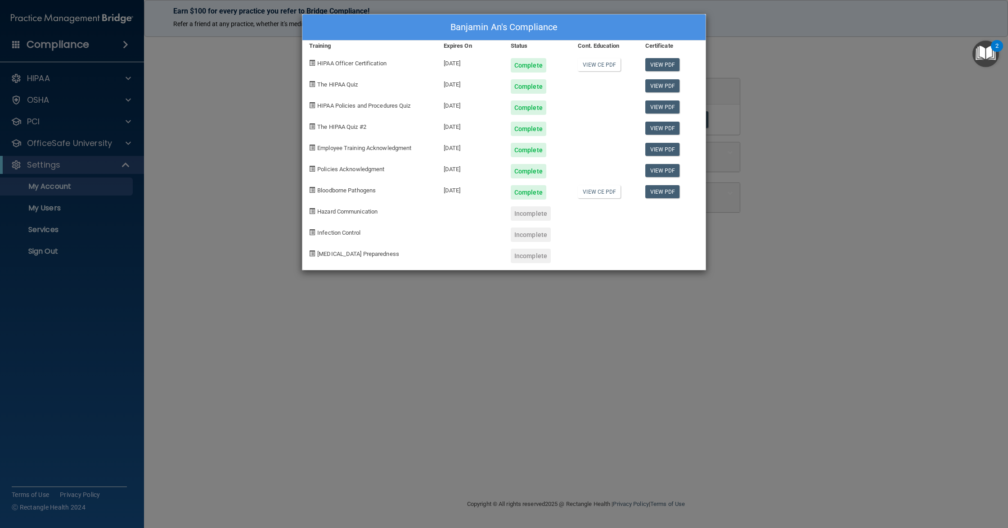
click at [909, 152] on div "Banjamin An's Compliance Training Expires On Status Cont. Education Certificate…" at bounding box center [504, 264] width 1008 height 528
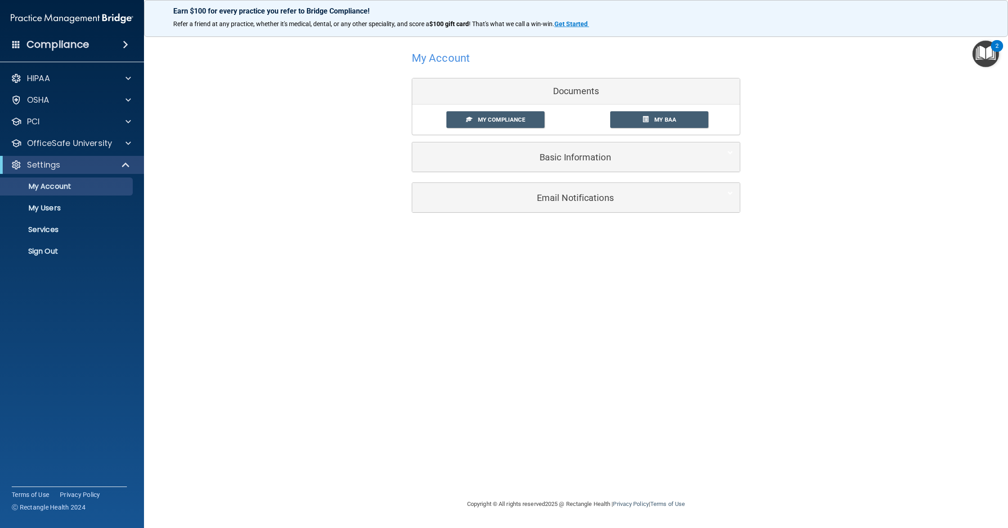
click at [66, 153] on div "HIPAA Documents and Policies Report an Incident Business Associates Emergency P…" at bounding box center [72, 167] width 144 height 202
click at [68, 148] on p "OfficeSafe University" at bounding box center [69, 143] width 85 height 11
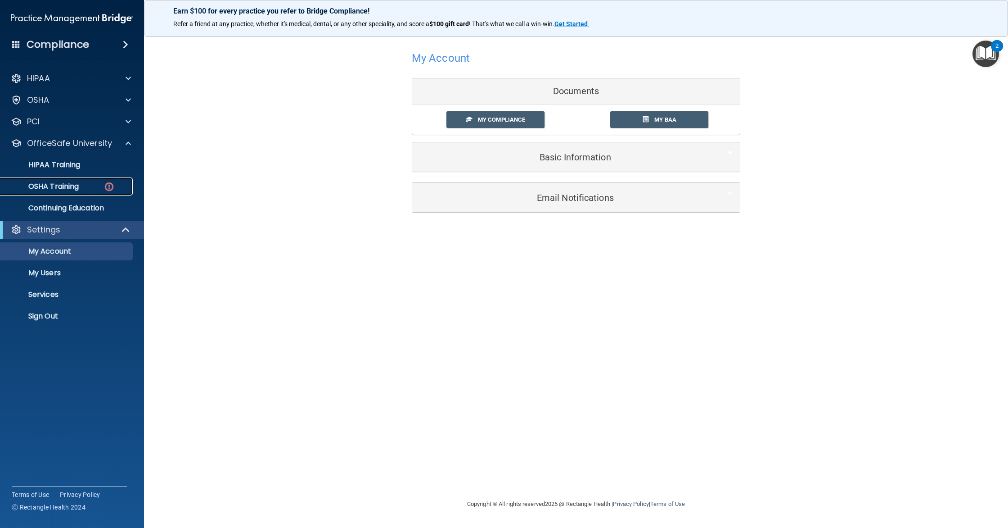
click at [60, 190] on p "OSHA Training" at bounding box center [42, 186] width 73 height 9
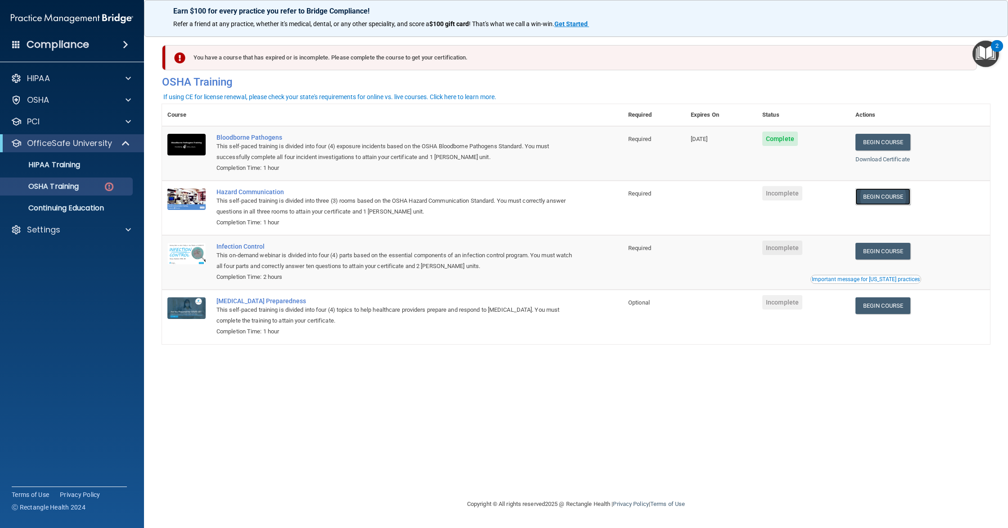
click at [907, 192] on link "Begin Course" at bounding box center [883, 196] width 55 height 17
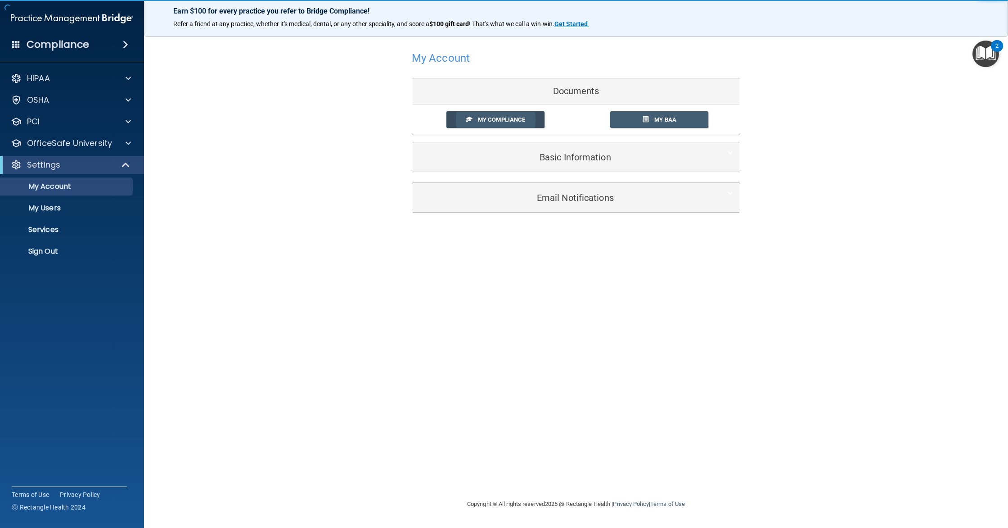
click at [509, 127] on link "My Compliance" at bounding box center [496, 119] width 99 height 17
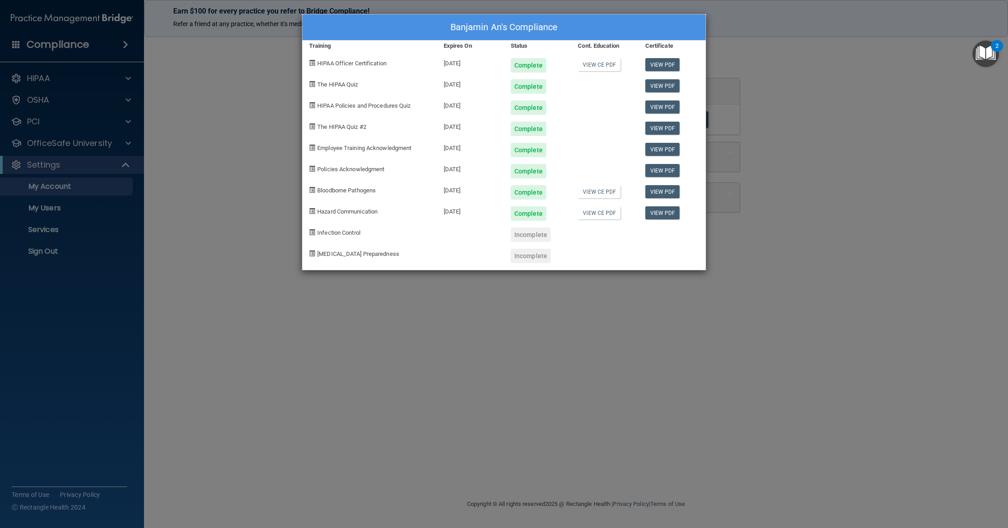
click at [205, 162] on div "Banjamin An's Compliance Training Expires On Status Cont. Education Certificate…" at bounding box center [504, 264] width 1008 height 528
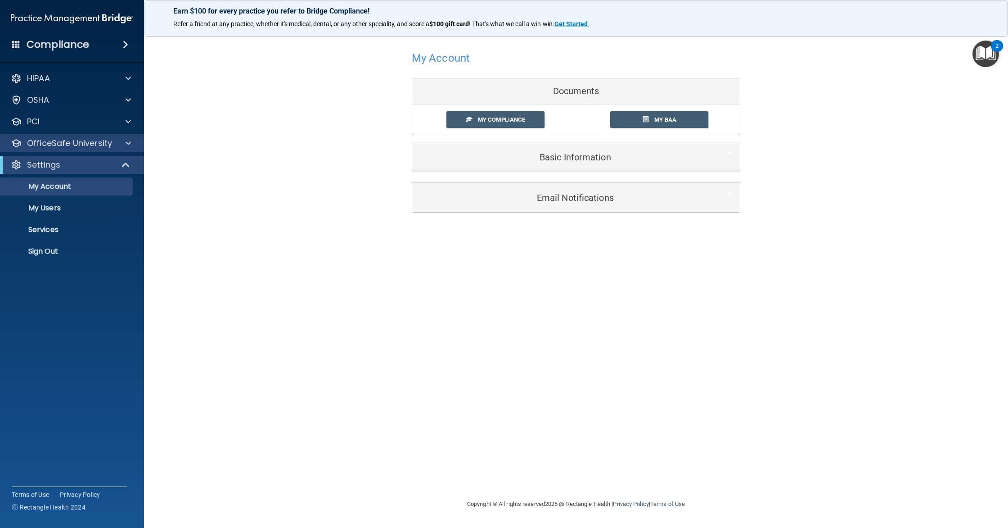
click at [80, 137] on div "OfficeSafe University" at bounding box center [72, 143] width 144 height 18
click at [135, 148] on div at bounding box center [127, 143] width 23 height 11
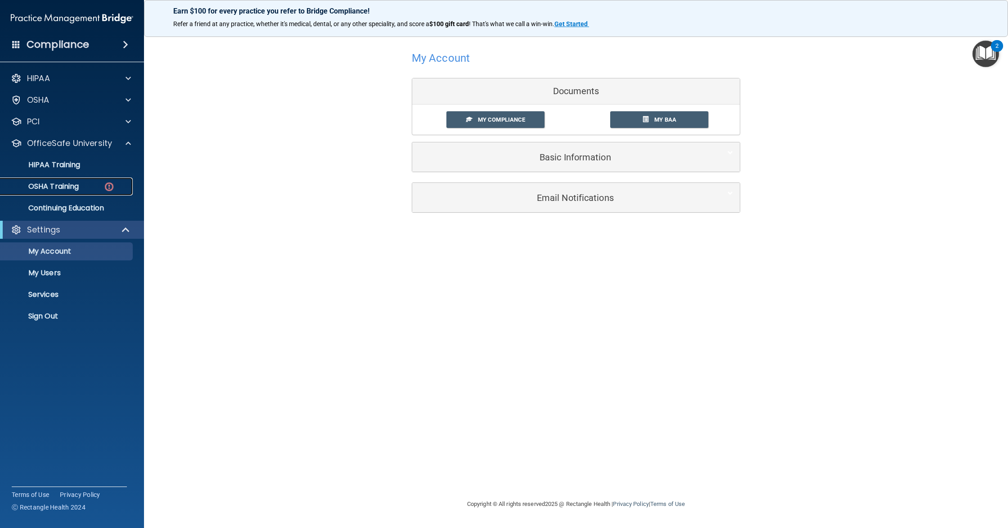
click at [35, 185] on p "OSHA Training" at bounding box center [42, 186] width 73 height 9
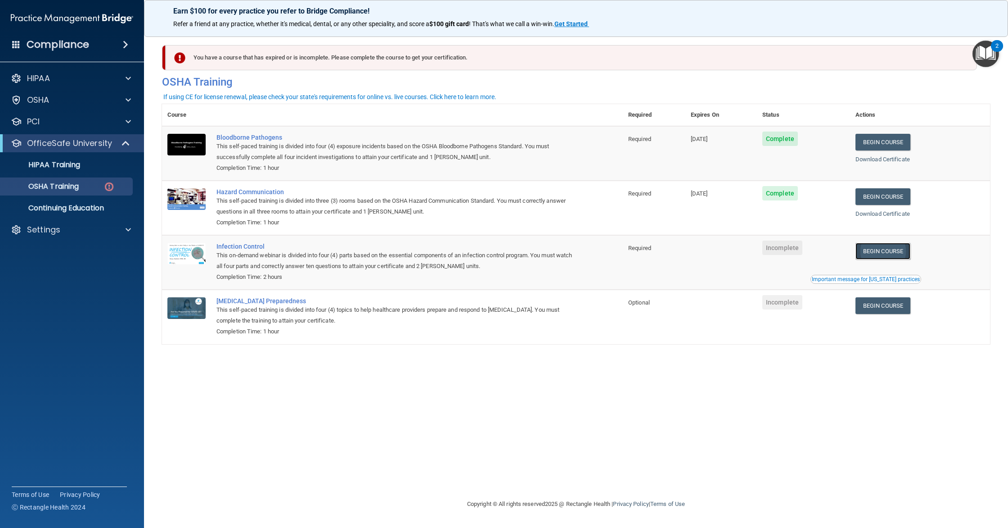
click at [901, 255] on link "Begin Course" at bounding box center [883, 251] width 55 height 17
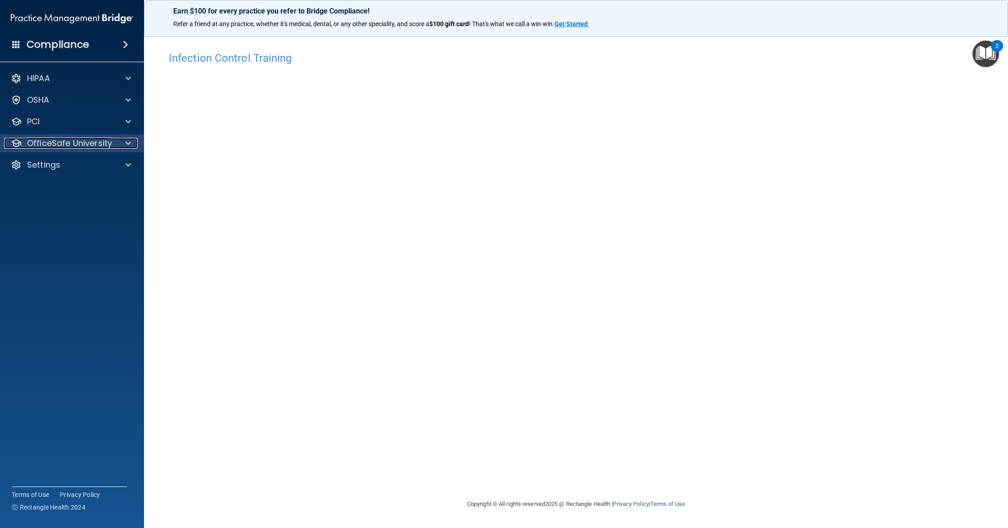
click at [66, 146] on p "OfficeSafe University" at bounding box center [69, 143] width 85 height 11
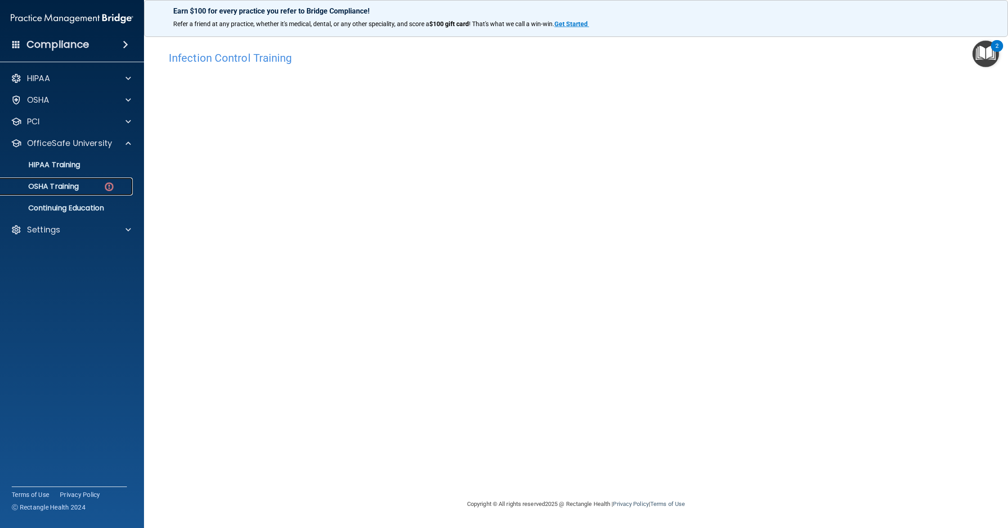
click at [56, 191] on p "OSHA Training" at bounding box center [42, 186] width 73 height 9
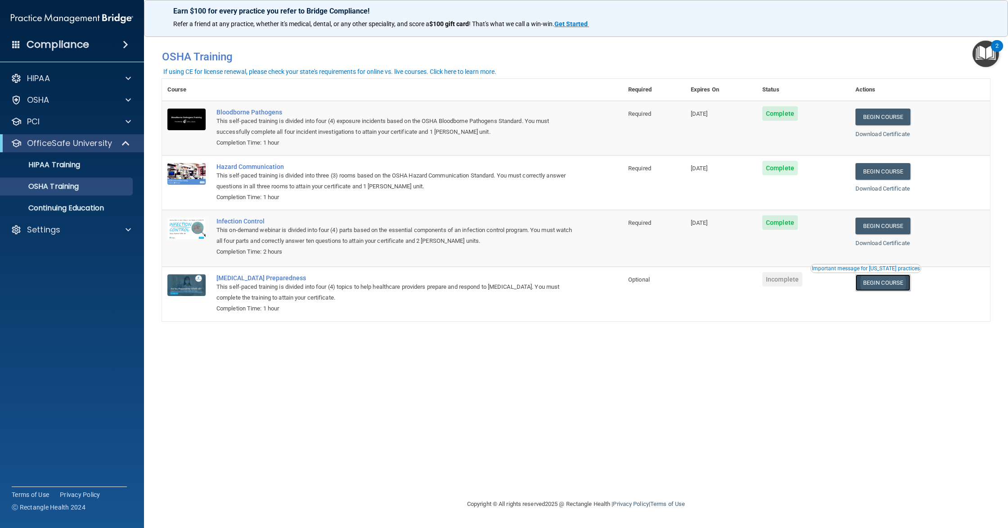
click at [881, 280] on link "Begin Course" at bounding box center [883, 282] width 55 height 17
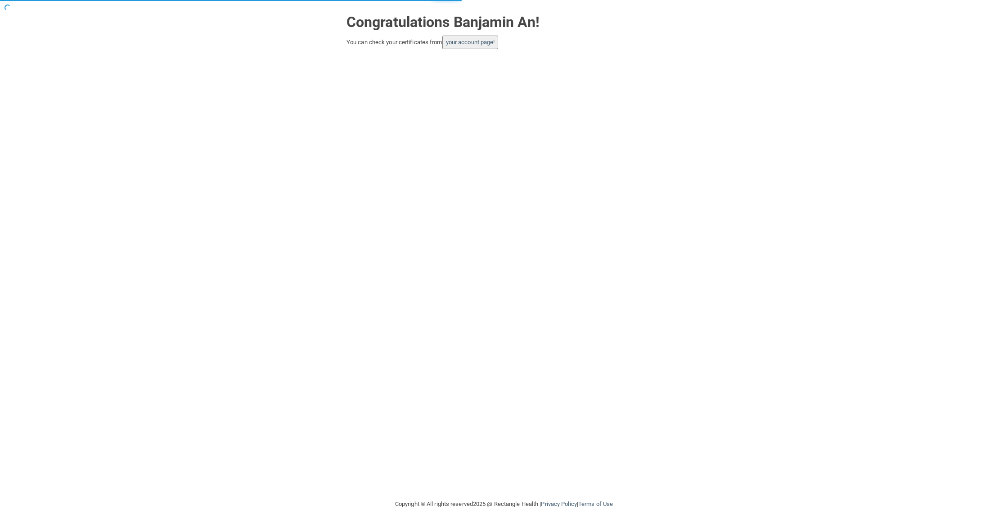
click at [485, 48] on button "your account page!" at bounding box center [470, 43] width 56 height 14
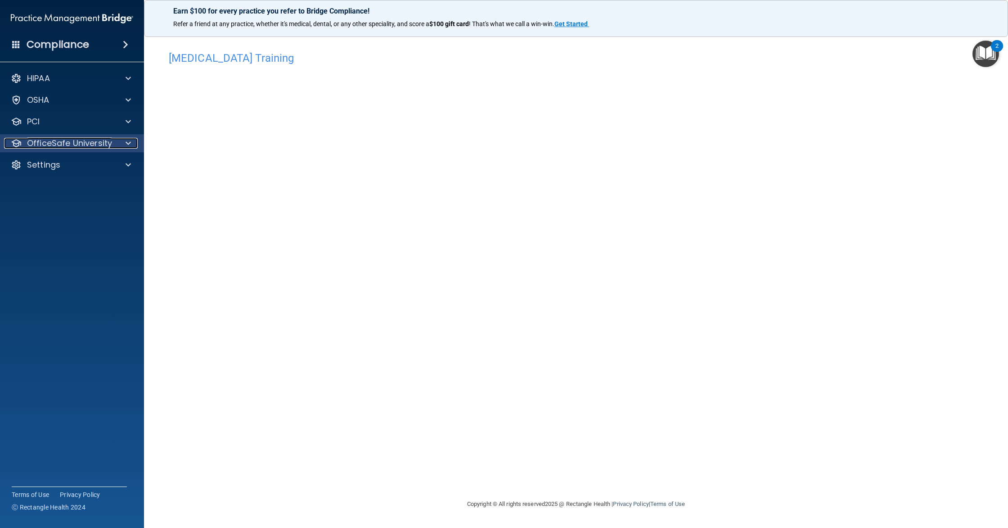
click at [76, 141] on p "OfficeSafe University" at bounding box center [69, 143] width 85 height 11
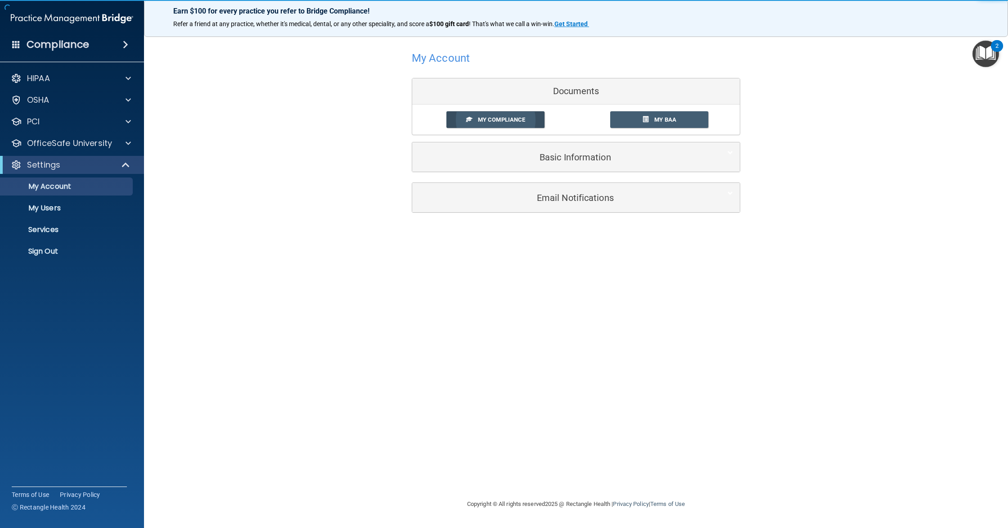
click at [497, 117] on span "My Compliance" at bounding box center [501, 119] width 47 height 7
